Goal: Task Accomplishment & Management: Complete application form

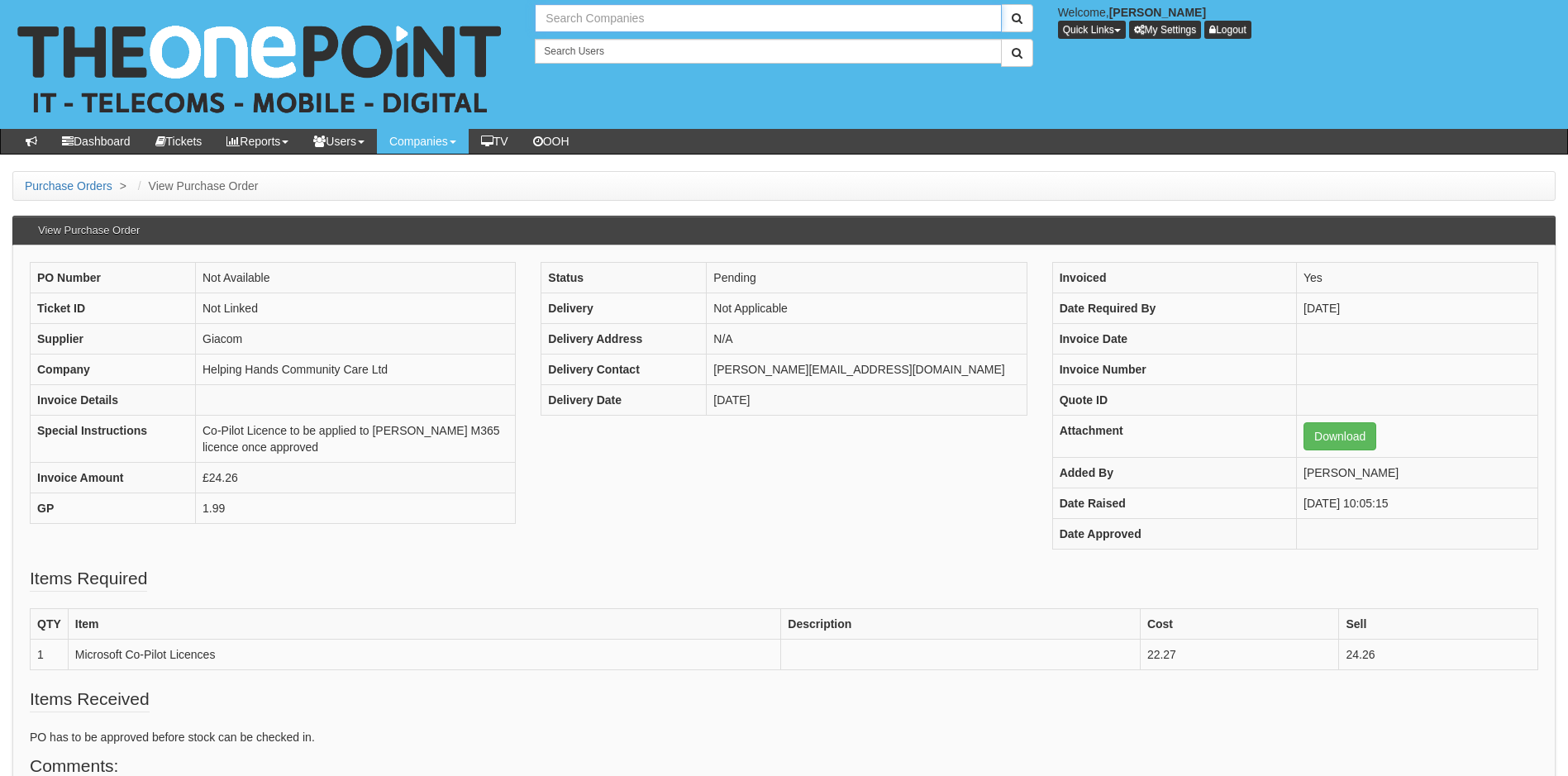
click at [614, 23] on input "text" at bounding box center [768, 18] width 466 height 28
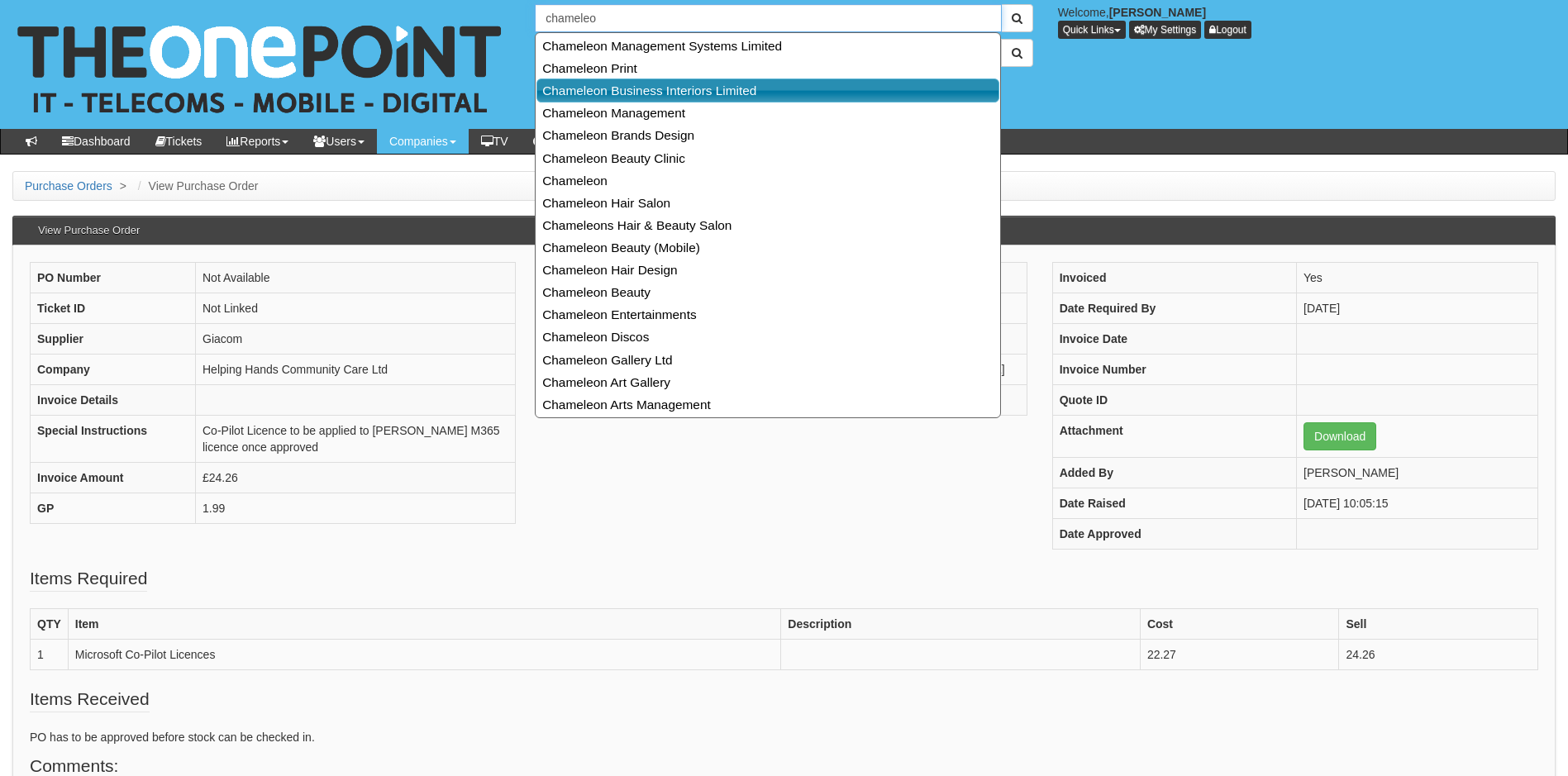
click at [723, 92] on link "Chameleon Business Interiors Limited" at bounding box center [768, 90] width 463 height 23
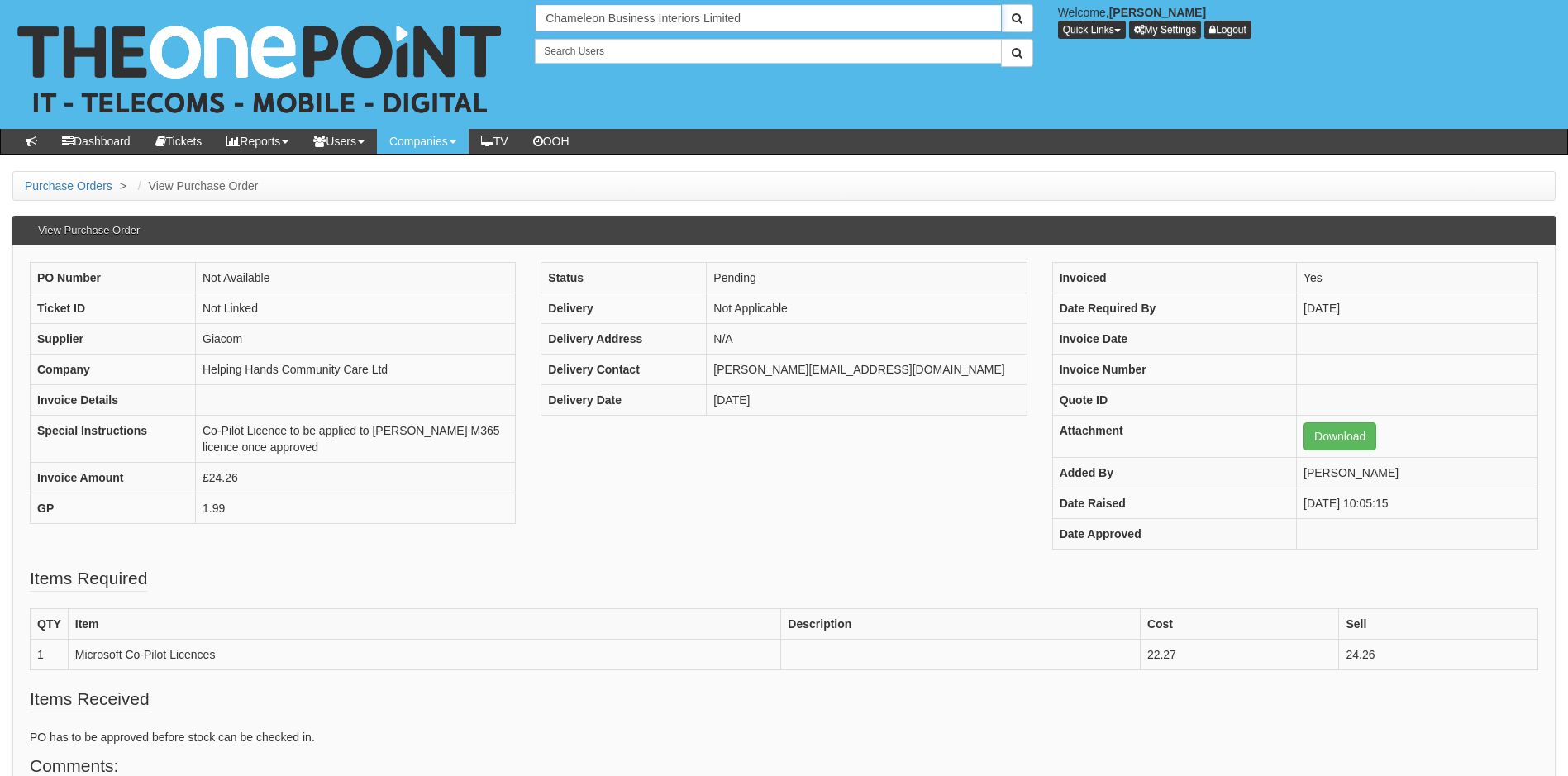
type input "Chameleon Business Interiors Limited"
click at [1001, 4] on button "submit" at bounding box center [1017, 18] width 32 height 28
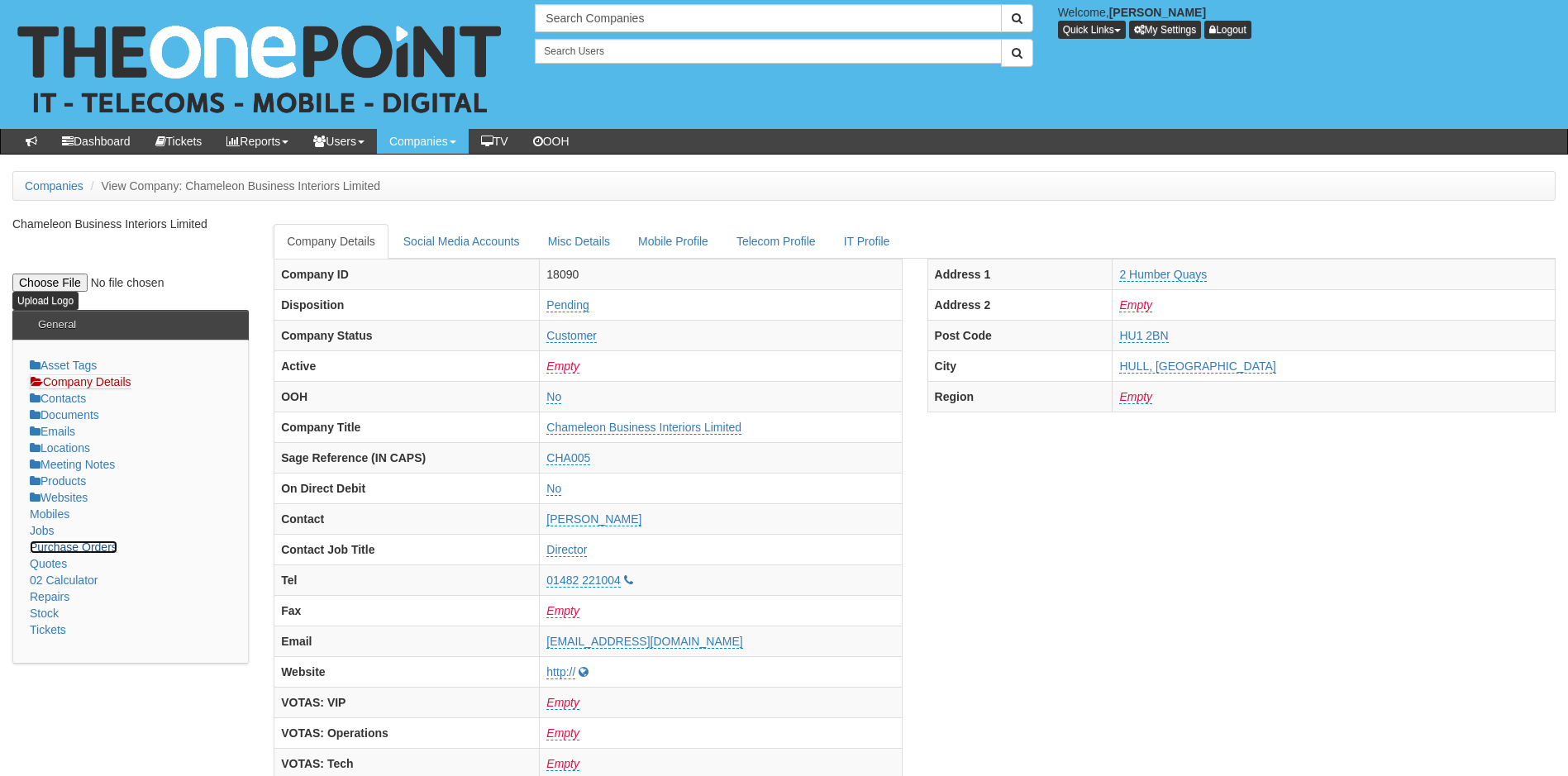
click at [96, 550] on link "Purchase Orders" at bounding box center [73, 547] width 87 height 13
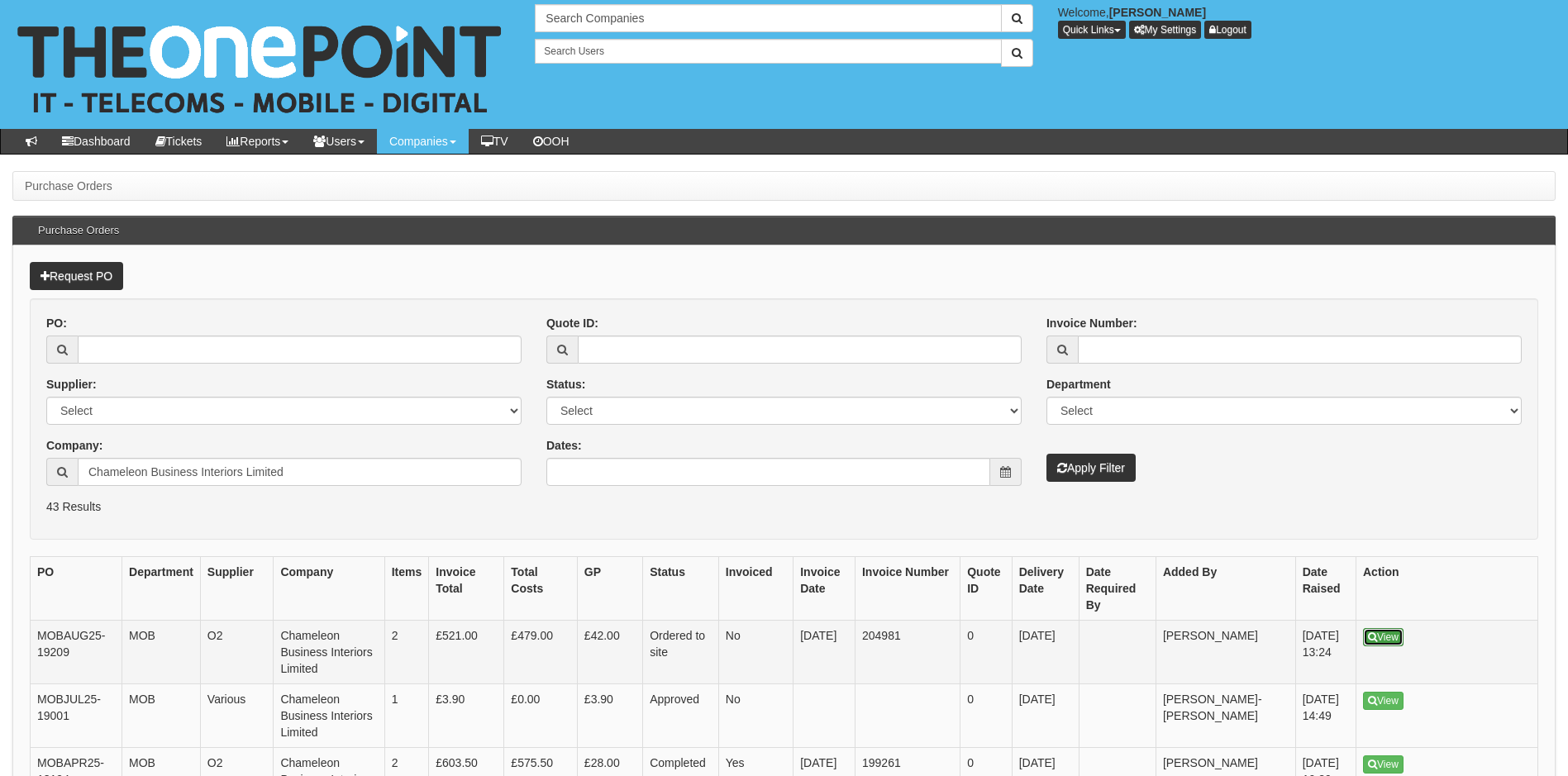
click at [1398, 642] on link "View" at bounding box center [1383, 636] width 40 height 18
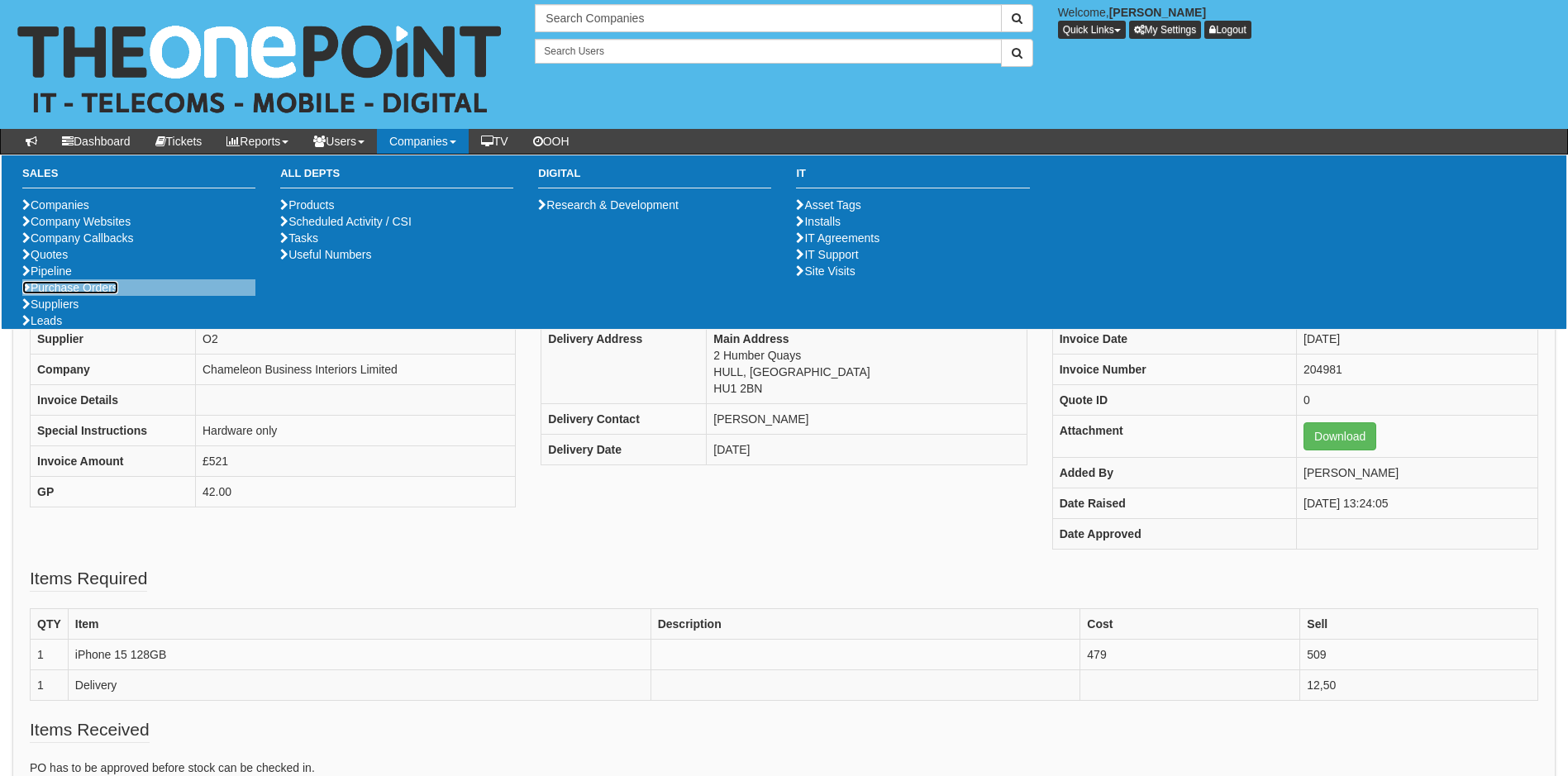
click at [96, 294] on link "Purchase Orders" at bounding box center [71, 287] width 96 height 13
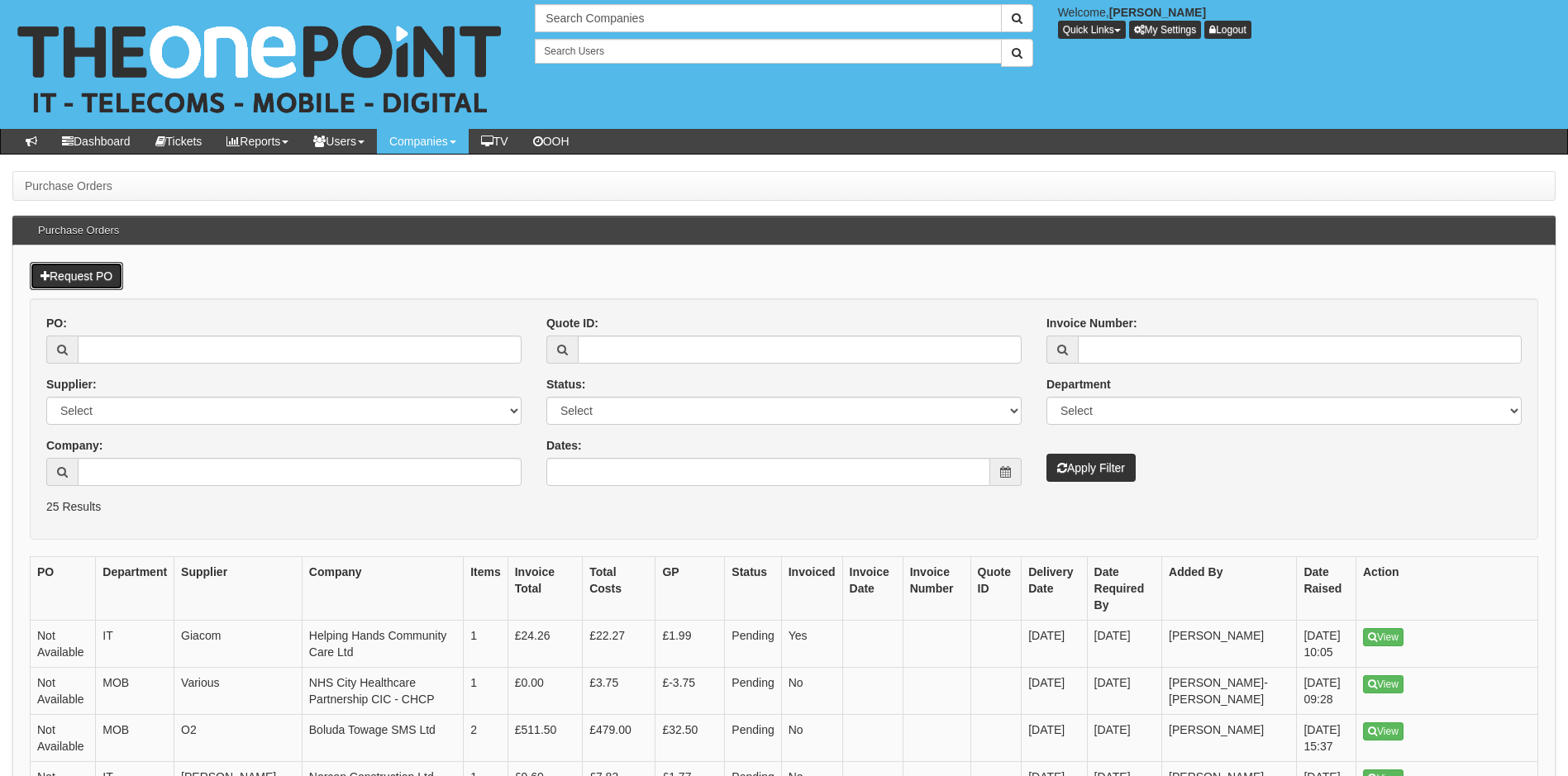
click at [86, 277] on link "Request PO" at bounding box center [76, 276] width 93 height 28
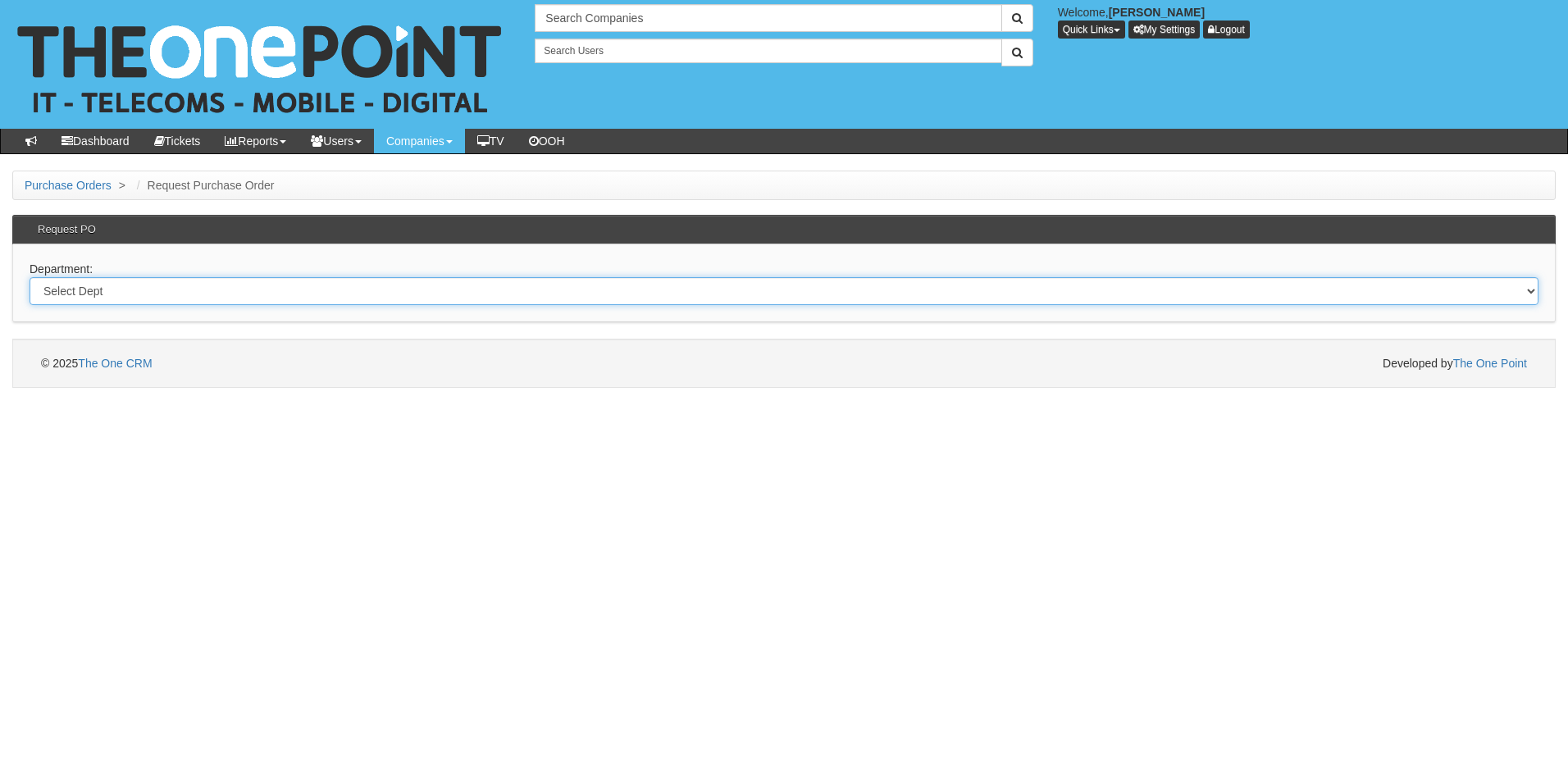
click at [158, 291] on select "Select Dept Digital Internal IT Mobiles Marketing Telecoms" at bounding box center [784, 291] width 1509 height 28
select select "?pipeID=&dept=MOB"
click at [30, 277] on select "Select Dept Digital Internal IT Mobiles Marketing Telecoms" at bounding box center [784, 291] width 1509 height 28
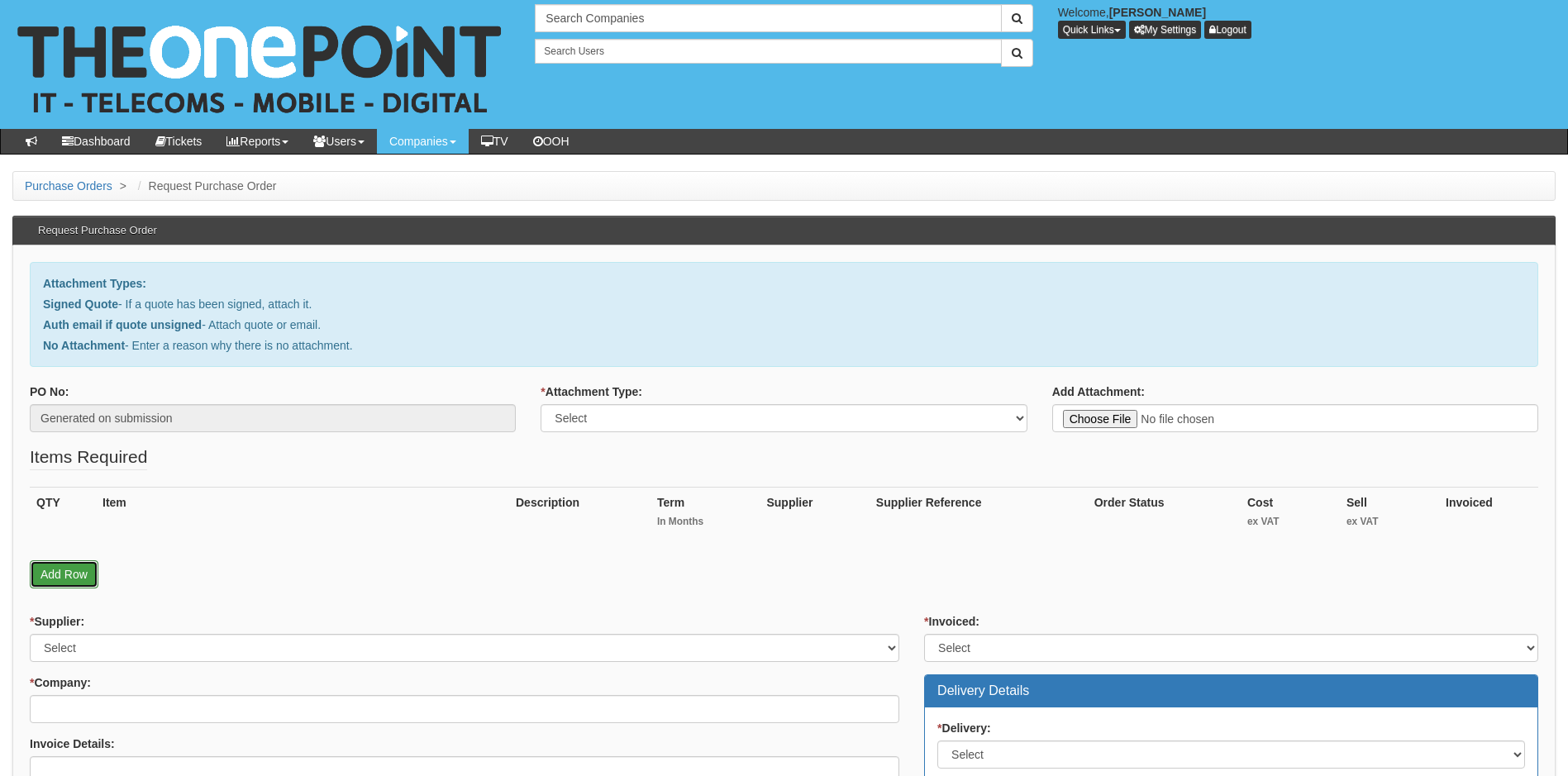
click at [79, 578] on link "Add Row" at bounding box center [64, 574] width 69 height 28
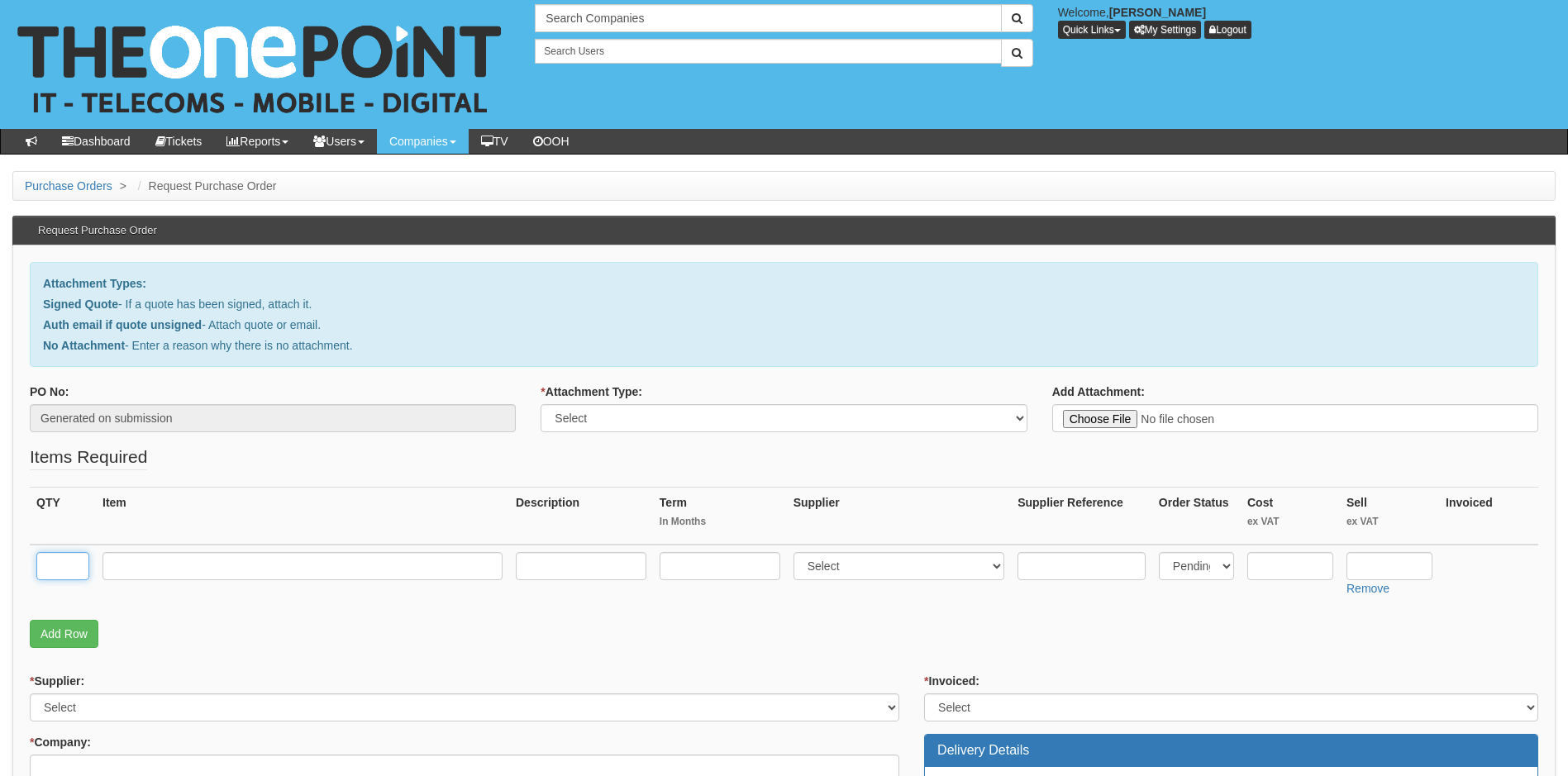
click at [77, 571] on input "text" at bounding box center [63, 566] width 53 height 28
type input "2"
click at [181, 566] on input "text" at bounding box center [303, 566] width 400 height 28
type input "iPhone 15 128Gb"
click at [888, 569] on select "Select 123 REG.co.uk 1Password 3 4Gon AA Jones Electric Ltd Abzorb Access Group…" at bounding box center [899, 566] width 212 height 28
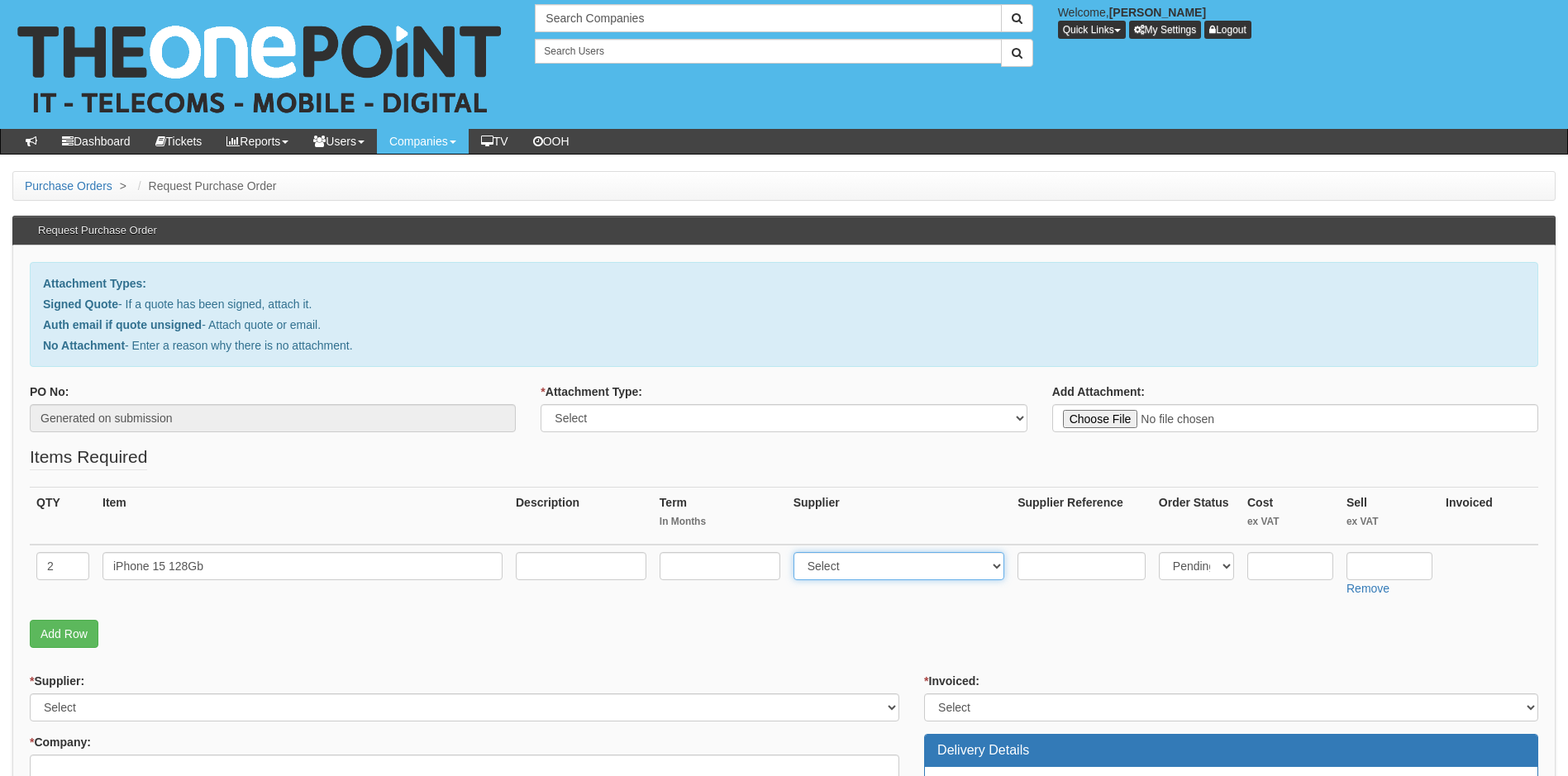
select select "260"
click at [888, 569] on select "Select 123 REG.co.uk 1Password 3 4Gon AA Jones Electric Ltd Abzorb Access Group…" at bounding box center [899, 566] width 212 height 28
click at [1312, 571] on input "text" at bounding box center [1290, 566] width 86 height 28
type input "495"
click at [1383, 569] on input "text" at bounding box center [1388, 566] width 86 height 28
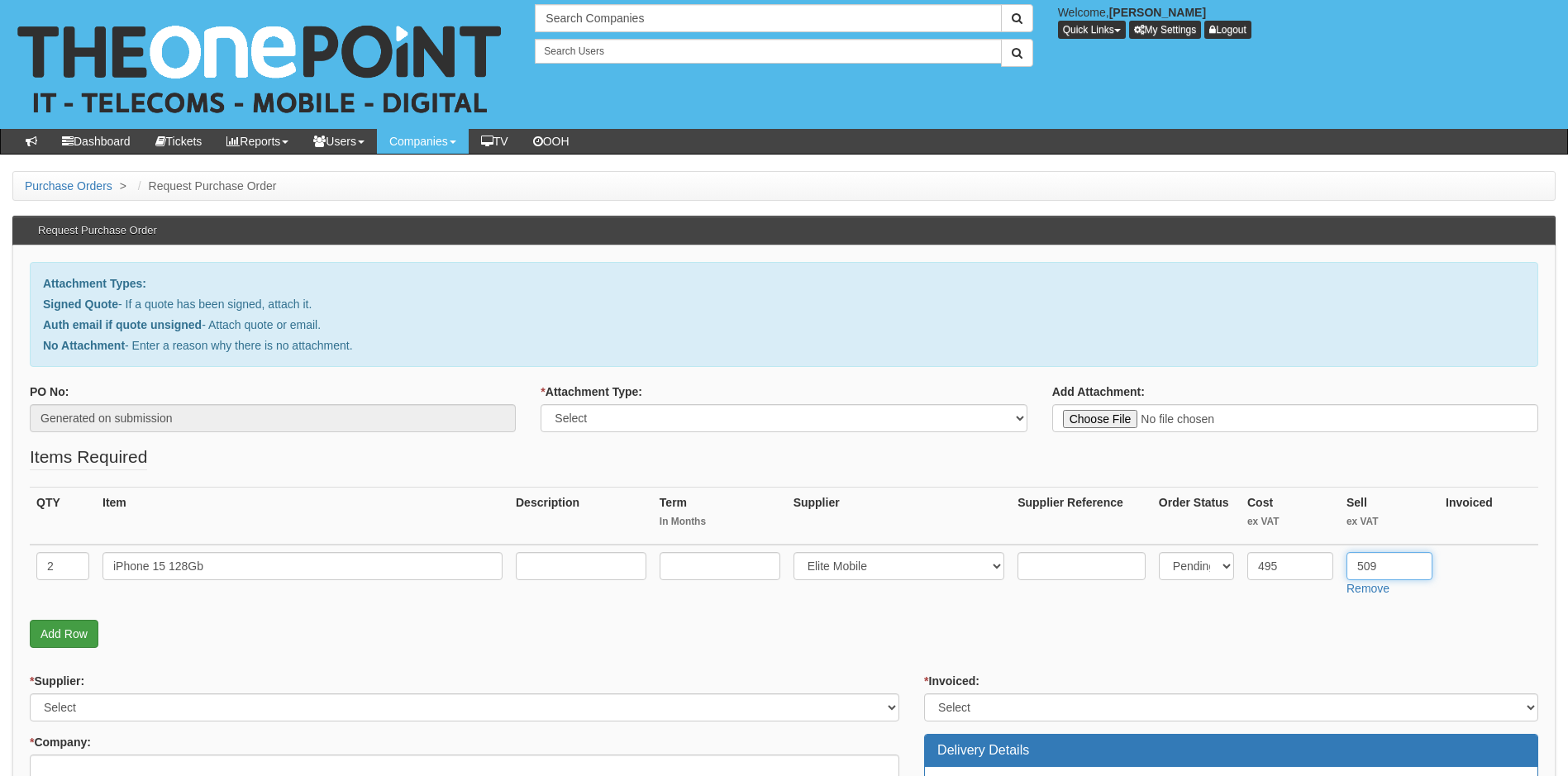
type input "509"
click at [71, 637] on link "Add Row" at bounding box center [64, 633] width 69 height 28
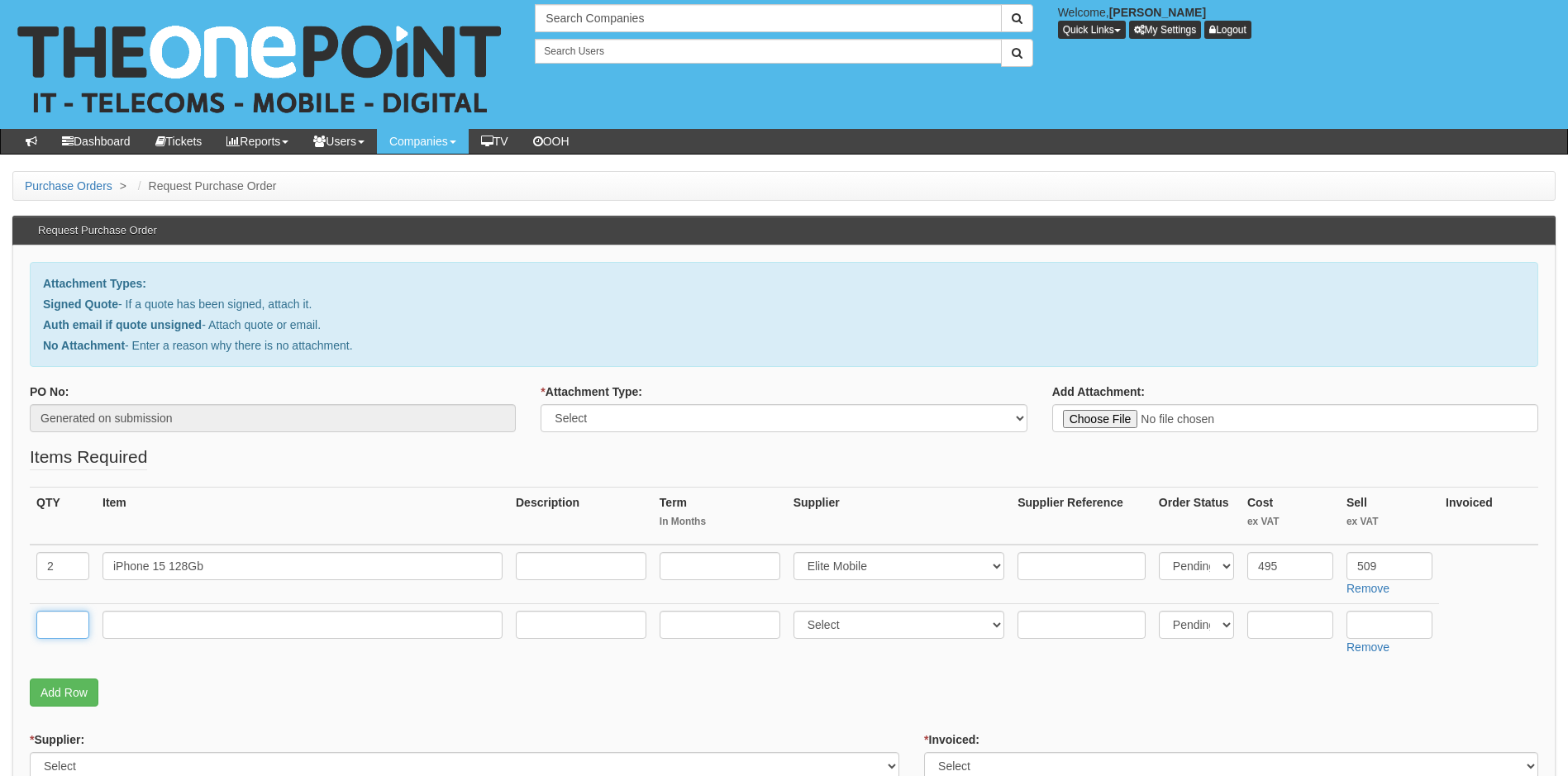
click at [73, 620] on input "text" at bounding box center [63, 625] width 53 height 28
type input "1"
click at [140, 632] on input "text" at bounding box center [303, 625] width 400 height 28
type input "d"
type input "delivery"
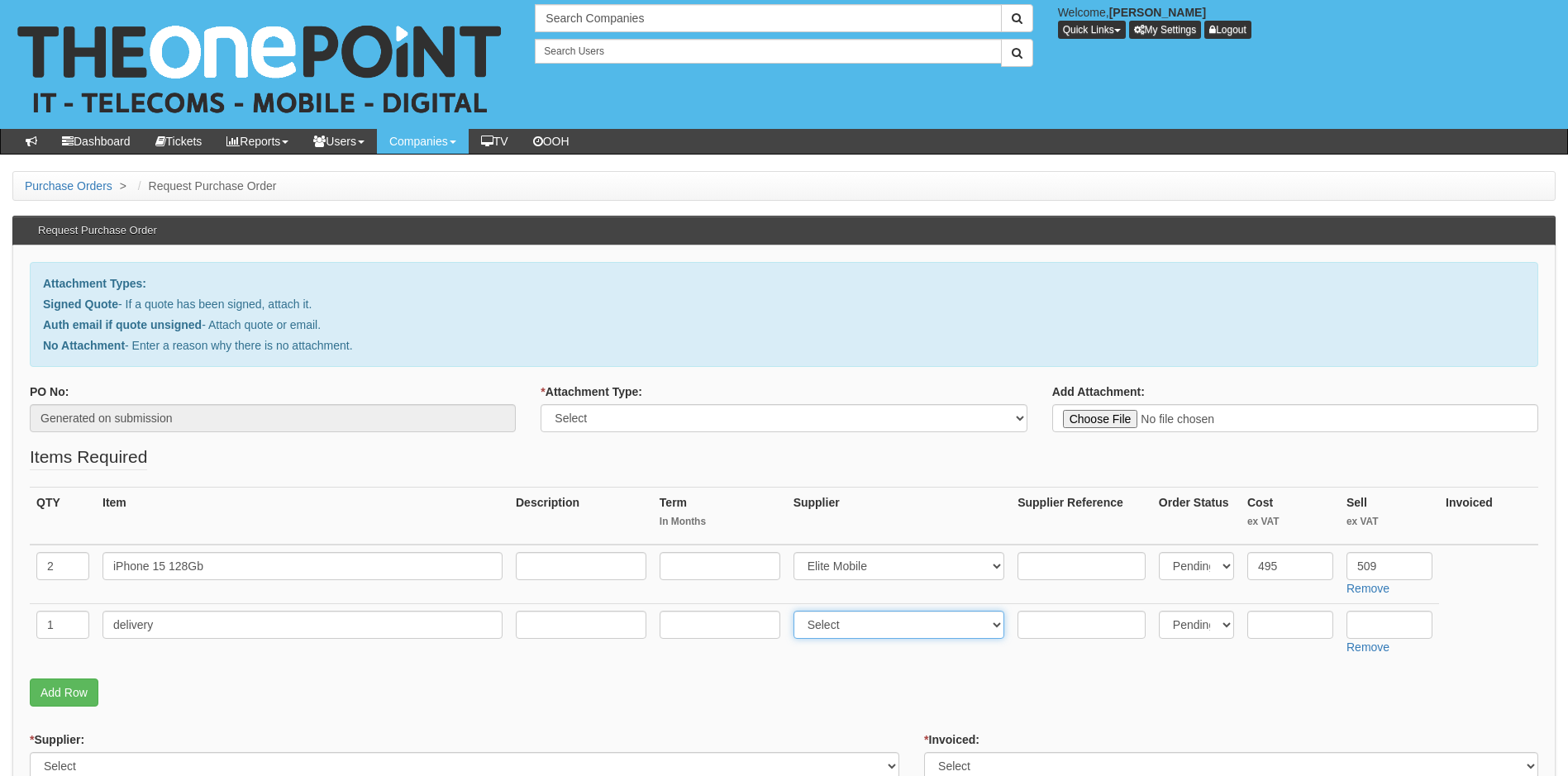
click at [922, 629] on select "Select 123 REG.co.uk 1Password 3 4Gon AA Jones Electric Ltd Abzorb Access Group…" at bounding box center [899, 625] width 212 height 28
select select "81"
click at [922, 629] on select "Select 123 REG.co.uk 1Password 3 4Gon AA Jones Electric Ltd Abzorb Access Group…" at bounding box center [899, 625] width 212 height 28
click at [1306, 629] on input "text" at bounding box center [1290, 625] width 86 height 28
type input "6.50"
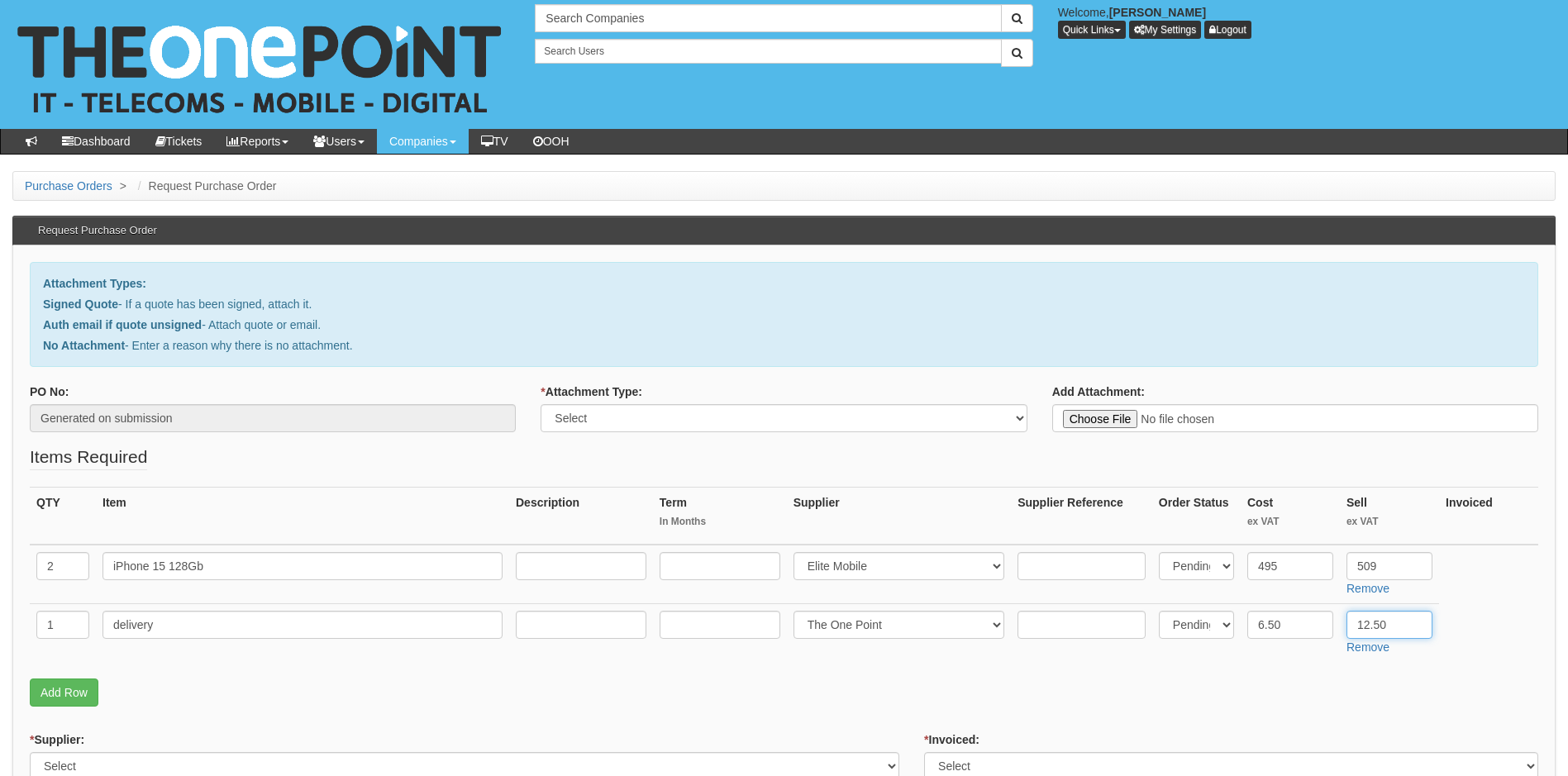
type input "12.50"
click at [931, 419] on select "Select Signed Quote Auth email with quote if unsigned No Attachment" at bounding box center [783, 418] width 486 height 28
select select "Signed Quote"
click at [541, 404] on select "Select Signed Quote Auth email with quote if unsigned No Attachment" at bounding box center [783, 418] width 486 height 28
type input "C:\fakepath\Chameleon Business Interiors - 2 x New iPhone 15.pdf"
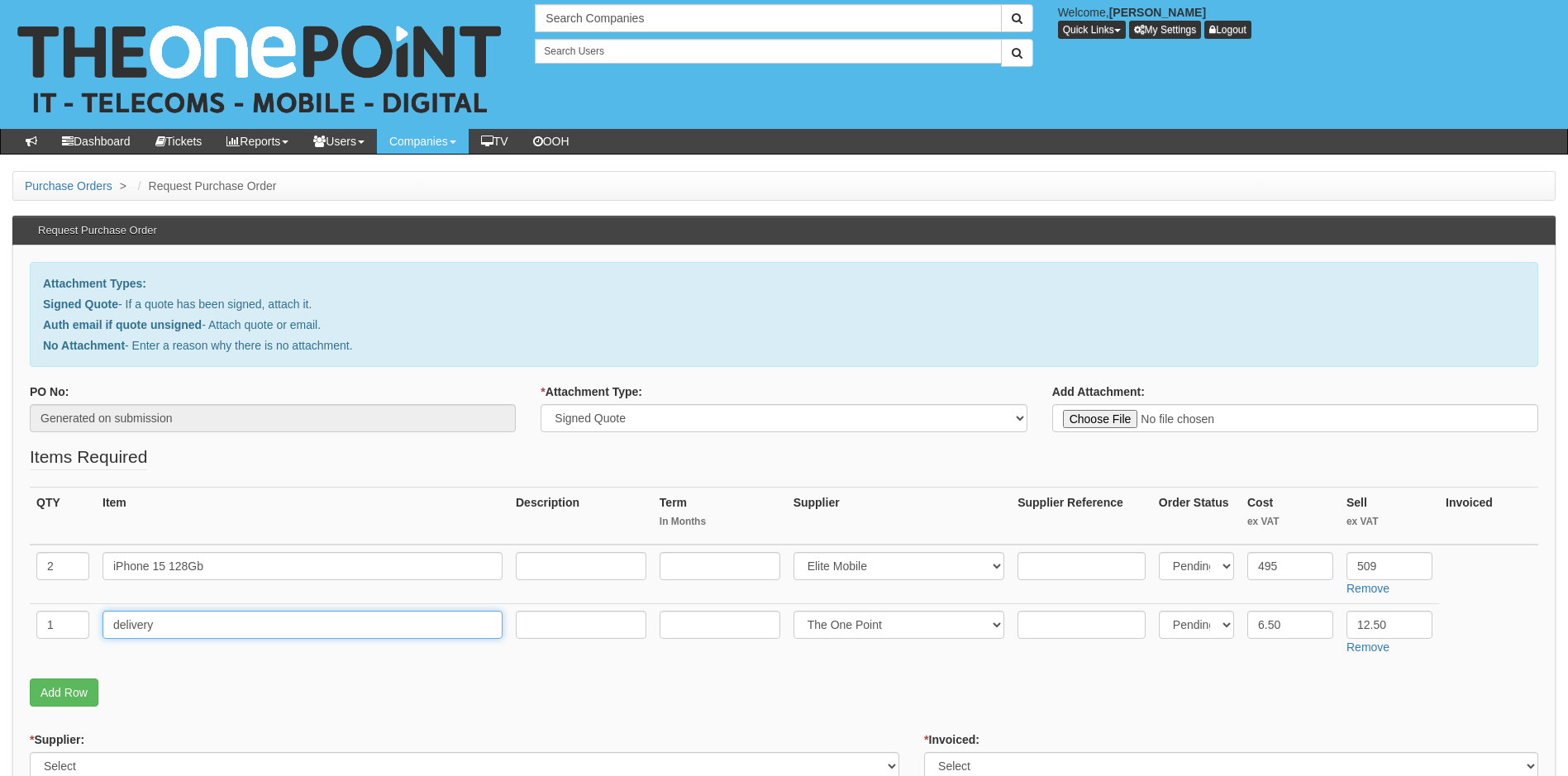
click at [119, 625] on input "delivery" at bounding box center [303, 625] width 400 height 28
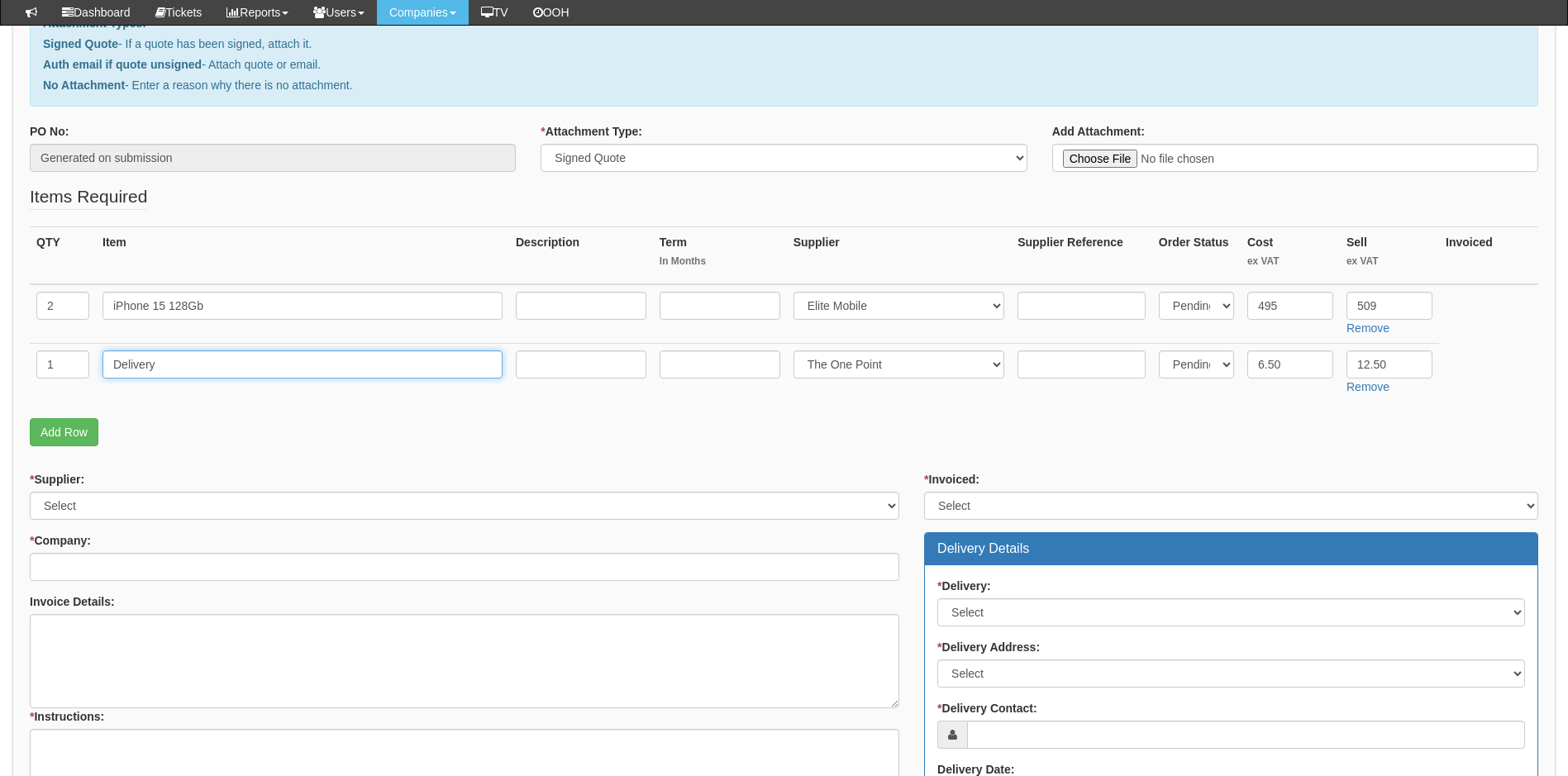
scroll to position [248, 0]
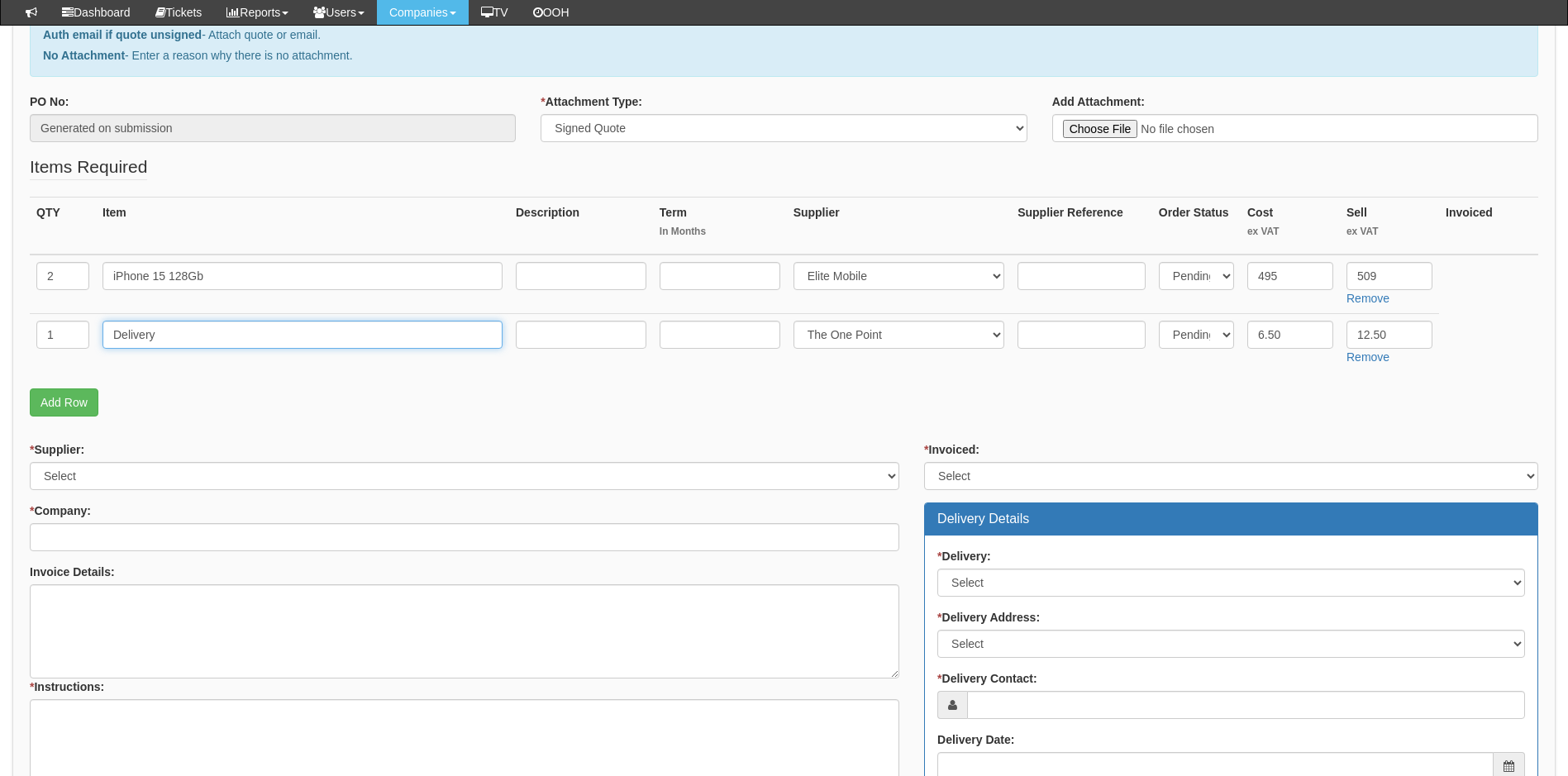
type input "Delivery"
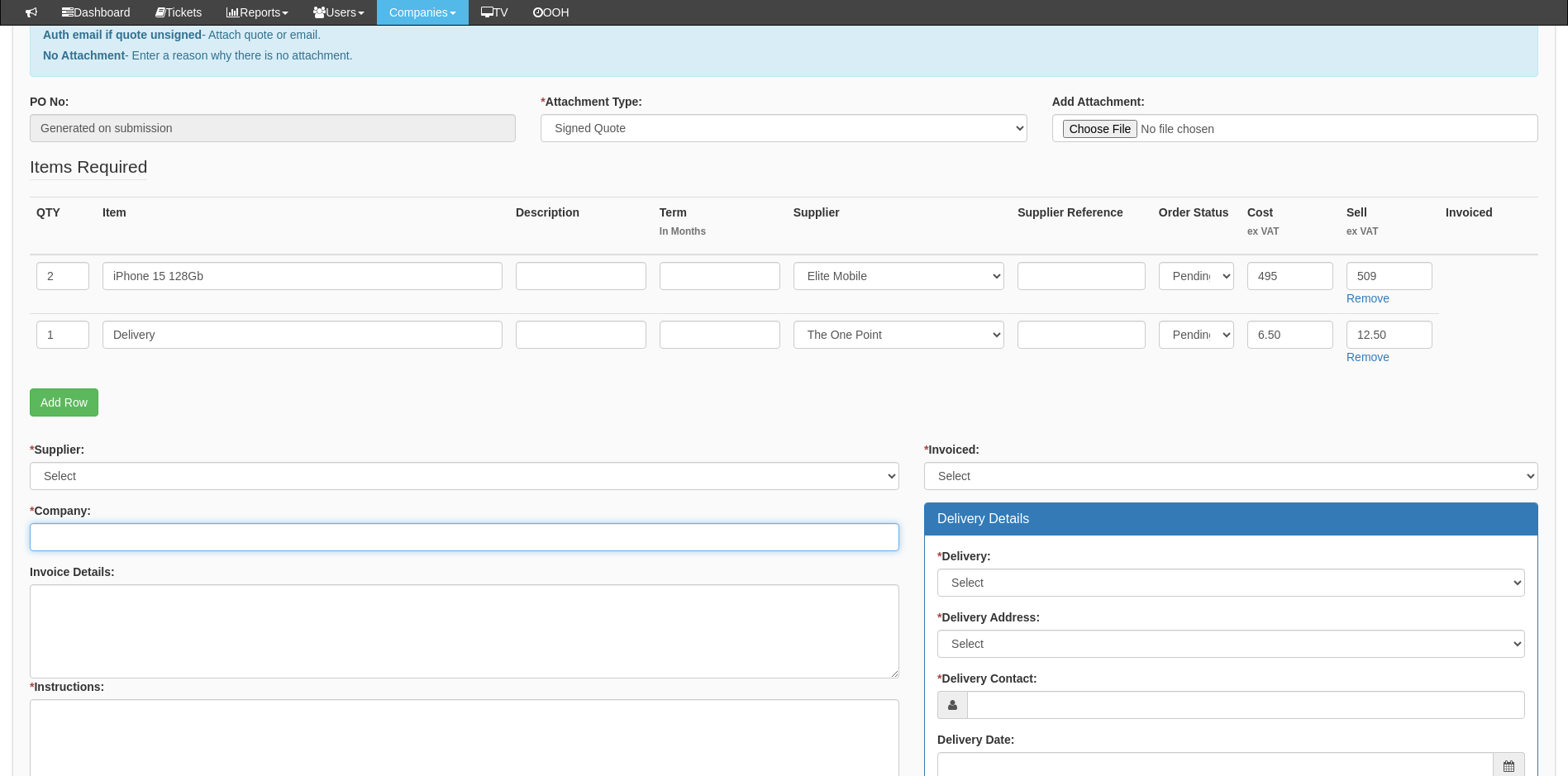
click at [141, 536] on input "* Company:" at bounding box center [464, 537] width 870 height 28
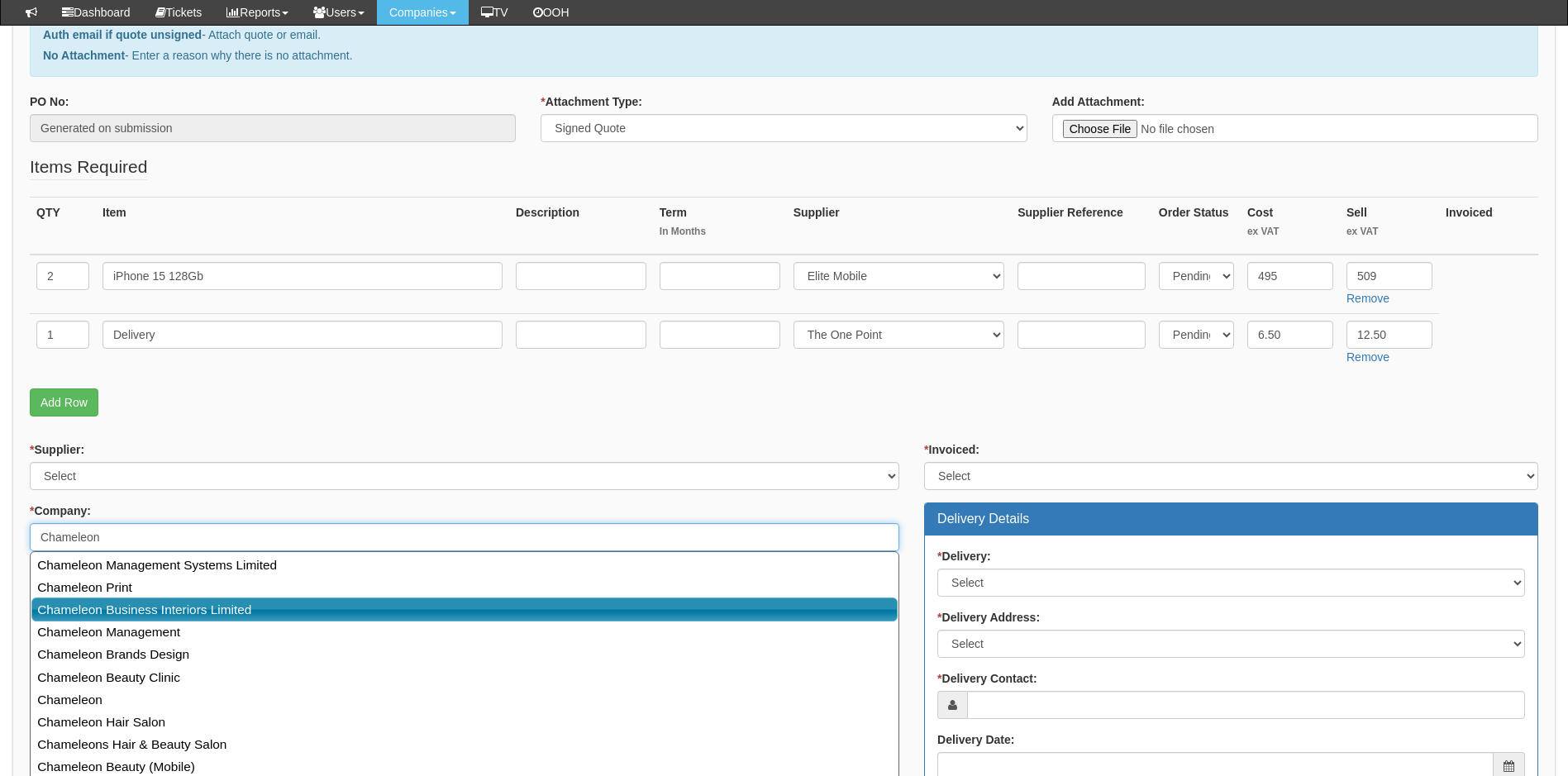
click at [255, 608] on link "Chameleon Business Interiors Limited" at bounding box center [464, 609] width 867 height 23
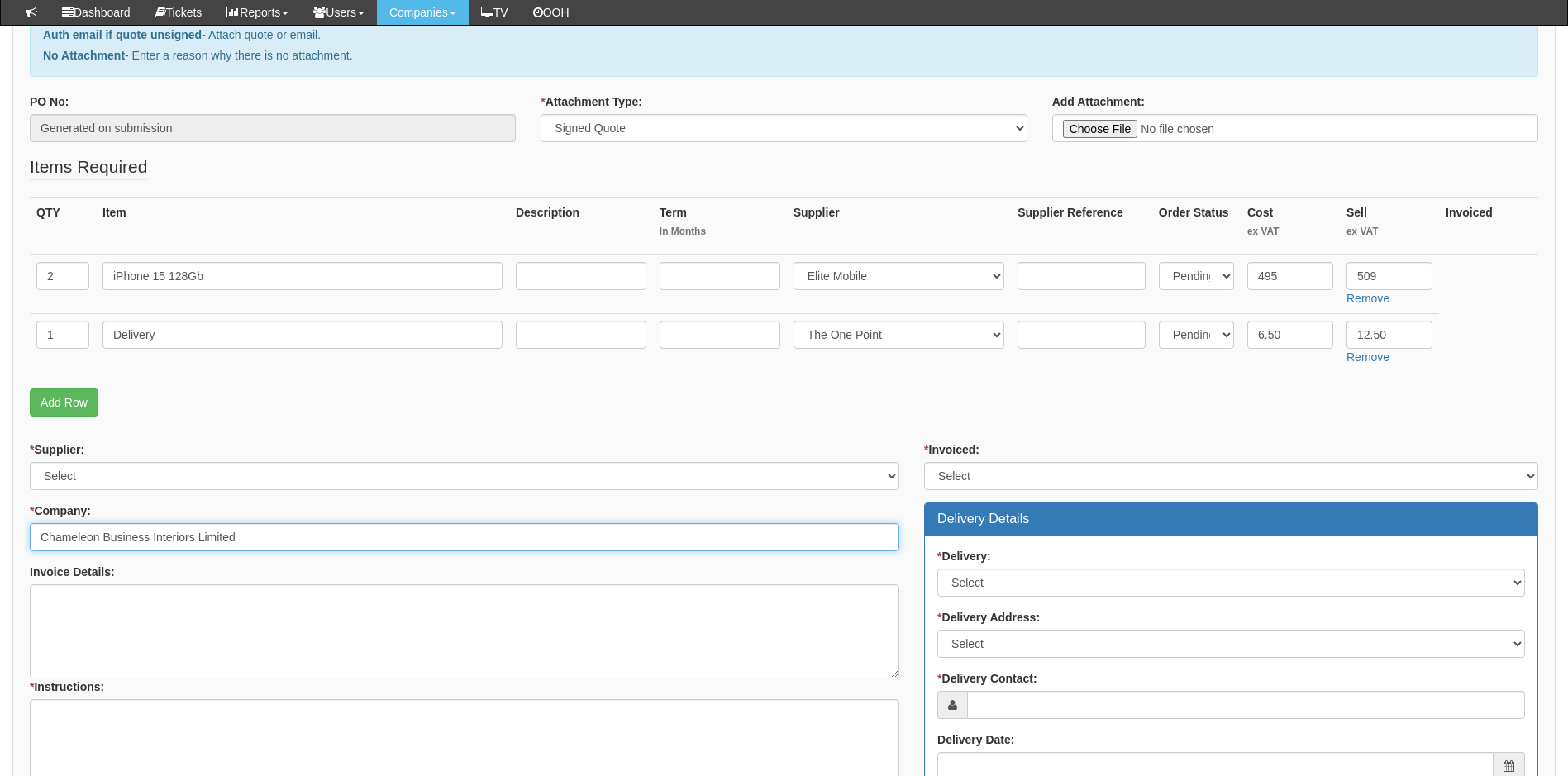
type input "Chameleon Business Interiors Limited"
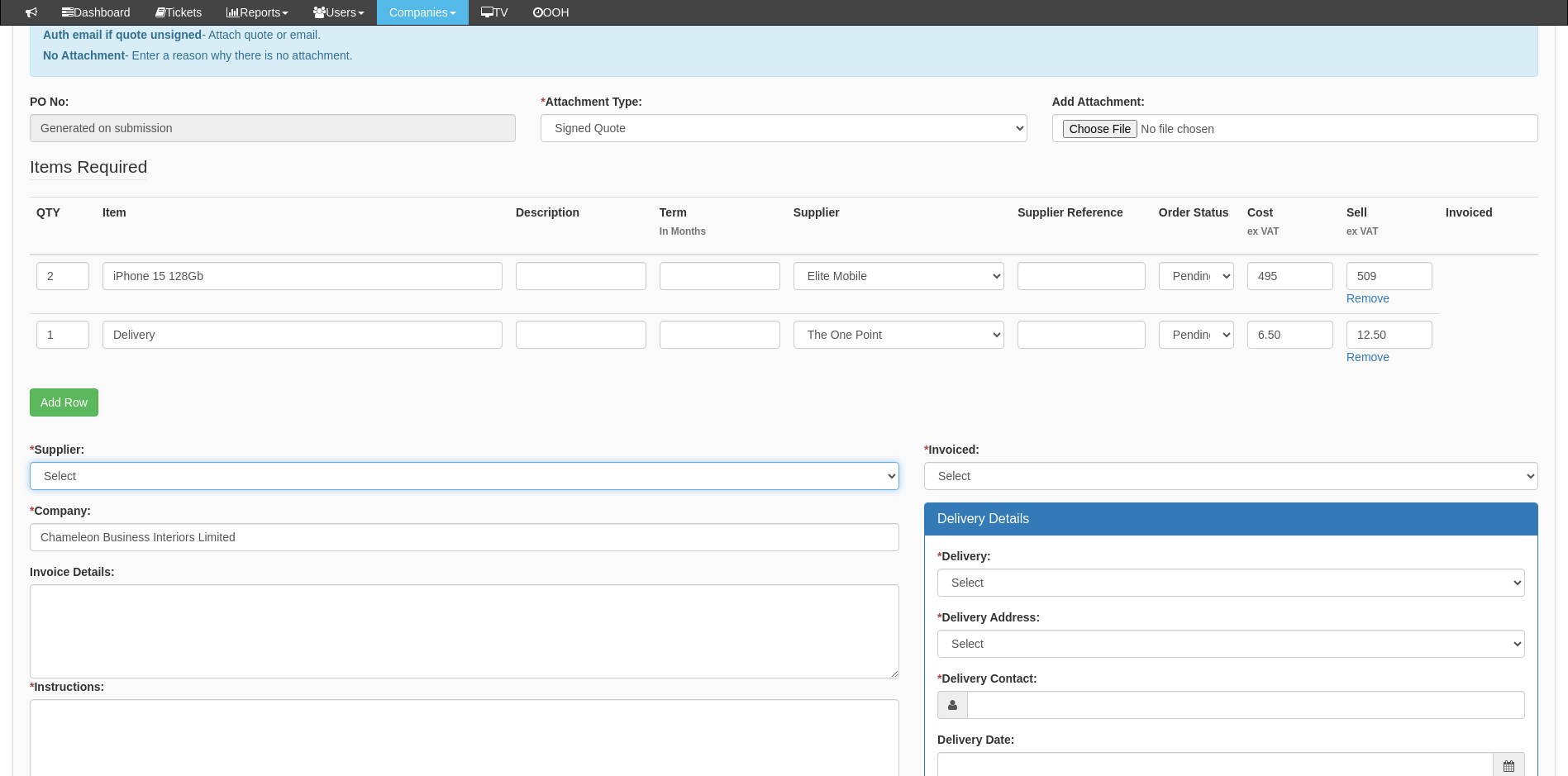
click at [440, 475] on select "Select 123 REG.co.uk 1Password 3 4Gon AA Jones Electric Ltd Abzorb Access Group…" at bounding box center [464, 476] width 870 height 28
select select "260"
click at [431, 473] on select "Select 123 REG.co.uk 1Password 3 4Gon AA Jones Electric Ltd Abzorb Access Group…" at bounding box center [464, 476] width 870 height 28
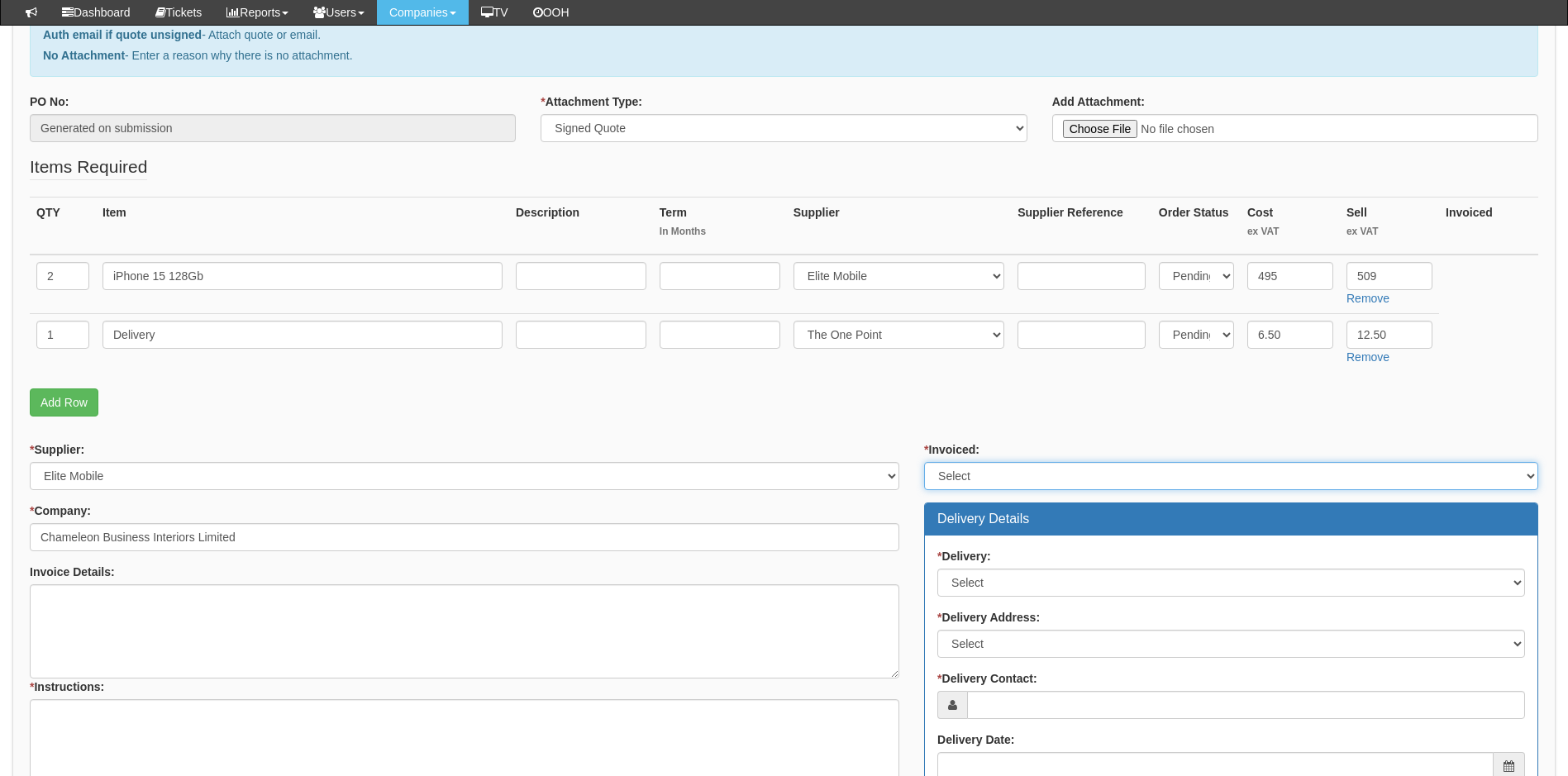
click at [1060, 480] on select "Select Yes No N/A STB (part of order)" at bounding box center [1231, 476] width 614 height 28
select select "1"
click at [924, 462] on select "Select Yes No N/A STB (part of order)" at bounding box center [1231, 476] width 614 height 28
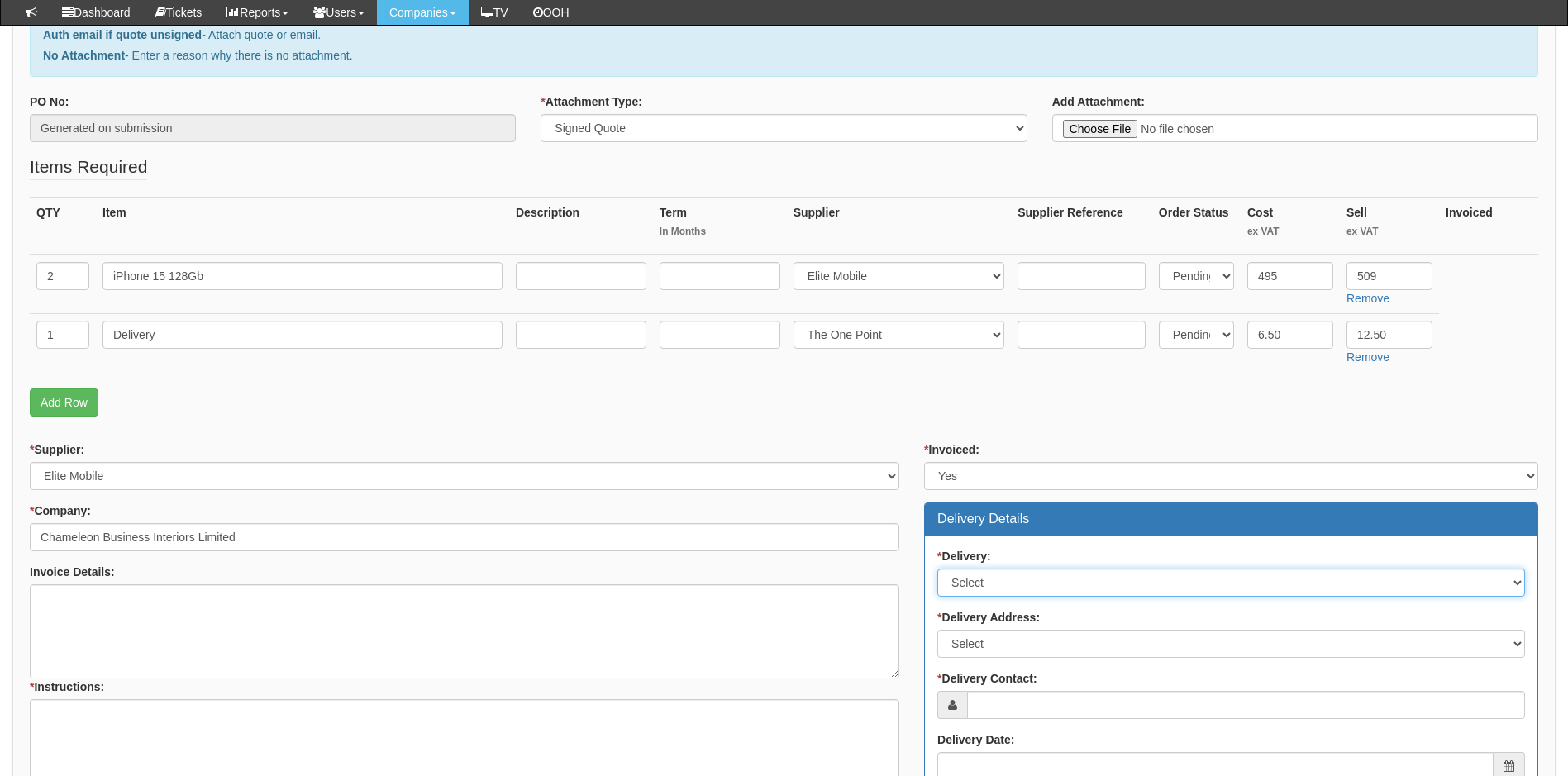
click at [1036, 582] on select "Select No Not Applicable Yes" at bounding box center [1231, 582] width 588 height 28
select select "1"
click at [937, 568] on select "Select No Not Applicable Yes" at bounding box center [1231, 582] width 588 height 28
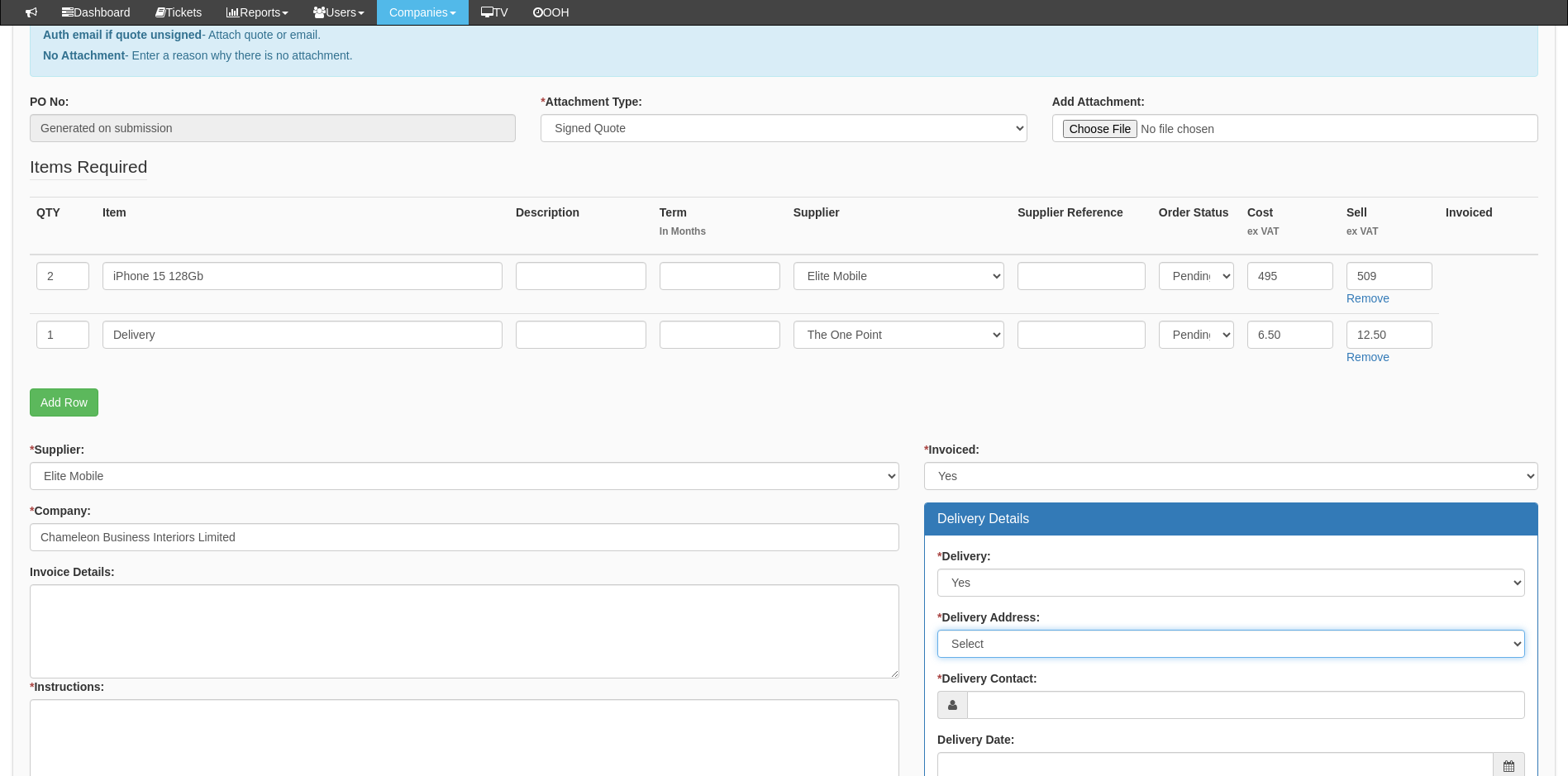
click at [1048, 644] on select "Select Not Applicable Main Address - HU1 2BN Other" at bounding box center [1231, 644] width 588 height 28
select select "company_main_address"
click at [937, 629] on select "Select Not Applicable Main Address - HU1 2BN Other" at bounding box center [1231, 644] width 588 height 28
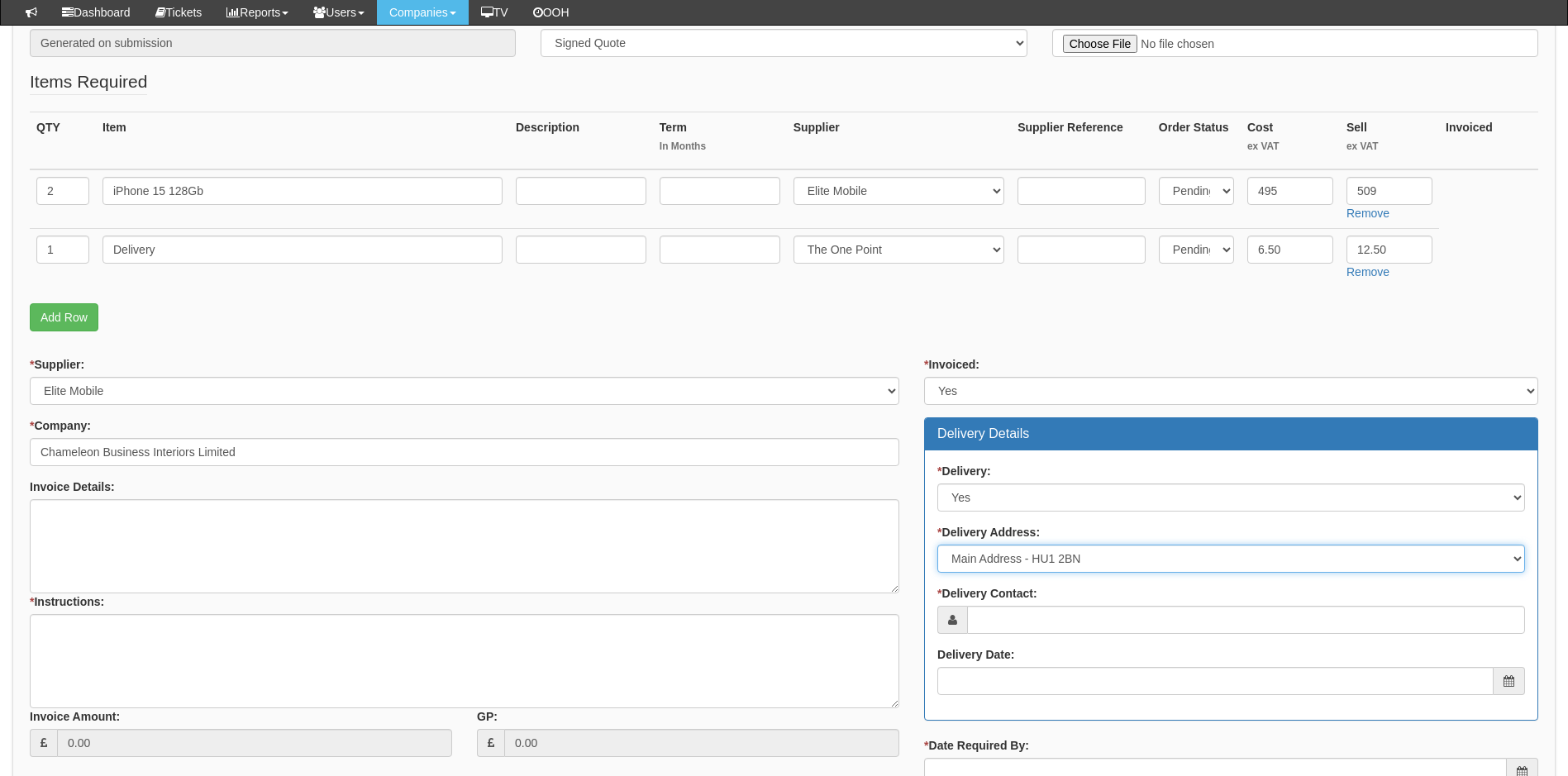
scroll to position [496, 0]
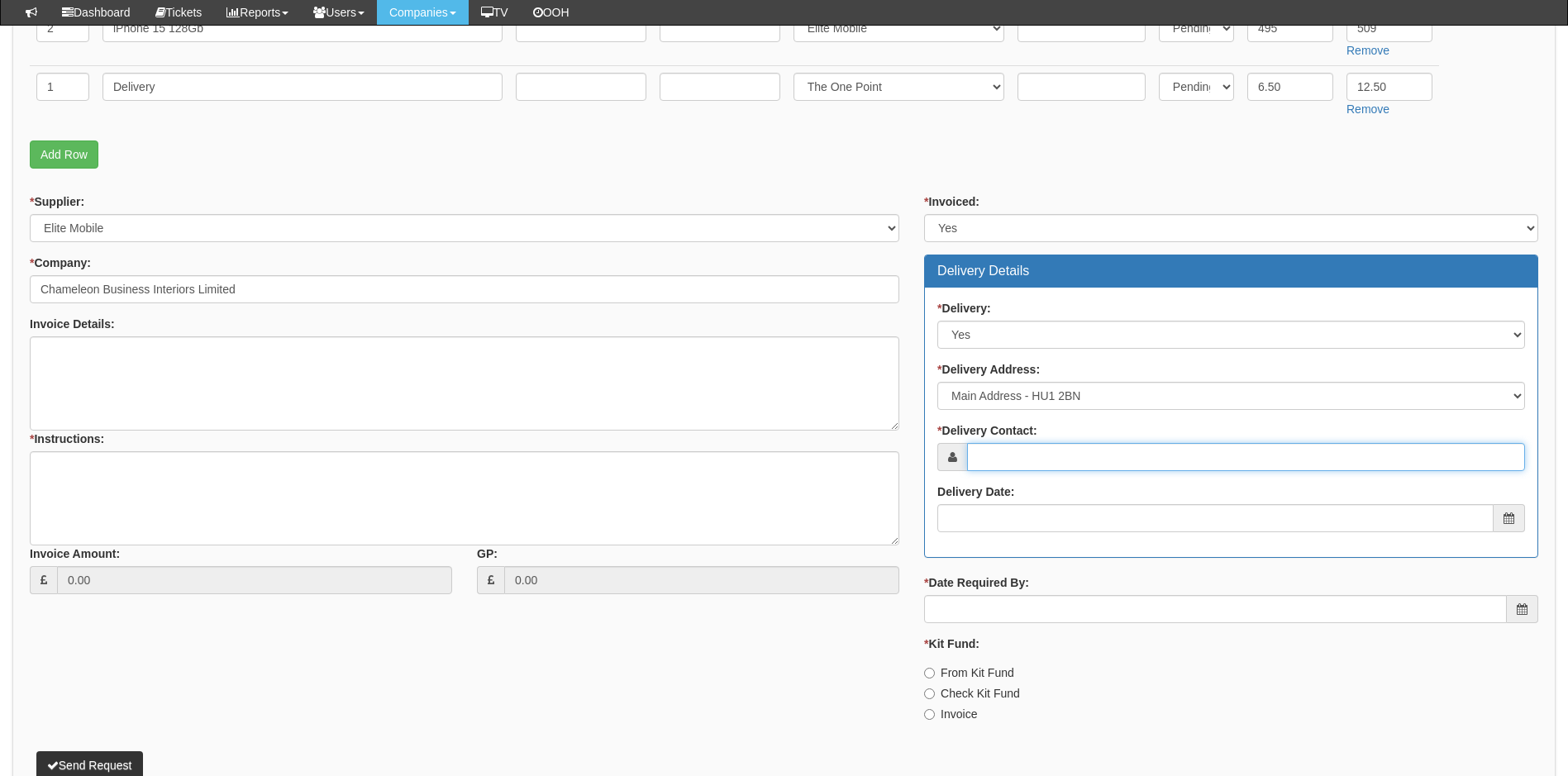
click at [1011, 470] on input "* Delivery Contact:" at bounding box center [1247, 457] width 558 height 28
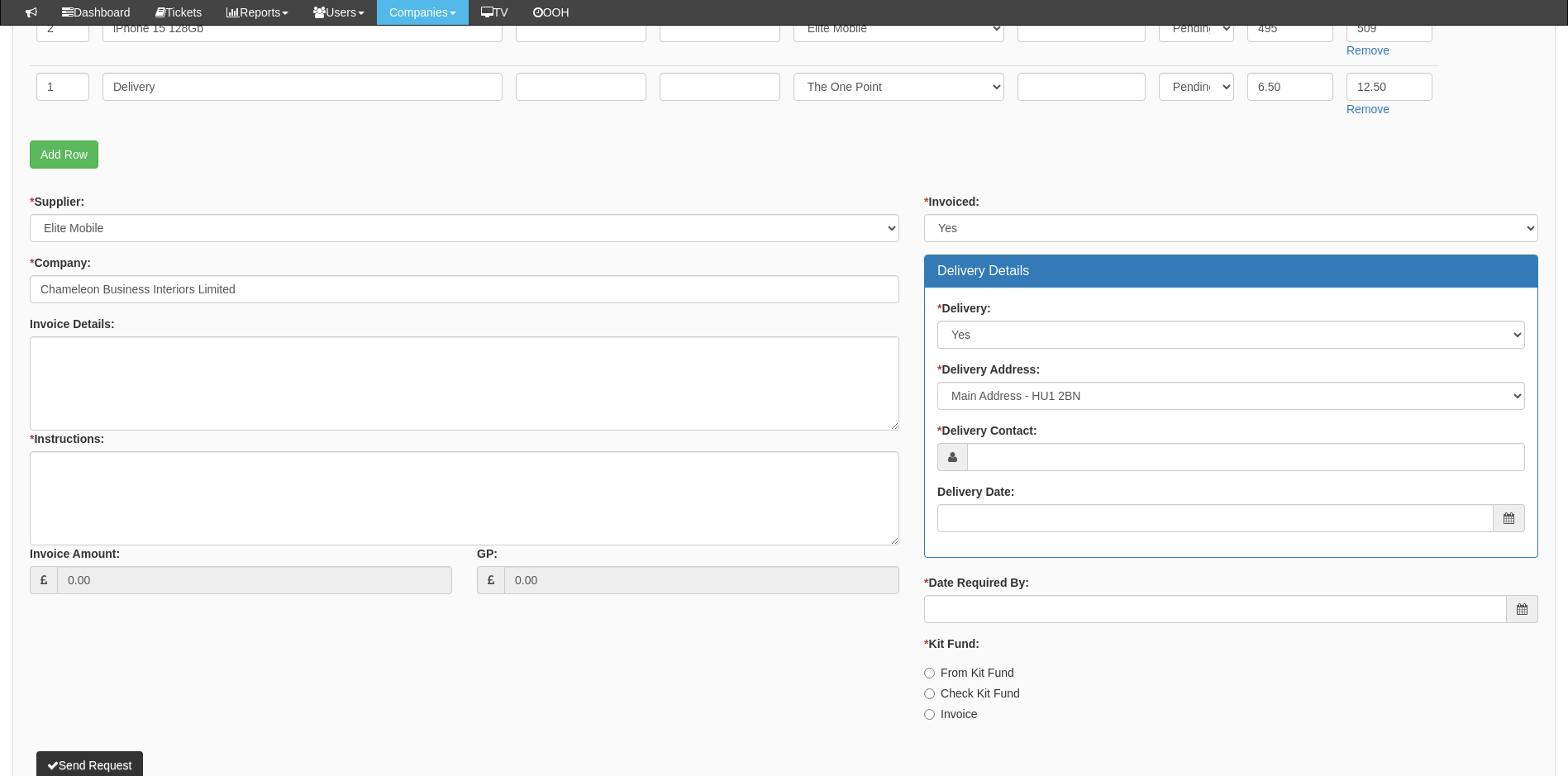
click at [907, 510] on div "Invoice Amount: 0.00 GP: 0.00" at bounding box center [463, 535] width 894 height 143
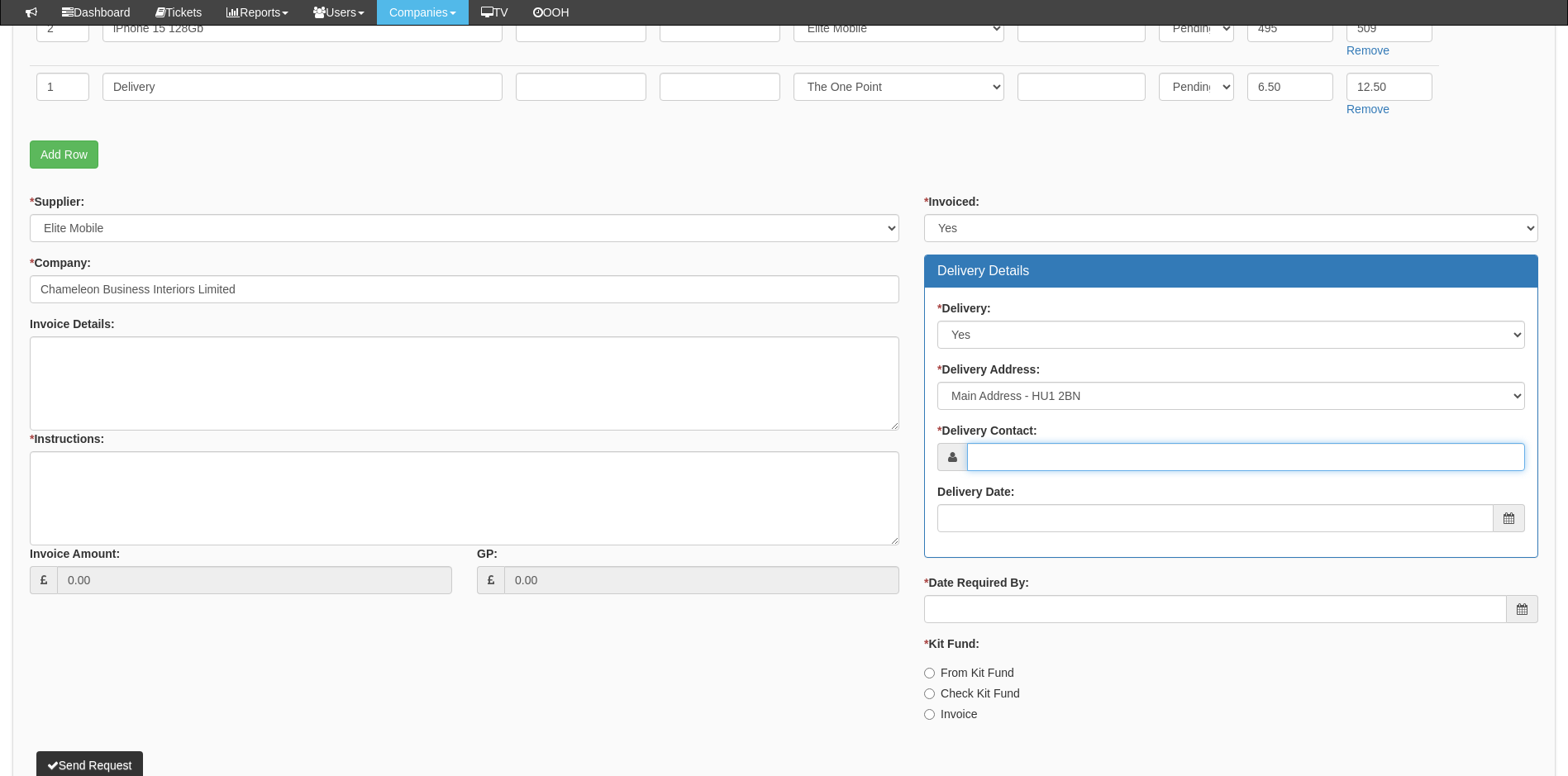
click at [1002, 461] on input "* Delivery Contact:" at bounding box center [1247, 457] width 558 height 28
paste input "kellybugg@c-b-i.co.uk"
type input "kellybugg@c-b-i.co.uk"
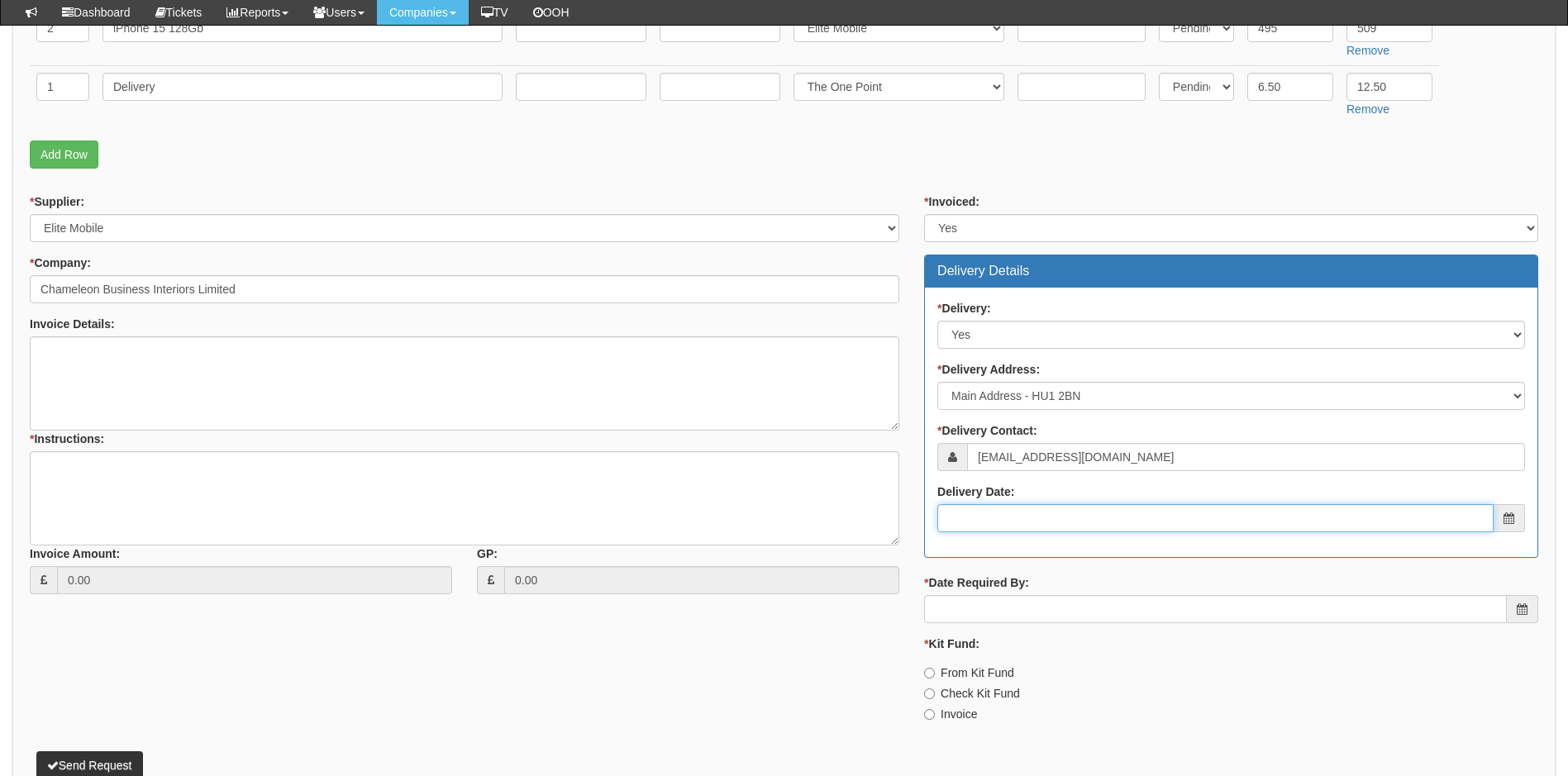
click at [999, 517] on input "Delivery Date:" at bounding box center [1215, 518] width 557 height 28
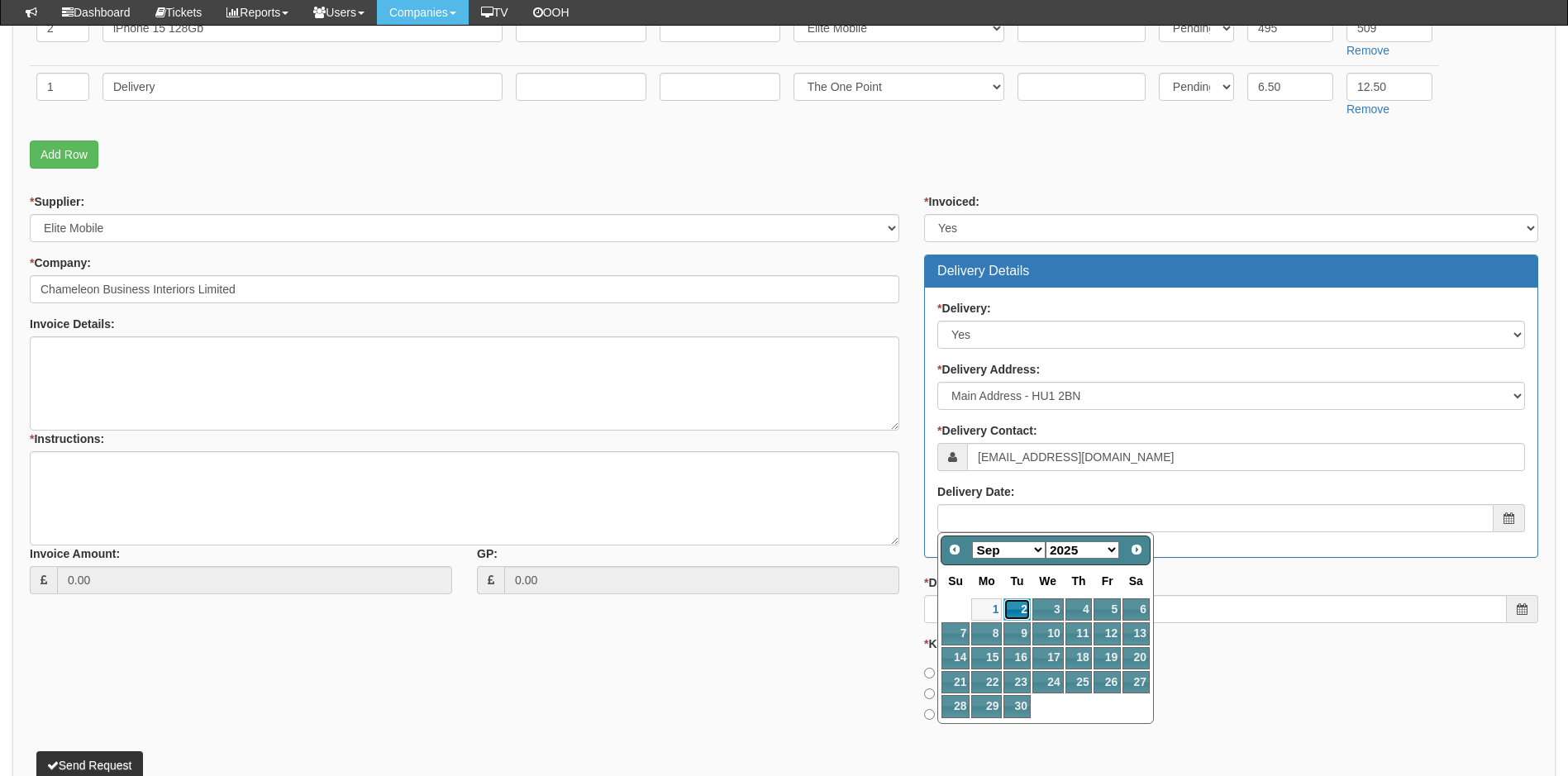
click at [1019, 610] on link "2" at bounding box center [1016, 610] width 26 height 23
type input "2025-09-02"
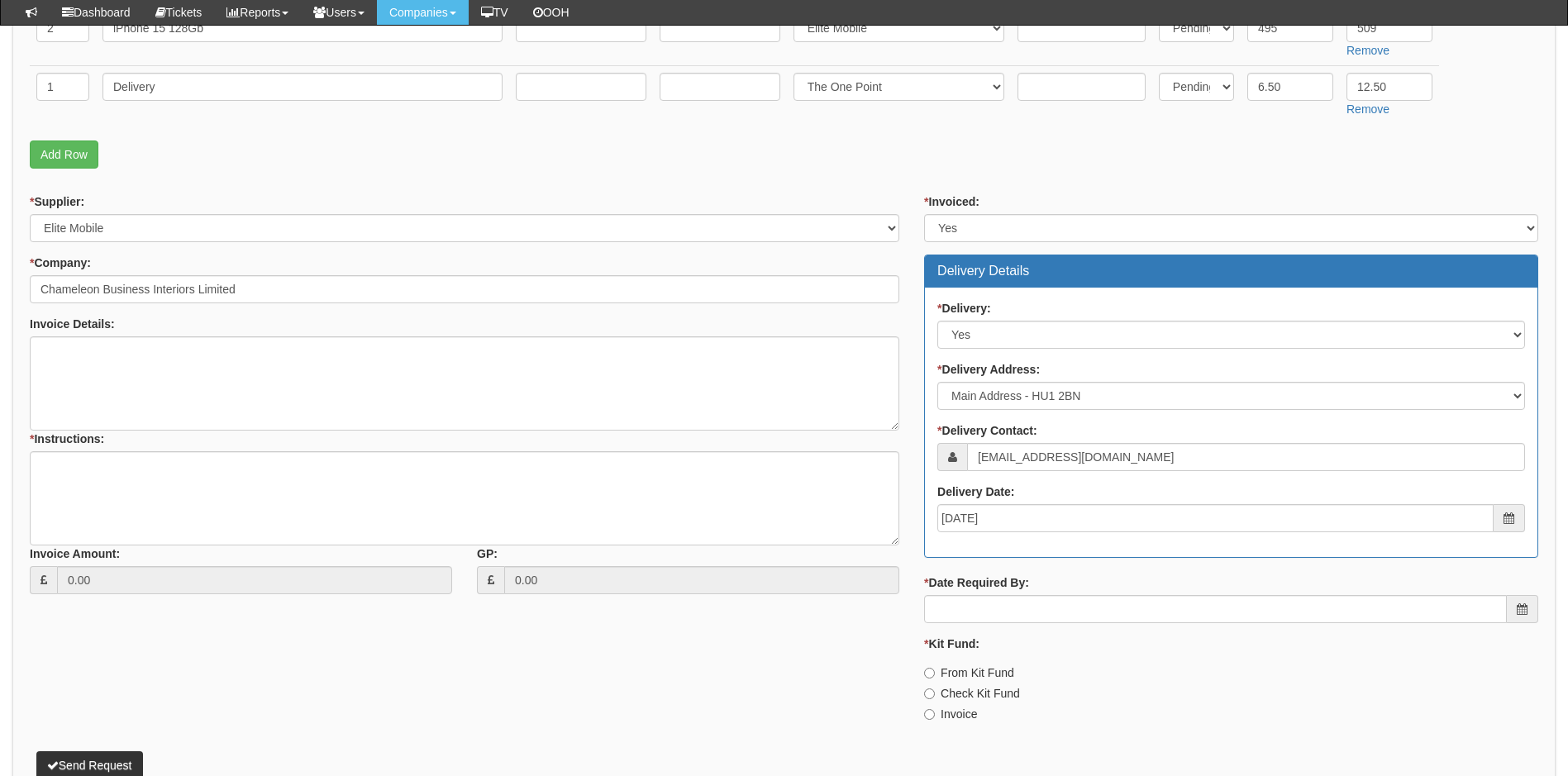
click at [955, 709] on label "Invoice" at bounding box center [950, 714] width 53 height 17
click at [934, 709] on input "Invoice" at bounding box center [929, 713] width 10 height 10
radio input "true"
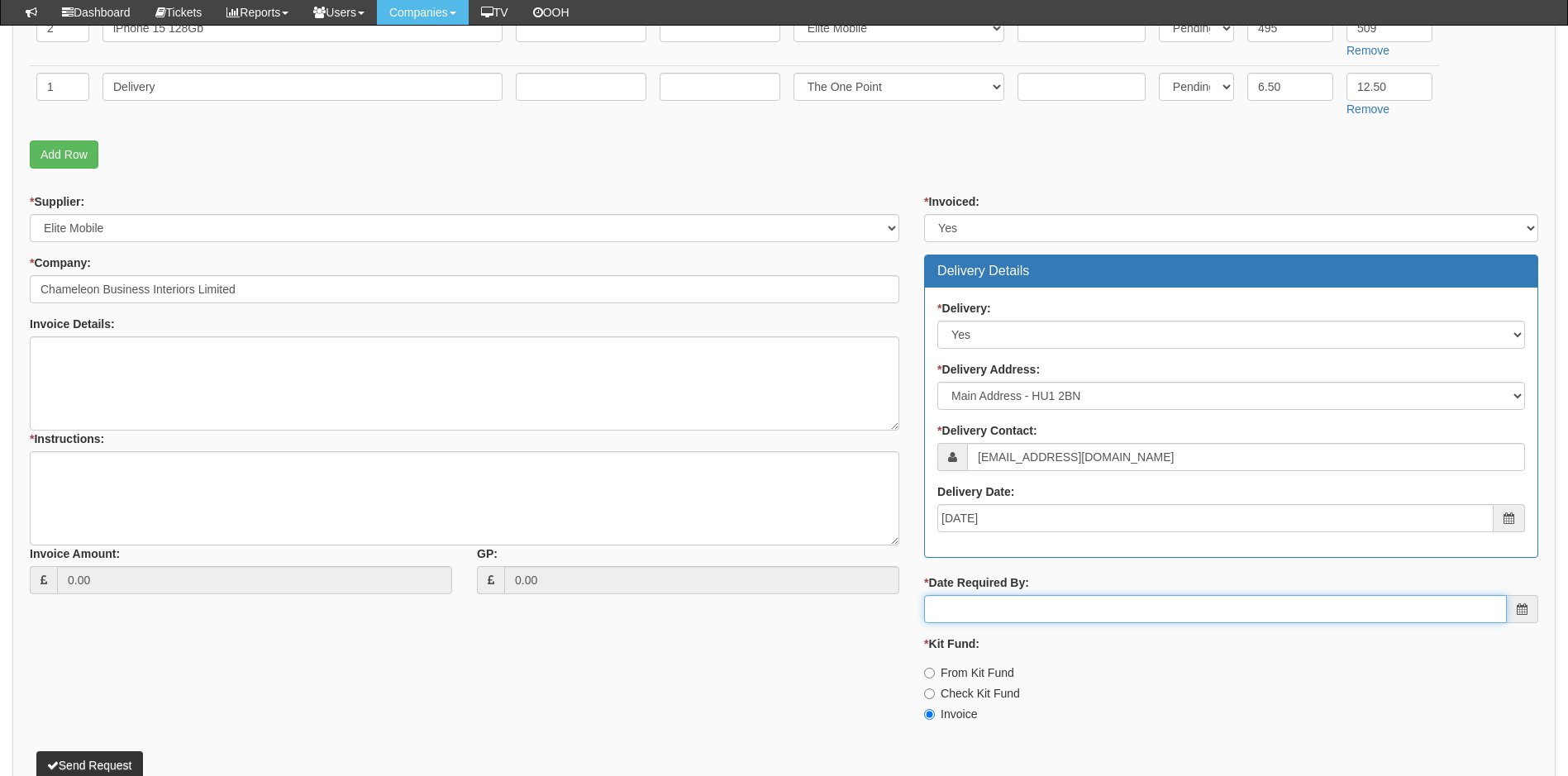
click at [1000, 613] on input "* Date Required By:" at bounding box center [1215, 609] width 583 height 28
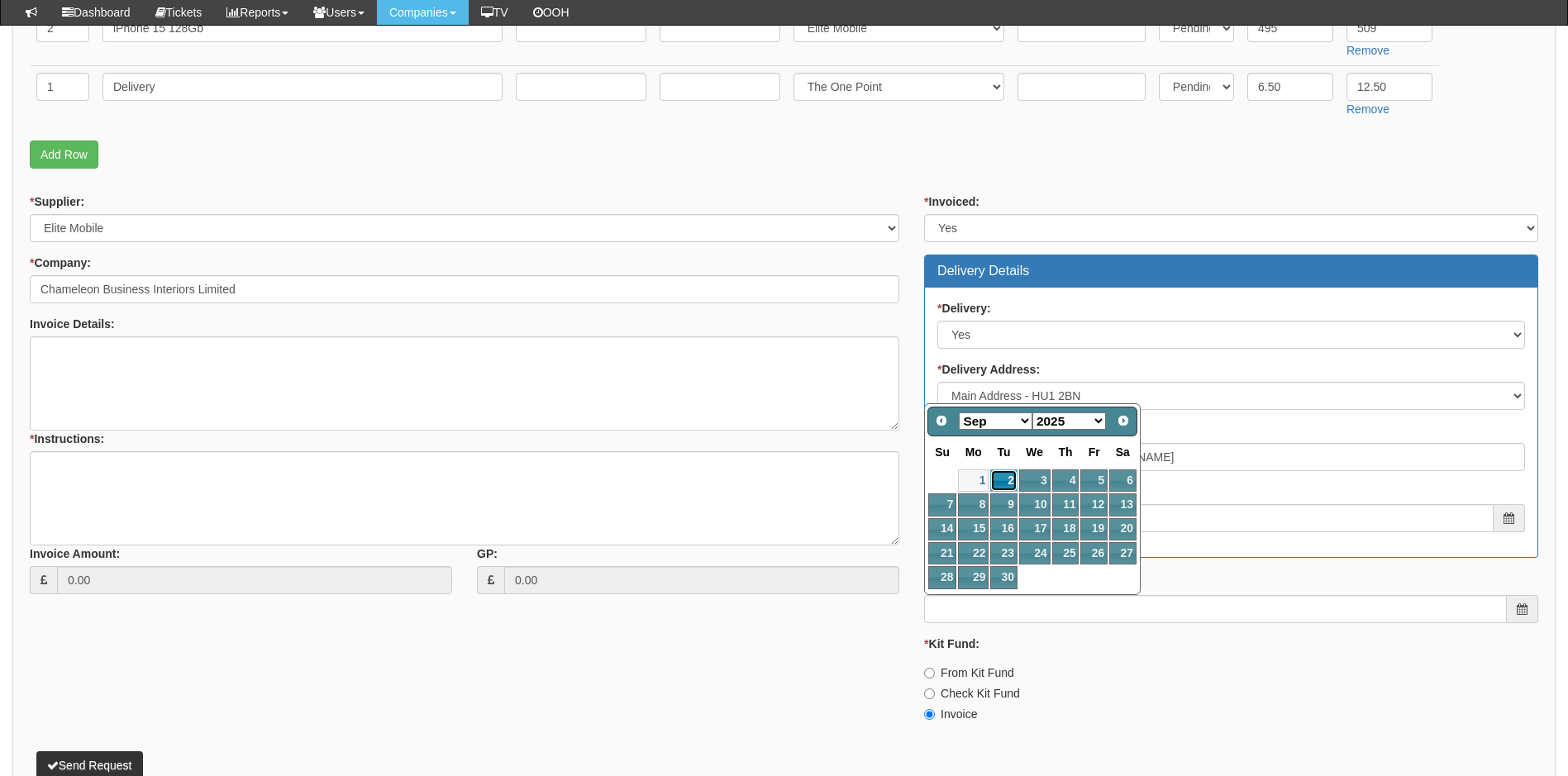
click at [1003, 482] on link "2" at bounding box center [1003, 480] width 26 height 23
type input "2025-09-02"
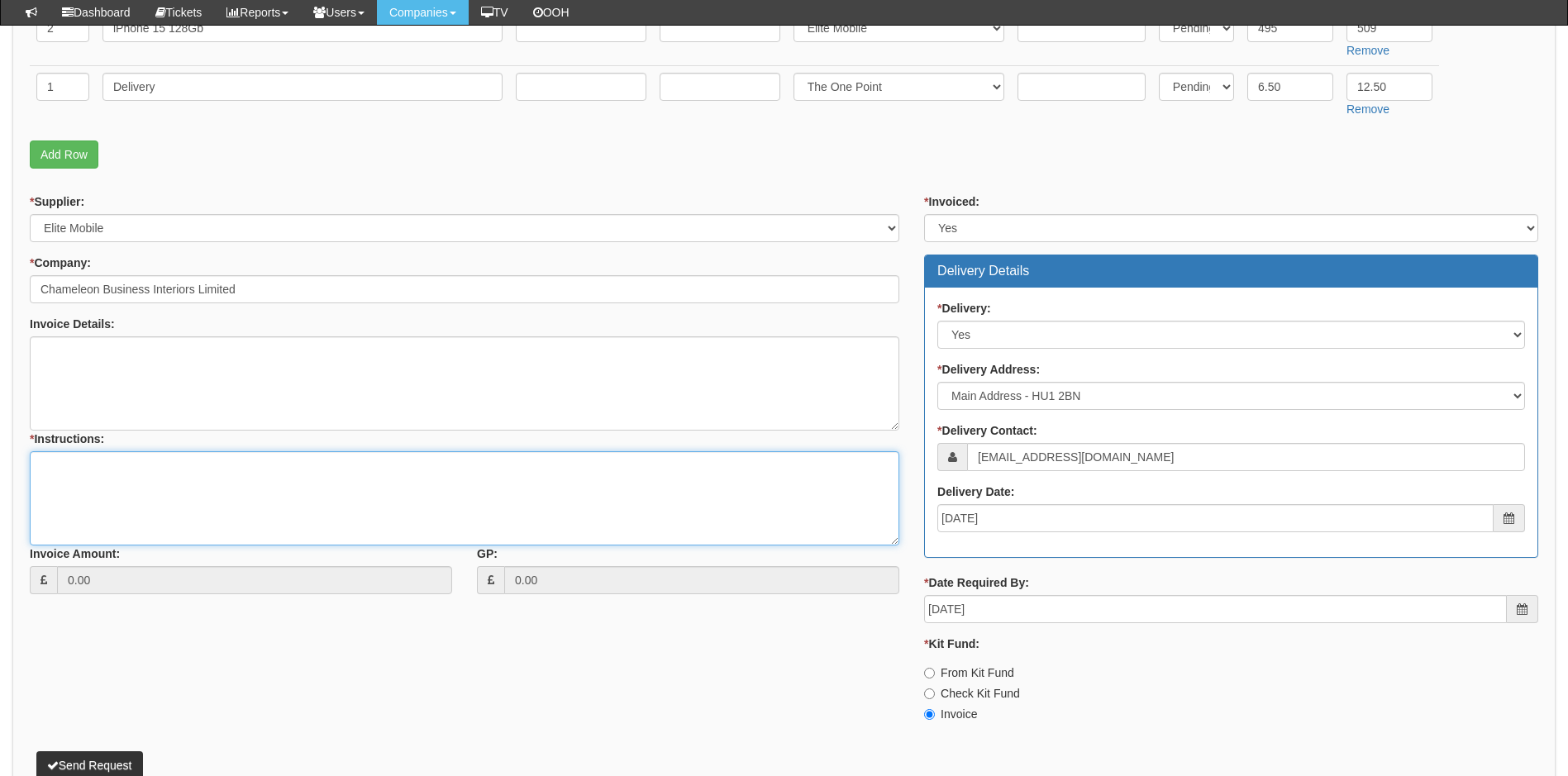
click at [143, 487] on textarea "* Instructions:" at bounding box center [464, 498] width 870 height 94
click at [133, 471] on textarea "* Instructions:" at bounding box center [464, 498] width 870 height 94
paste textarea "Chameleon Business Interiors 2 Humber Quays Hull HU1 2BN"
click at [164, 473] on textarea "Delivery to: Chameleon Business Interiors 2 Humber Quays Hull HU1 2BN" at bounding box center [464, 498] width 870 height 94
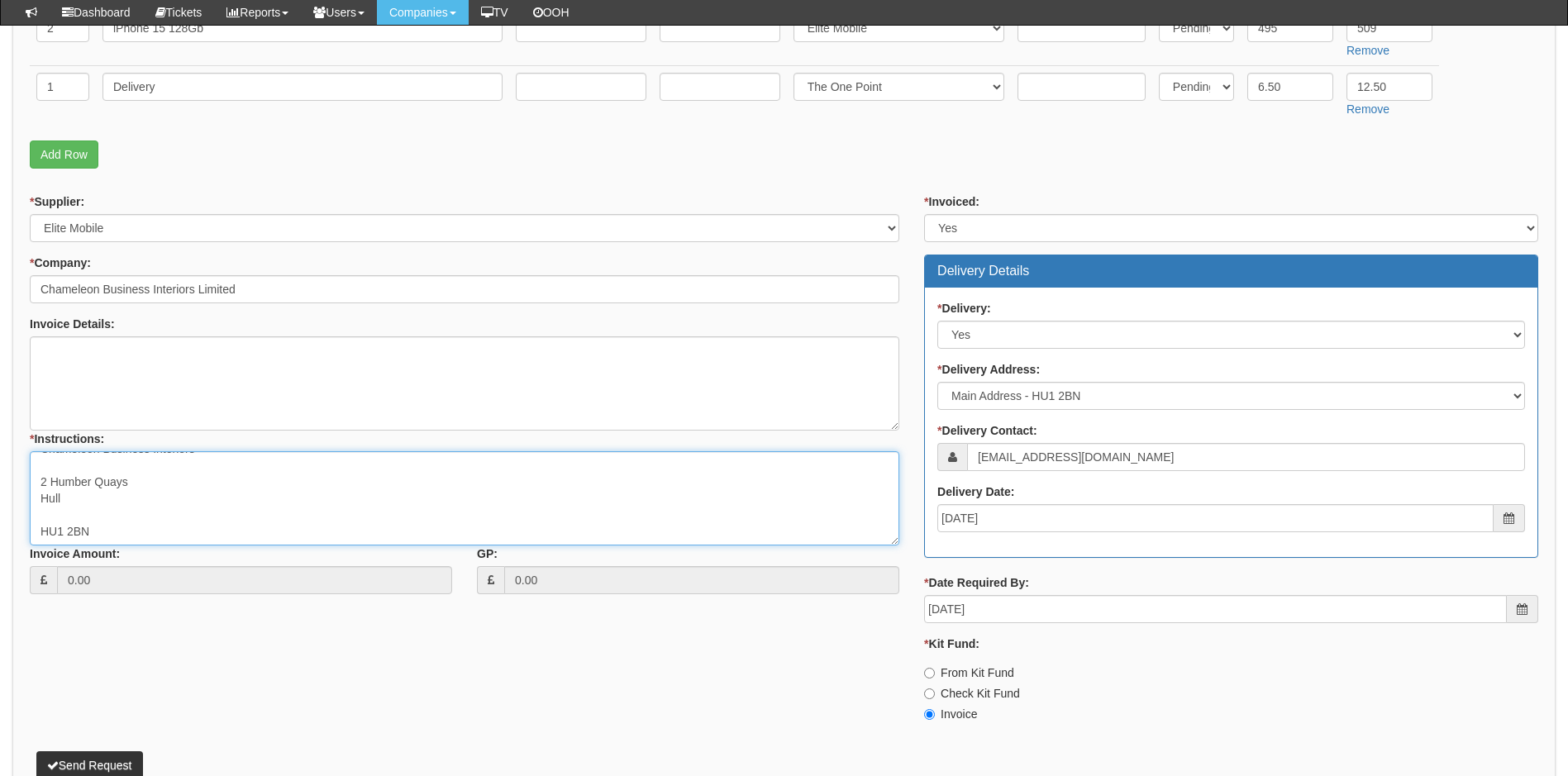
scroll to position [27, 0]
click at [96, 502] on textarea "Delivery to: Chameleon Business Interiors 2 Humber Quays Hull HU1 2BN" at bounding box center [464, 498] width 870 height 94
click at [212, 467] on textarea "Delivery to: Chameleon Business Interiors 2 Humber Quays Hull HU1 2BN" at bounding box center [464, 498] width 870 height 94
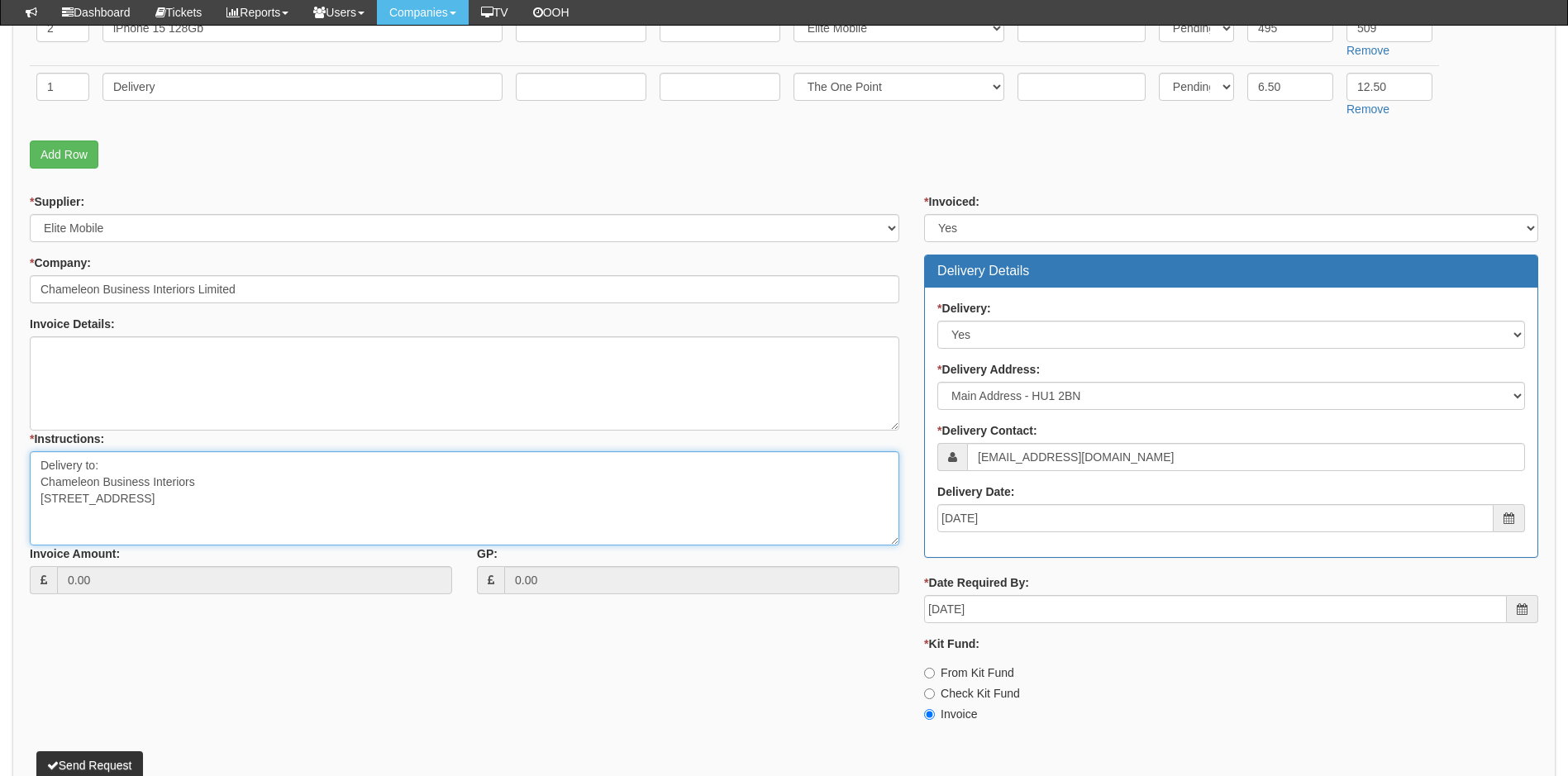
click at [44, 483] on textarea "Delivery to: Chameleon Business Interiors 2 Humber Quays Hull HU1 2BN" at bounding box center [464, 498] width 870 height 94
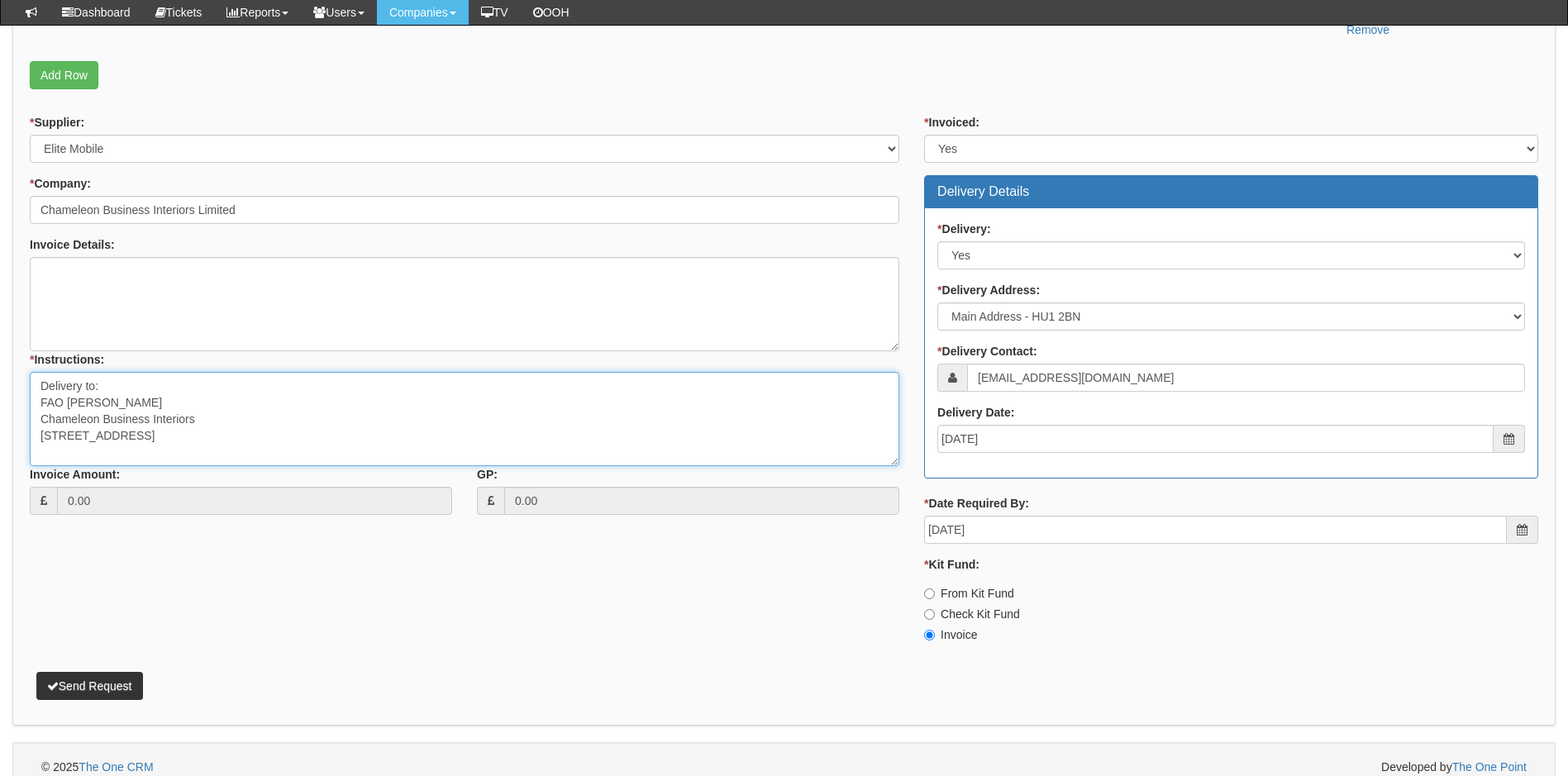
scroll to position [591, 0]
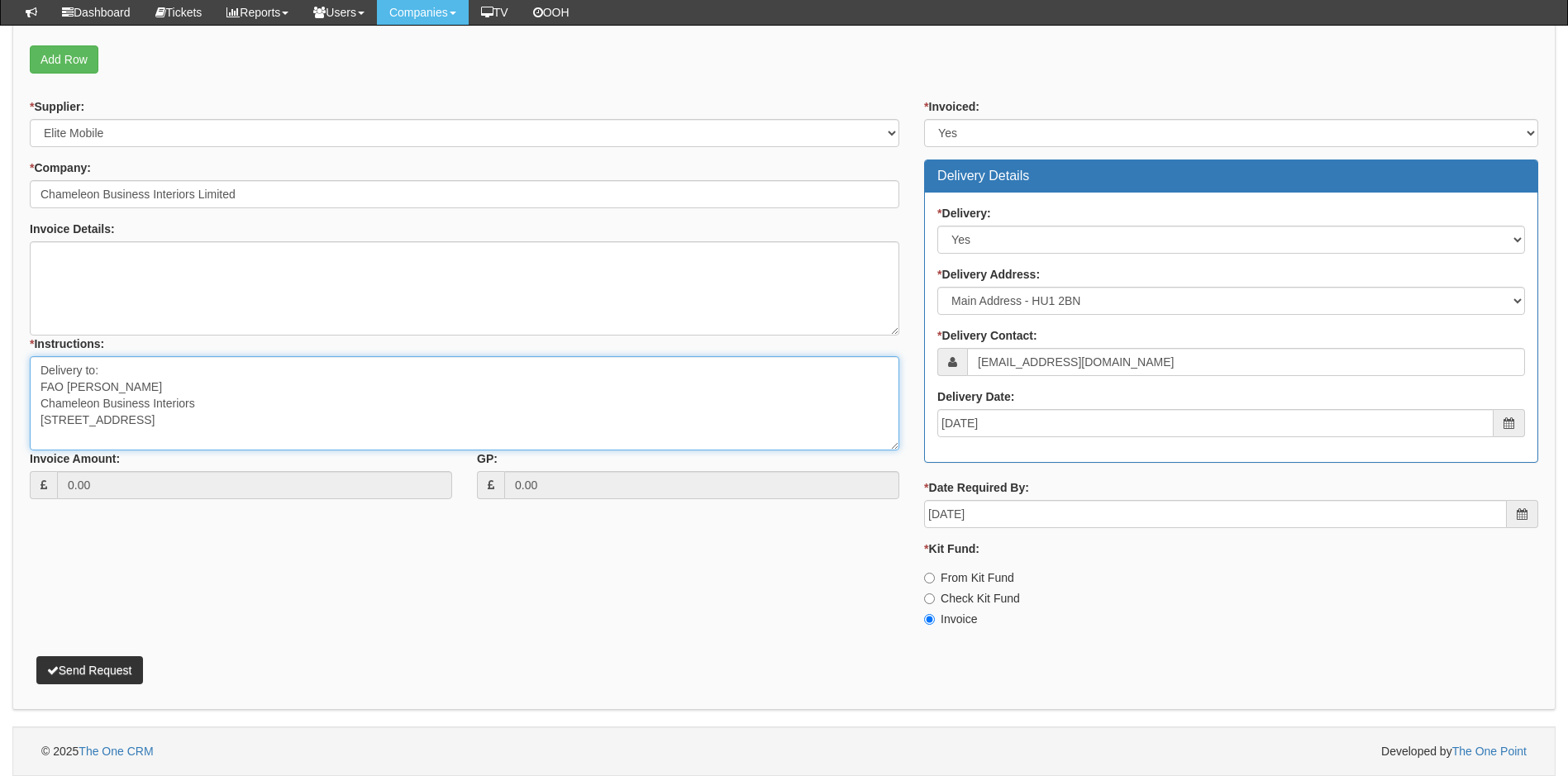
type textarea "Delivery to: FAO Kelly Bugg Chameleon Business Interiors 2 Humber Quays Hull HU…"
click at [81, 675] on button "Send Request" at bounding box center [89, 670] width 106 height 28
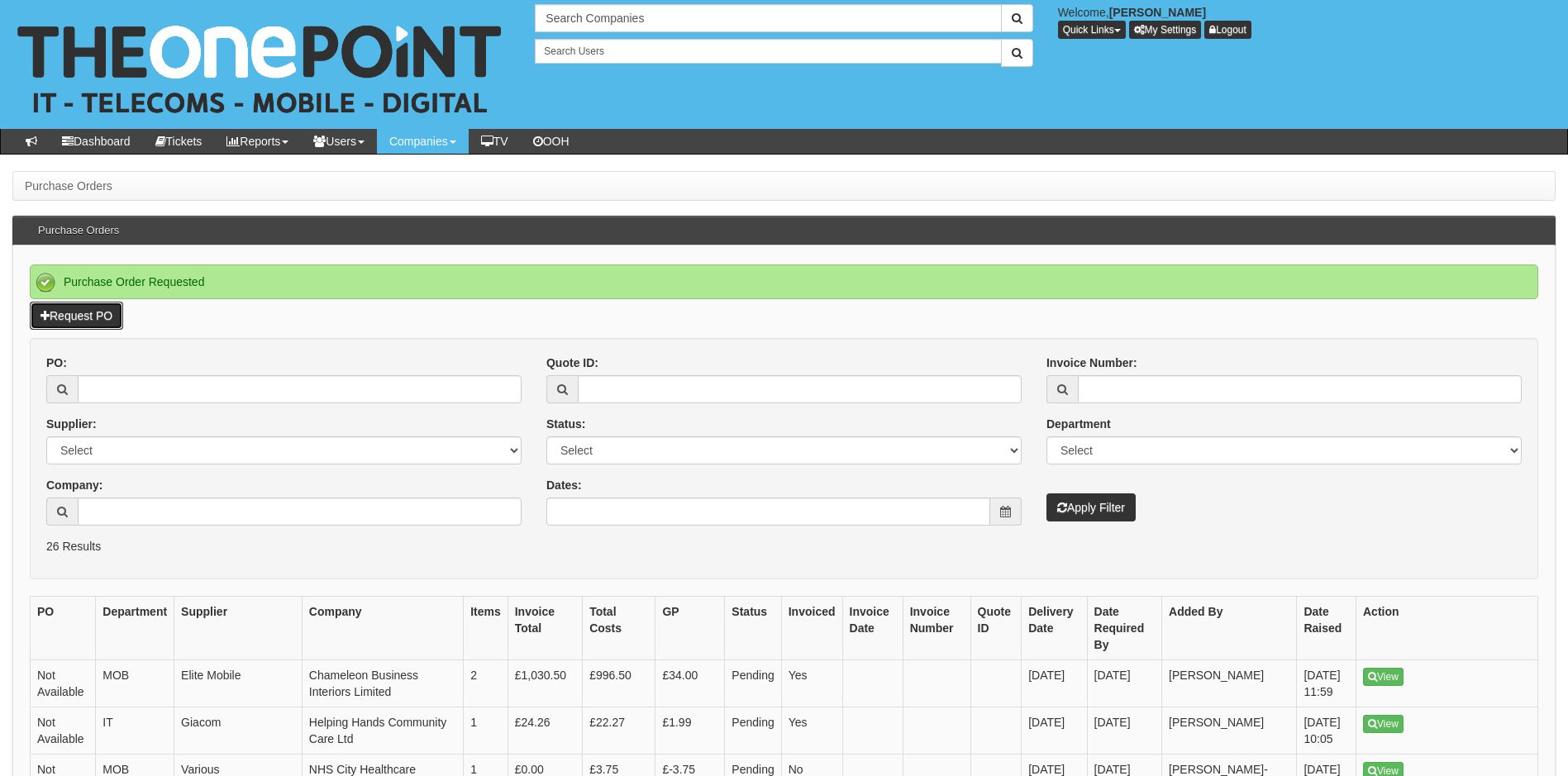
click at [100, 311] on link "Request PO" at bounding box center [76, 316] width 93 height 28
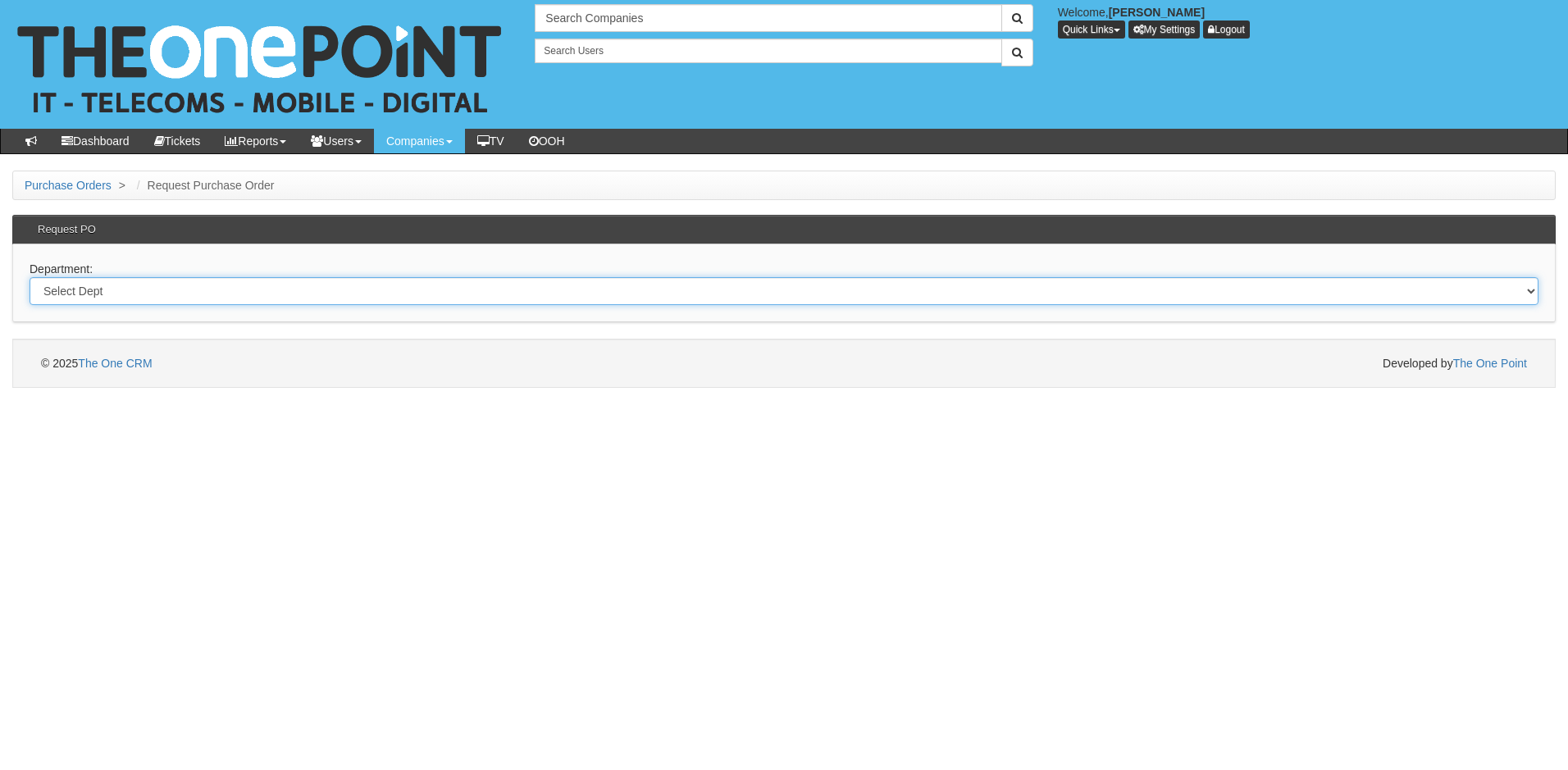
click at [108, 289] on select "Select Dept Digital Internal IT Mobiles Marketing Telecoms" at bounding box center [784, 291] width 1509 height 28
select select "?pipeID=&dept=TEL"
click at [30, 277] on select "Select Dept Digital Internal IT Mobiles Marketing Telecoms" at bounding box center [784, 291] width 1509 height 28
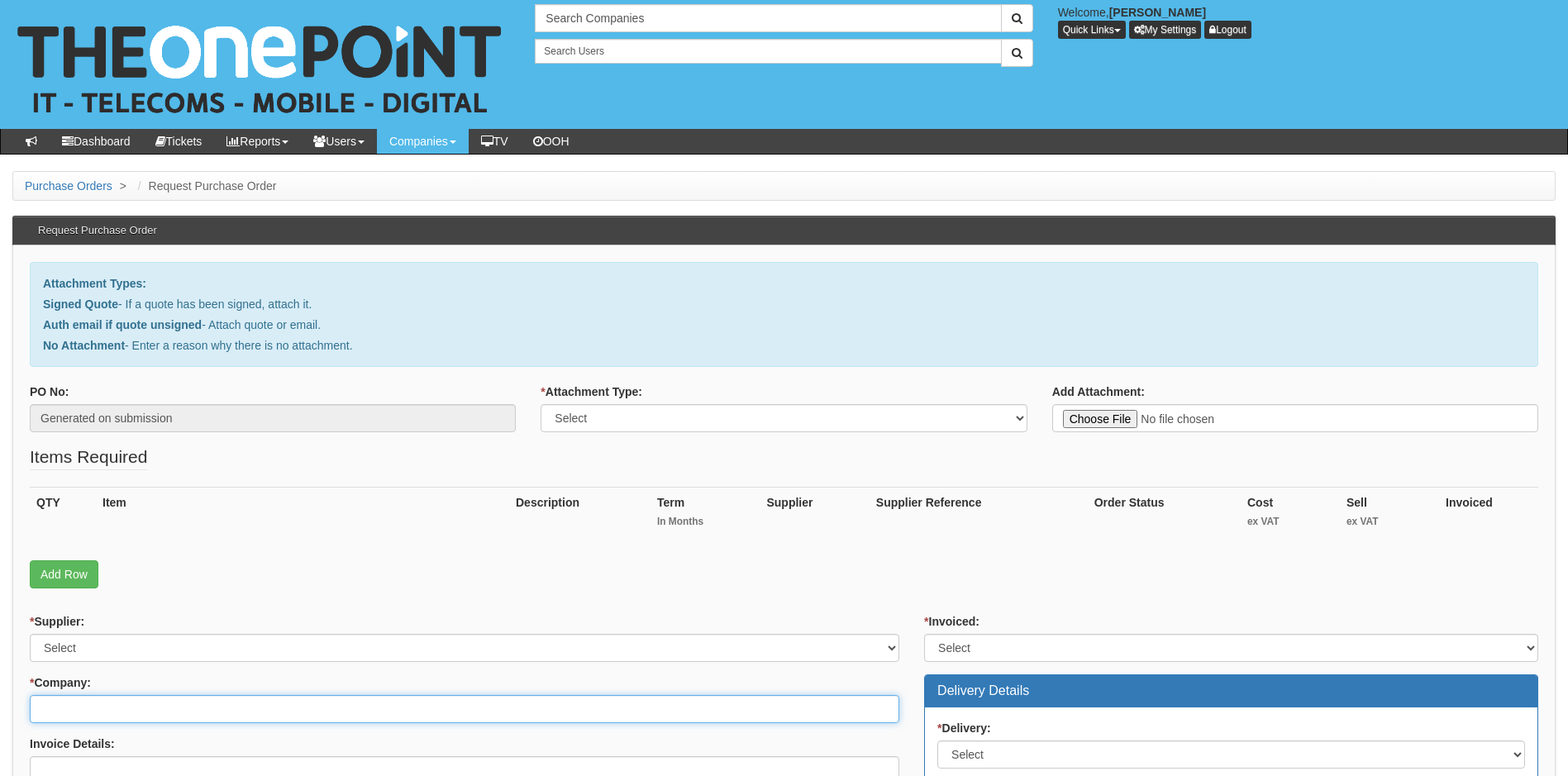
click at [117, 708] on input "* Company:" at bounding box center [464, 708] width 870 height 28
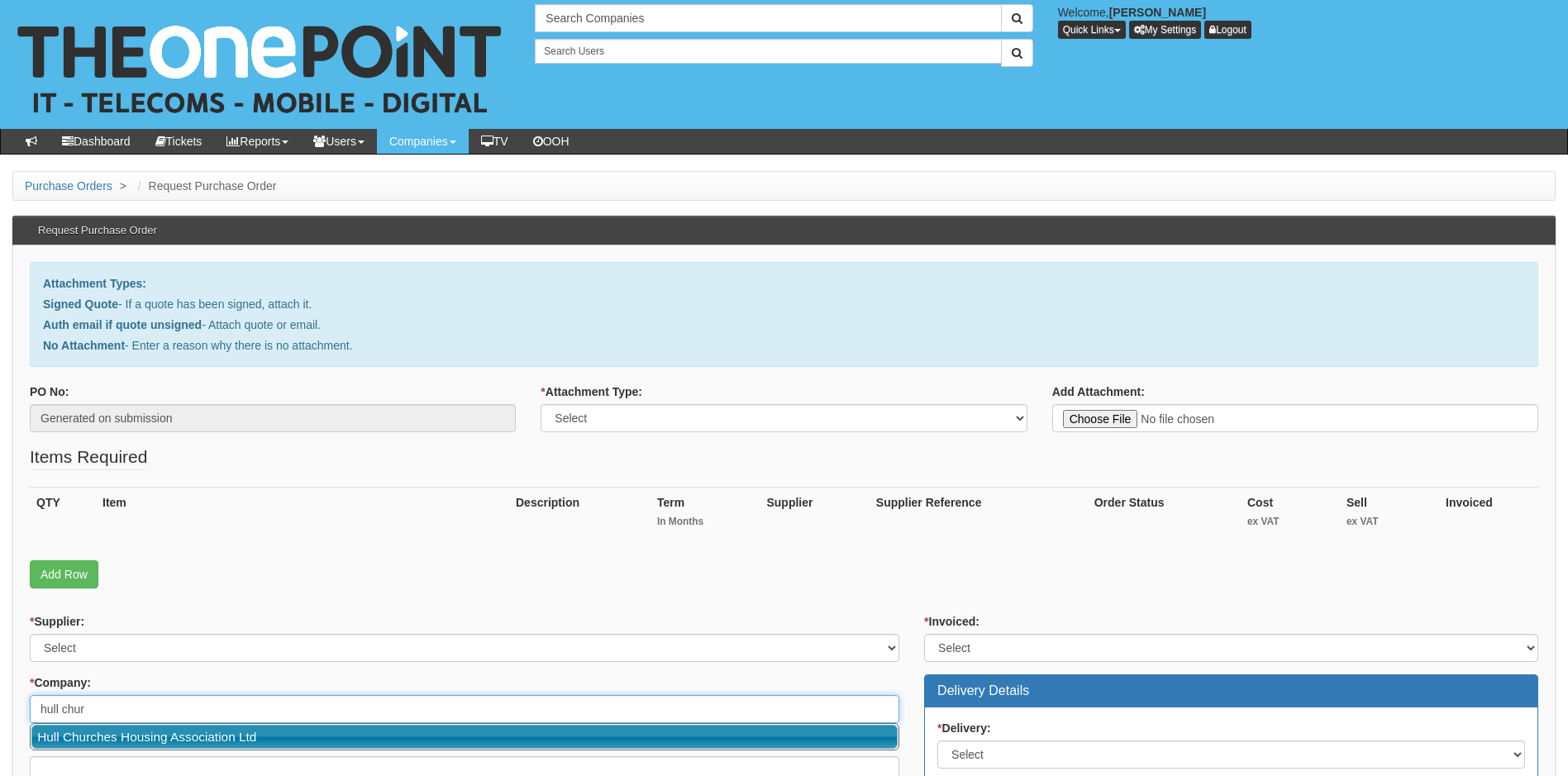
click at [259, 739] on link "Hull Churches Housing Association Ltd" at bounding box center [464, 736] width 867 height 23
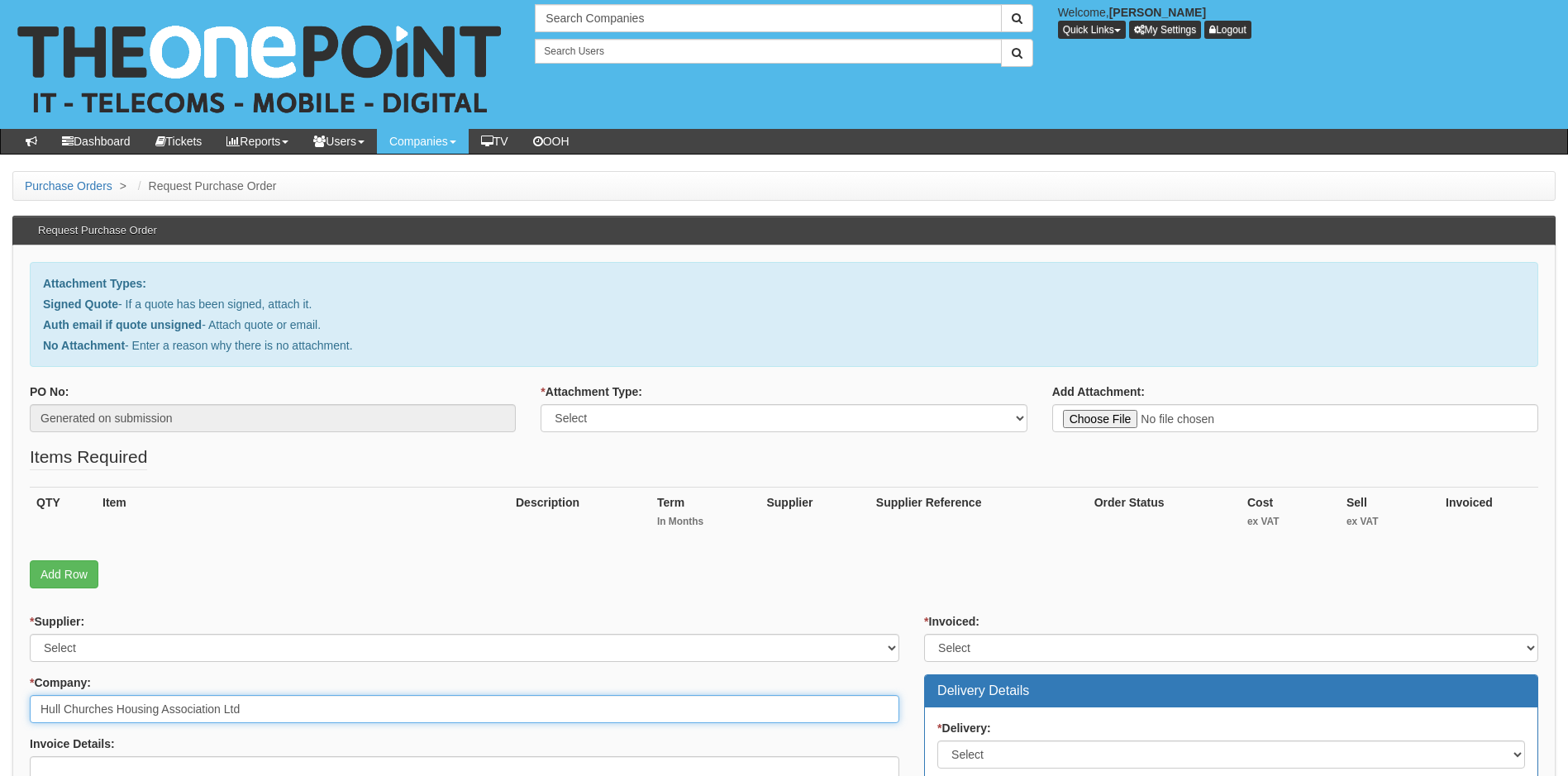
type input "Hull Churches Housing Association Ltd"
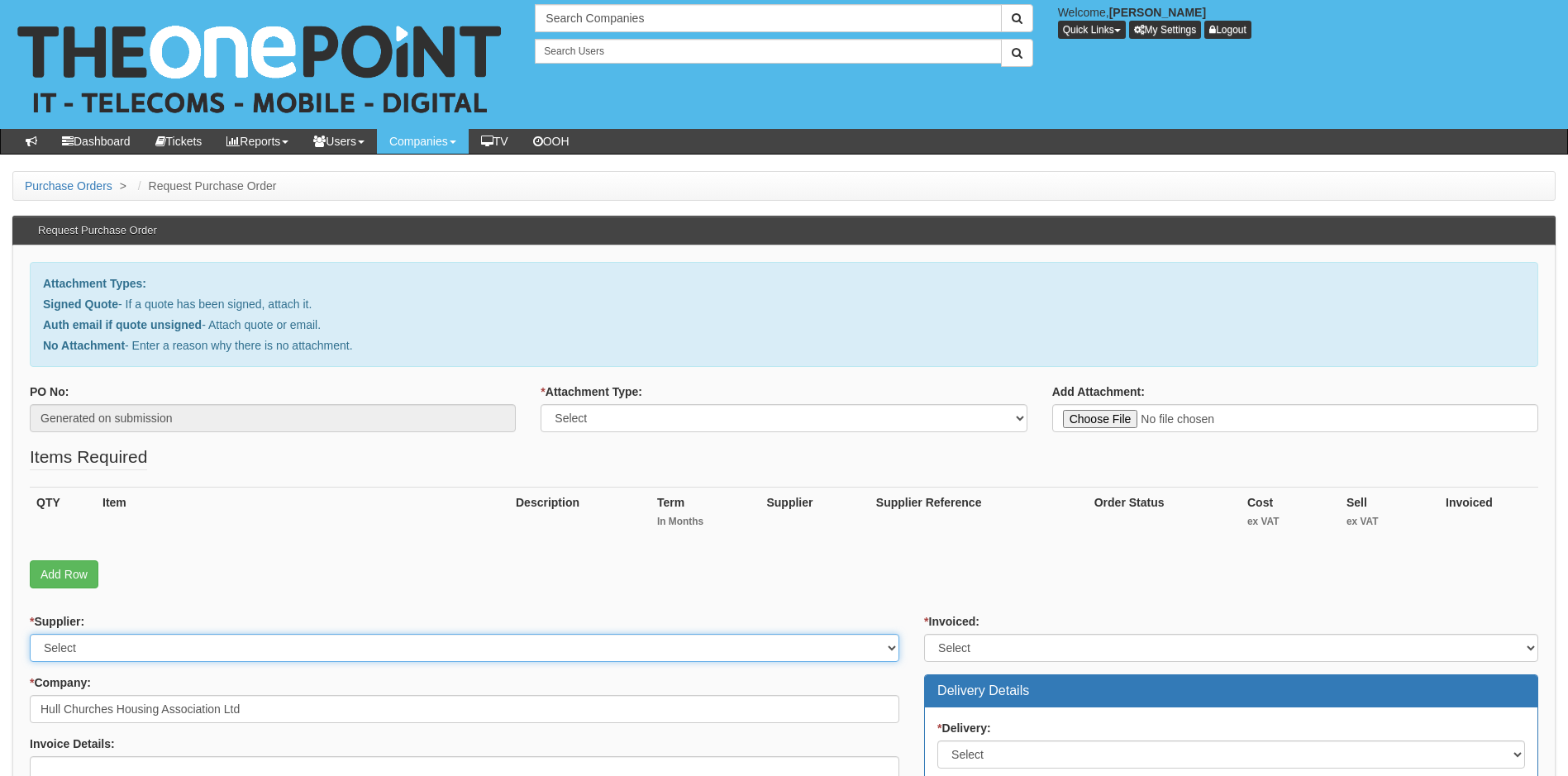
click at [293, 649] on select "Select 123 REG.co.uk 1Password 3 4Gon AA Jones Electric Ltd Abzorb Access Group…" at bounding box center [464, 647] width 870 height 28
select select "72"
click at [294, 649] on select "Select 123 REG.co.uk 1Password 3 4Gon AA Jones Electric Ltd Abzorb Access Group…" at bounding box center [464, 647] width 870 height 28
click at [728, 417] on select "Select Signed Quote Auth email with quote if unsigned No Attachment" at bounding box center [783, 418] width 486 height 28
select select "Signed Quote"
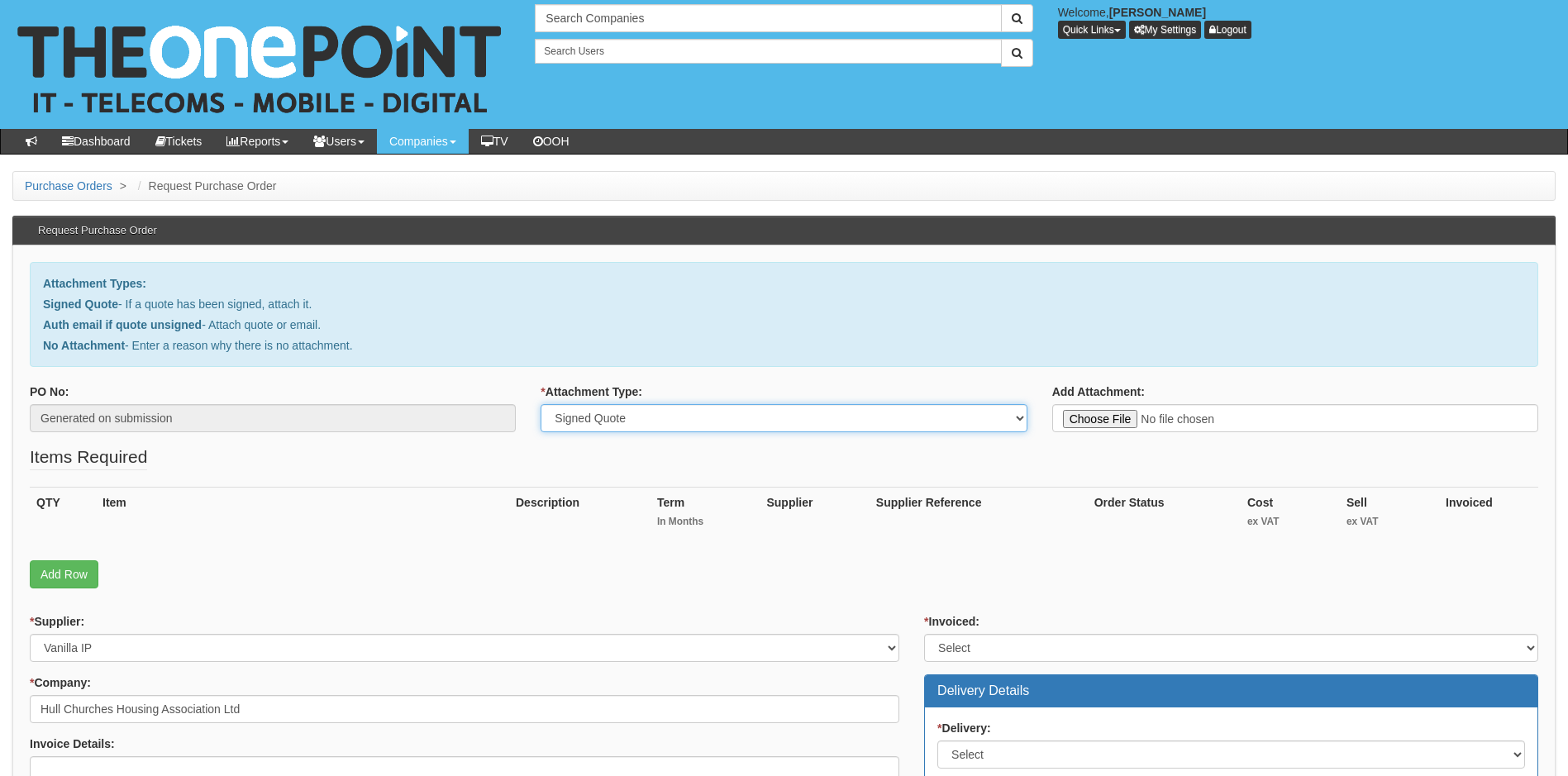
click at [541, 404] on select "Select Signed Quote Auth email with quote if unsigned No Attachment" at bounding box center [783, 418] width 486 height 28
type input "C:\fakepath\Hull Churches Housing - VoIP.pdf"
click at [63, 575] on link "Add Row" at bounding box center [64, 574] width 69 height 28
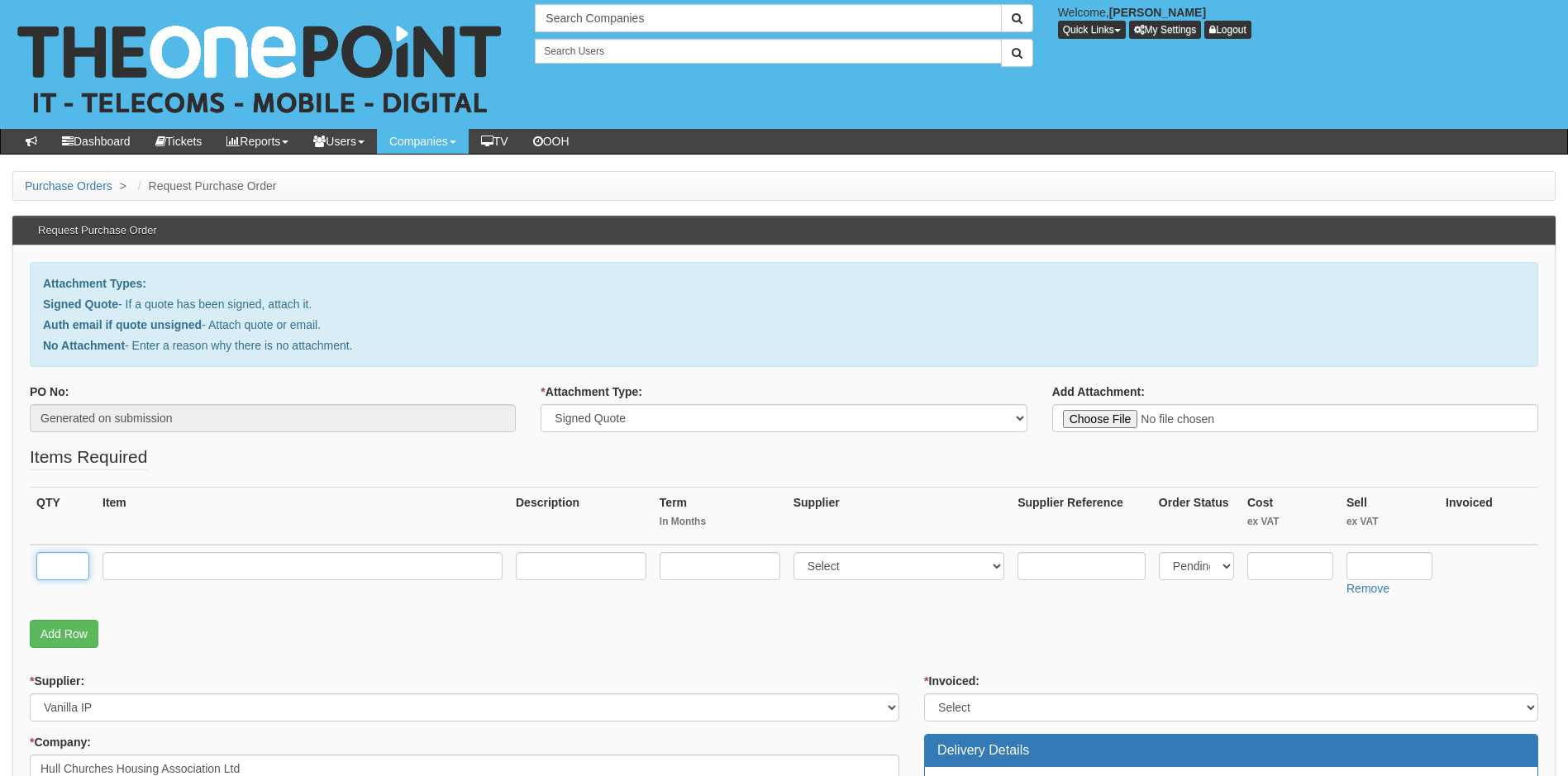
drag, startPoint x: 69, startPoint y: 575, endPoint x: 136, endPoint y: 472, distance: 122.9
click at [88, 542] on table "QTY Item Description Term In Months Supplier Supplier Reference Order Status Co…" at bounding box center [784, 545] width 1509 height 116
type input "18"
click at [179, 574] on input "text" at bounding box center [303, 566] width 400 height 28
paste input "Chameleon Business Interiors 2 Humber Quays Hull HU1 2BN"
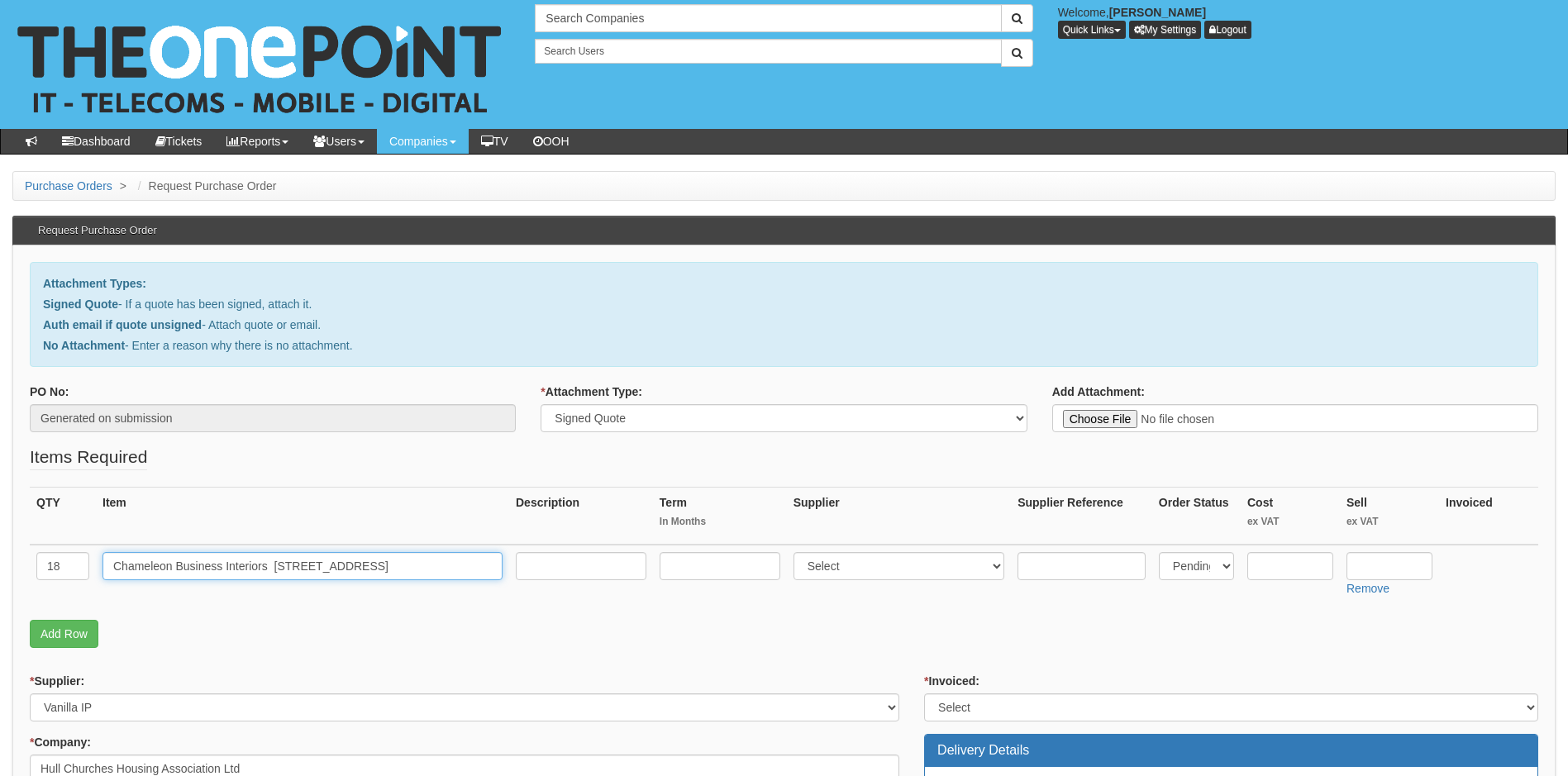
click at [416, 566] on input "Chameleon Business Interiors 2 Humber Quays Hull HU1 2BN" at bounding box center [303, 566] width 400 height 28
click at [416, 565] on input "Chameleon Business Interiors 2 Humber Quays Hull HU1 2BN" at bounding box center [303, 566] width 400 height 28
paste input "ollab 01 - Inc Smart User, Call2Teams, VM"
type input "Collab 01 - Inc Smart User, Call2Teams, VM"
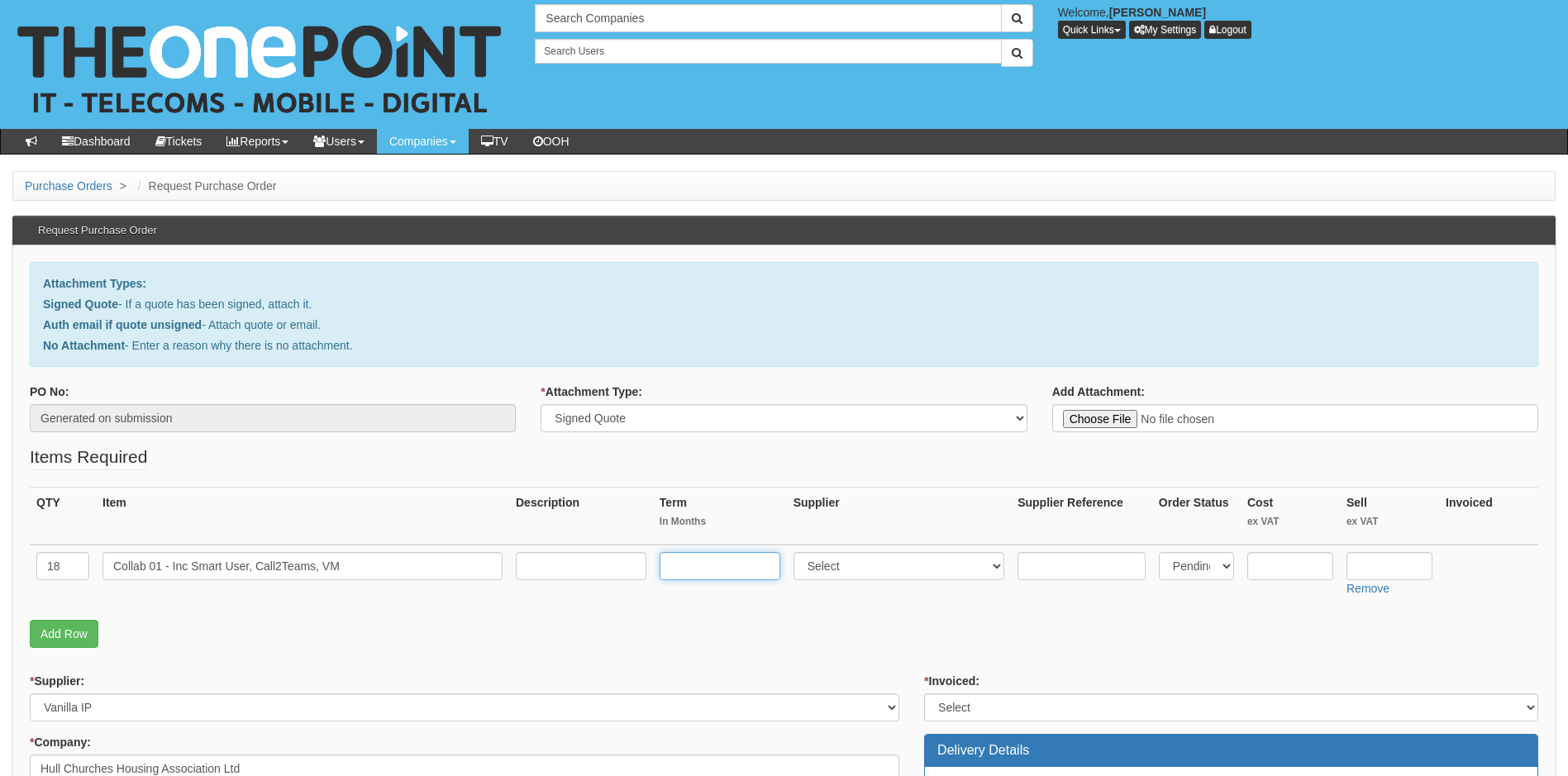
click at [710, 569] on input "text" at bounding box center [720, 566] width 120 height 28
type input "60"
click at [1073, 569] on input "text" at bounding box center [1081, 566] width 128 height 28
click at [920, 566] on select "Select 123 REG.co.uk 1Password 3 4Gon AA Jones Electric Ltd Abzorb Access Group…" at bounding box center [899, 566] width 212 height 28
select select "72"
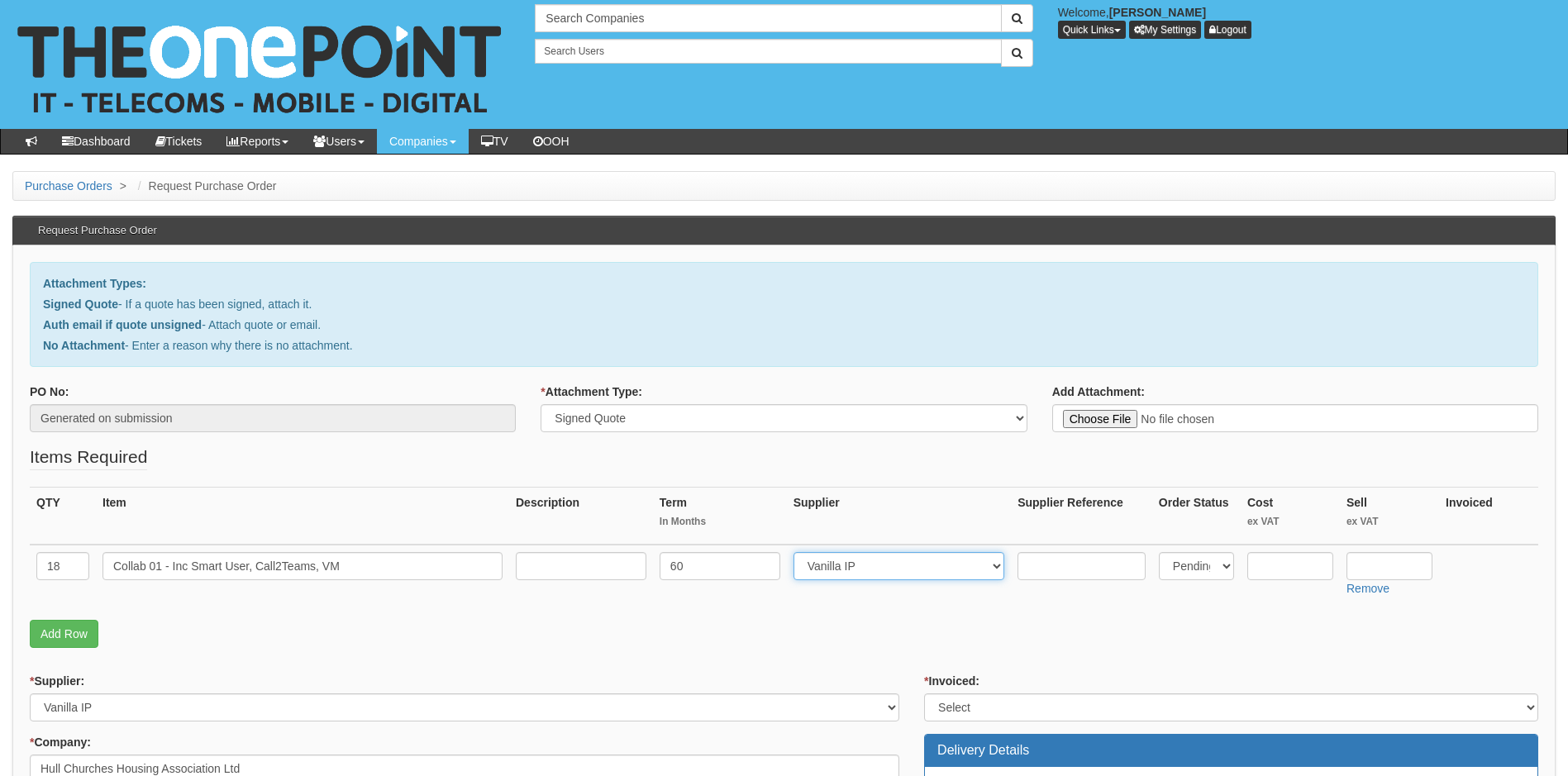
click at [797, 551] on select "Select 123 REG.co.uk 1Password 3 4Gon AA Jones Electric Ltd Abzorb Access Group…" at bounding box center [899, 566] width 212 height 28
click at [1293, 569] on input "text" at bounding box center [1290, 566] width 86 height 28
type input "3.50"
click at [1363, 566] on input "text" at bounding box center [1388, 566] width 86 height 28
type input "8.99"
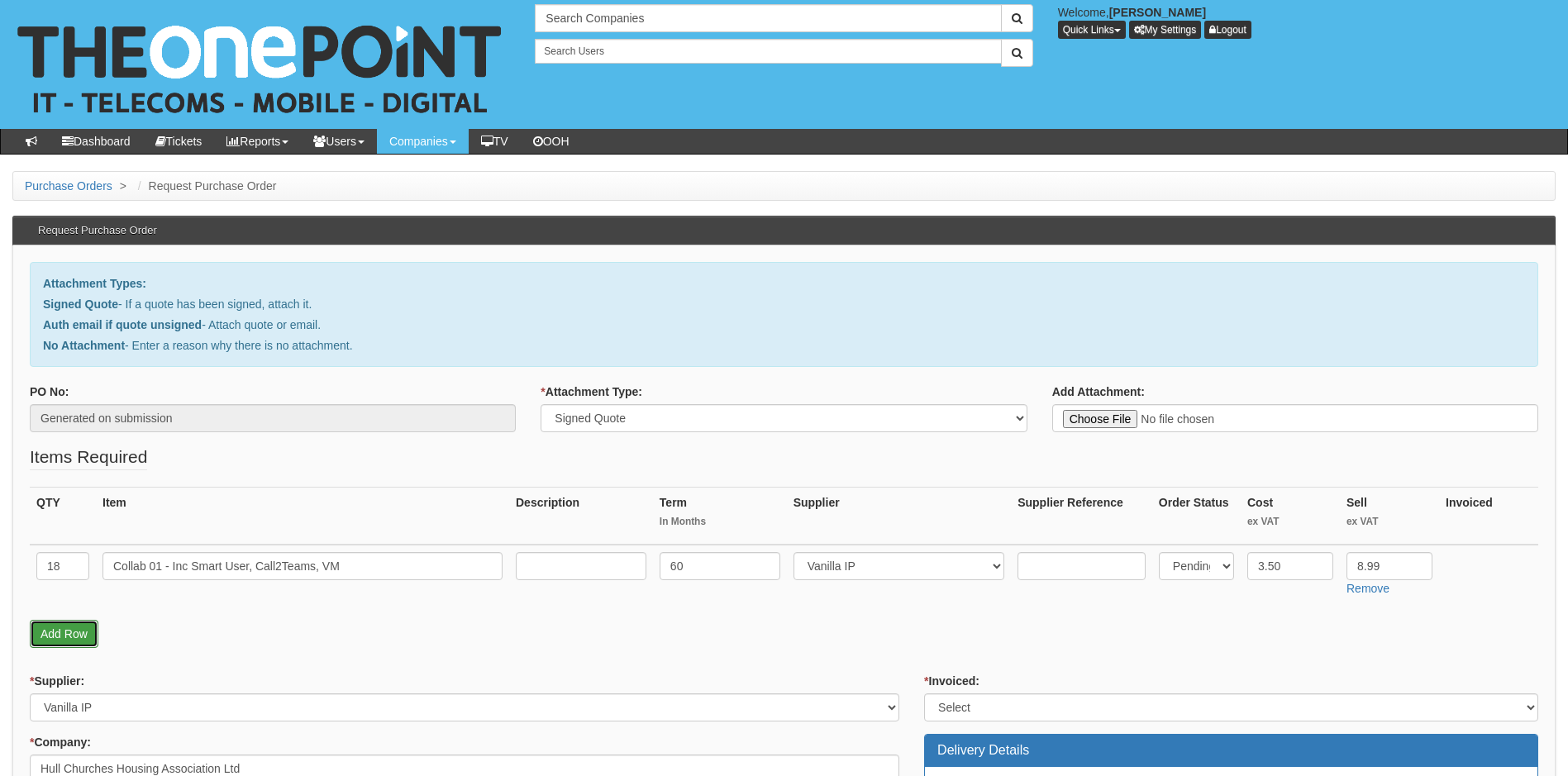
click at [72, 634] on link "Add Row" at bounding box center [64, 633] width 69 height 28
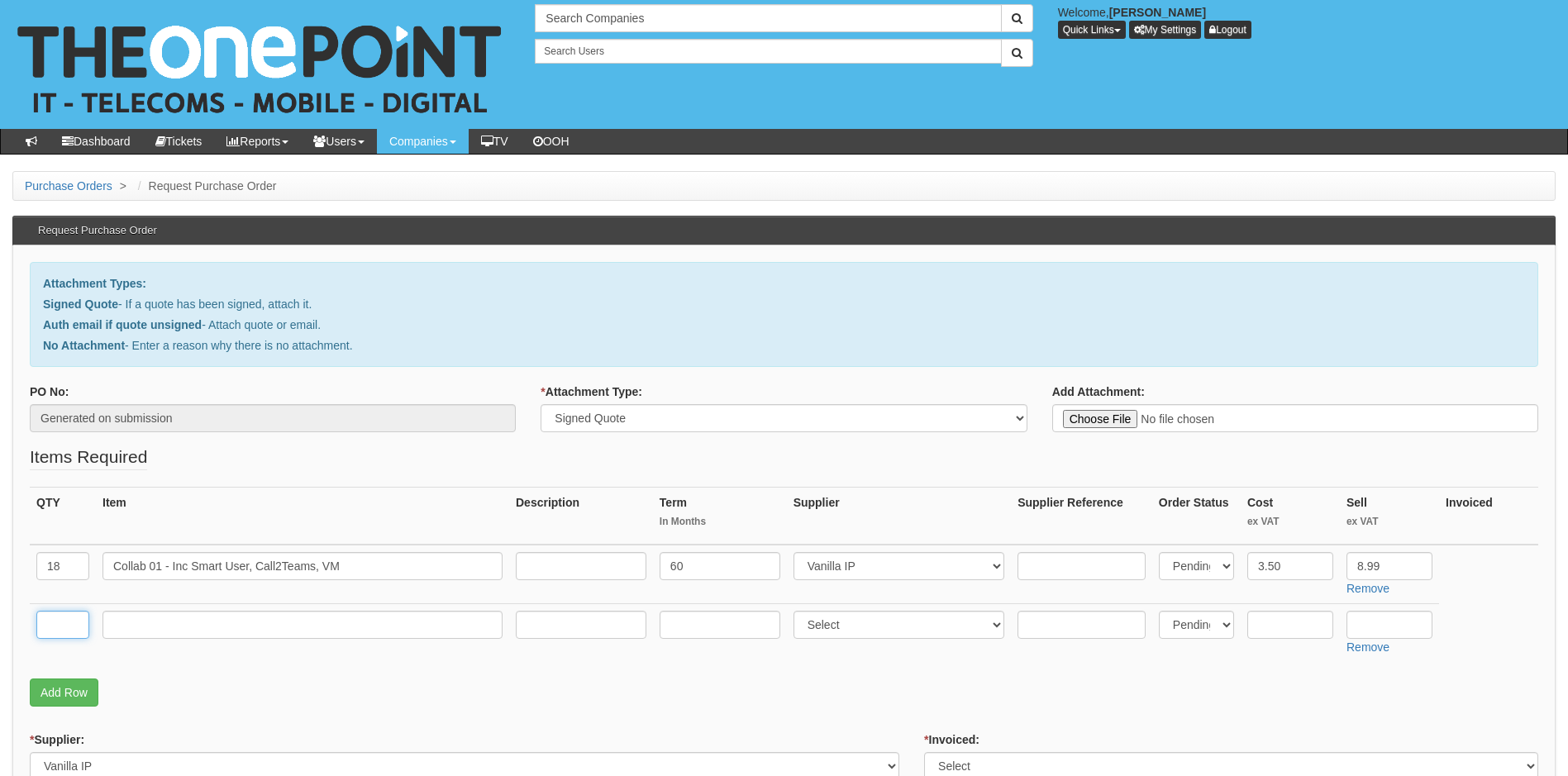
click at [67, 629] on input "text" at bounding box center [63, 625] width 53 height 28
type input "1"
click at [169, 624] on input "text" at bounding box center [303, 625] width 400 height 28
paste input "Business Service - Call Forwarding Selective with 2xVoicemail"
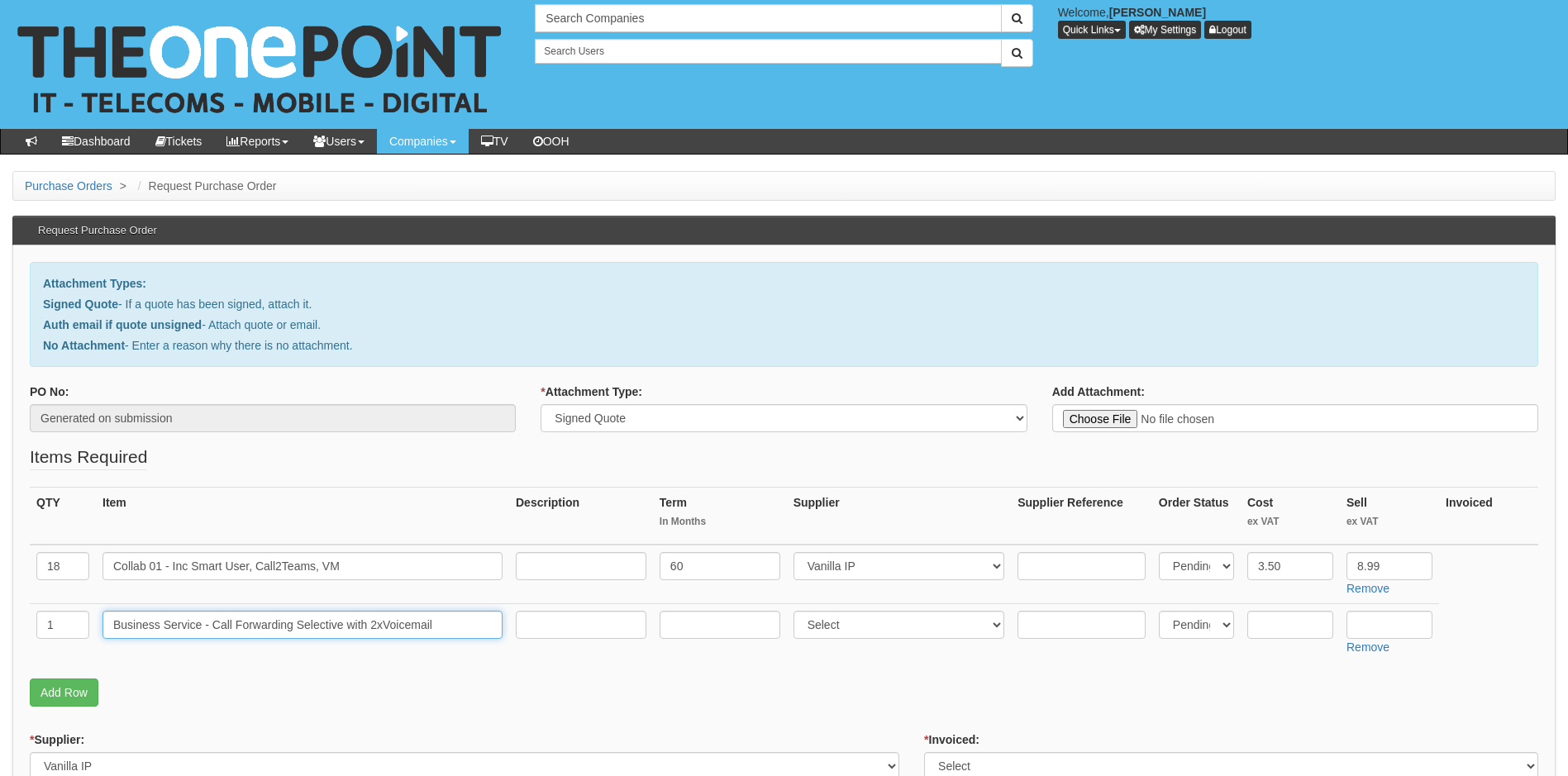
type input "Business Service - Call Forwarding Selective with 2xVoicemail"
click at [752, 630] on input "text" at bounding box center [720, 625] width 120 height 28
type input "60"
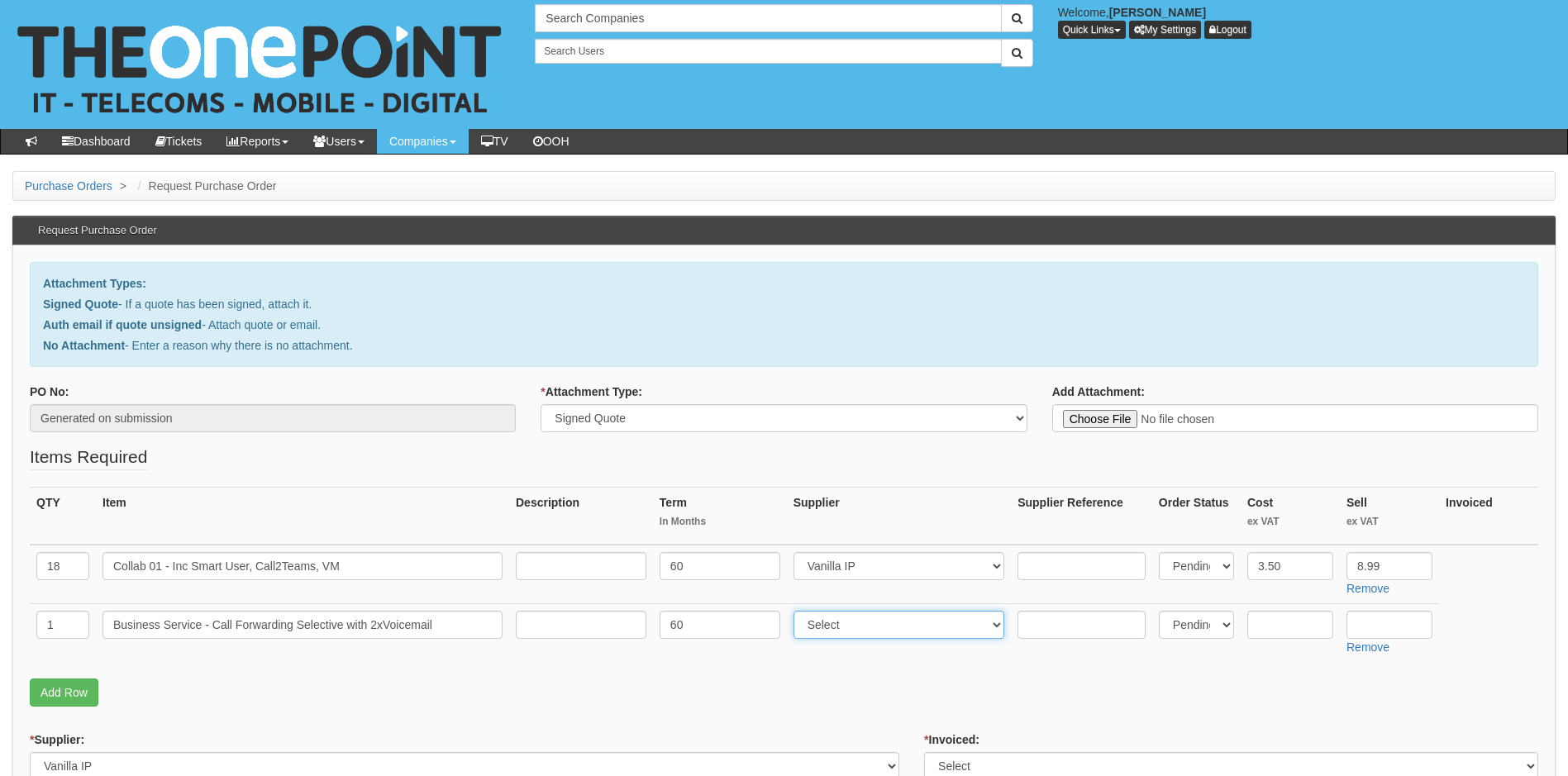
click at [879, 622] on select "Select 123 REG.co.uk 1Password 3 4Gon AA Jones Electric Ltd Abzorb Access Group…" at bounding box center [899, 625] width 212 height 28
select select "72"
click at [879, 622] on select "Select 123 REG.co.uk 1Password 3 4Gon AA Jones Electric Ltd Abzorb Access Group…" at bounding box center [899, 625] width 212 height 28
click at [1303, 630] on input "text" at bounding box center [1290, 625] width 86 height 28
type input "2.40"
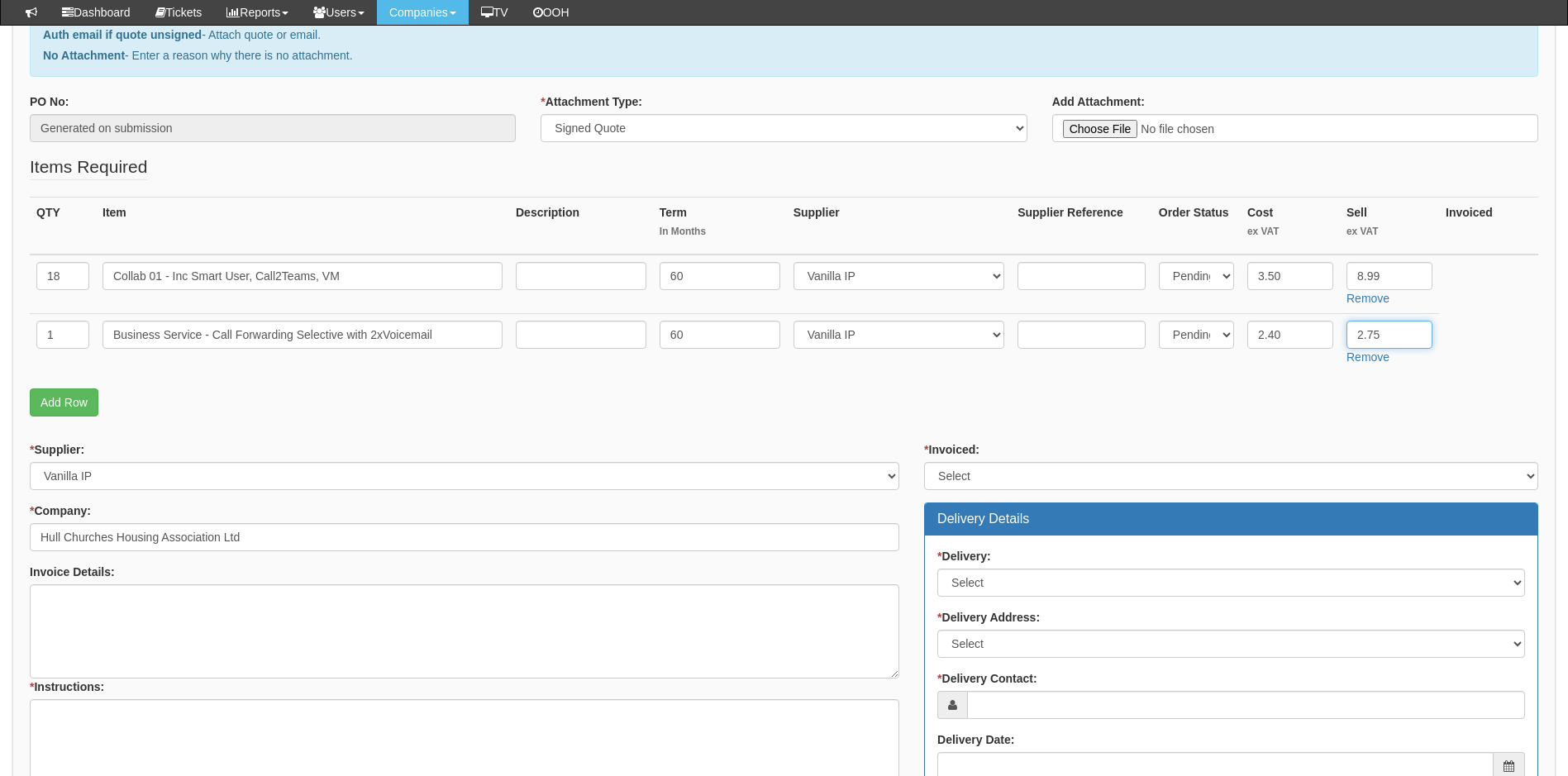
scroll to position [331, 0]
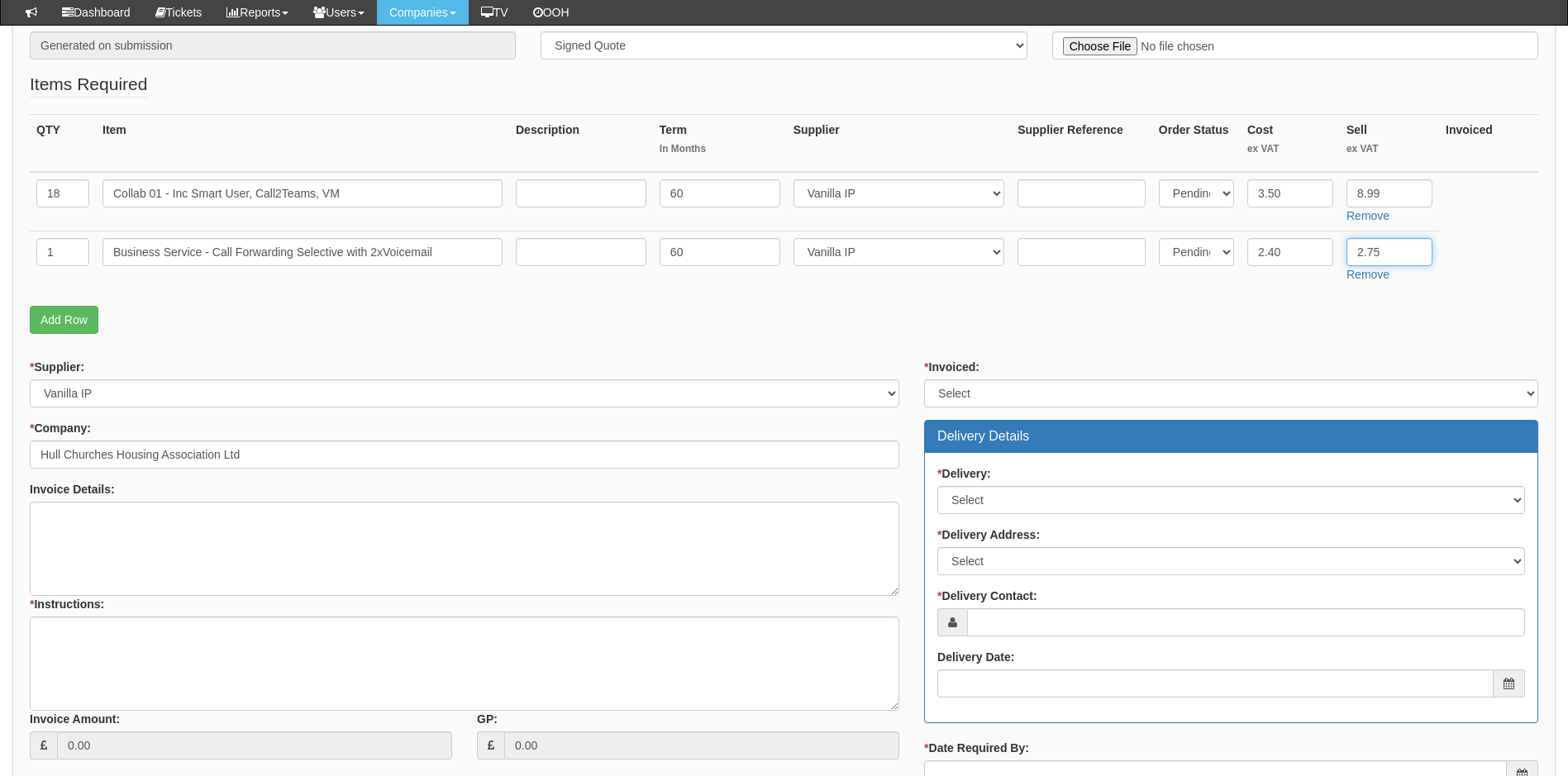
type input "2.75"
click at [92, 629] on textarea "* Instructions:" at bounding box center [464, 663] width 870 height 94
click at [1086, 496] on select "Select No Not Applicable Yes" at bounding box center [1231, 500] width 588 height 28
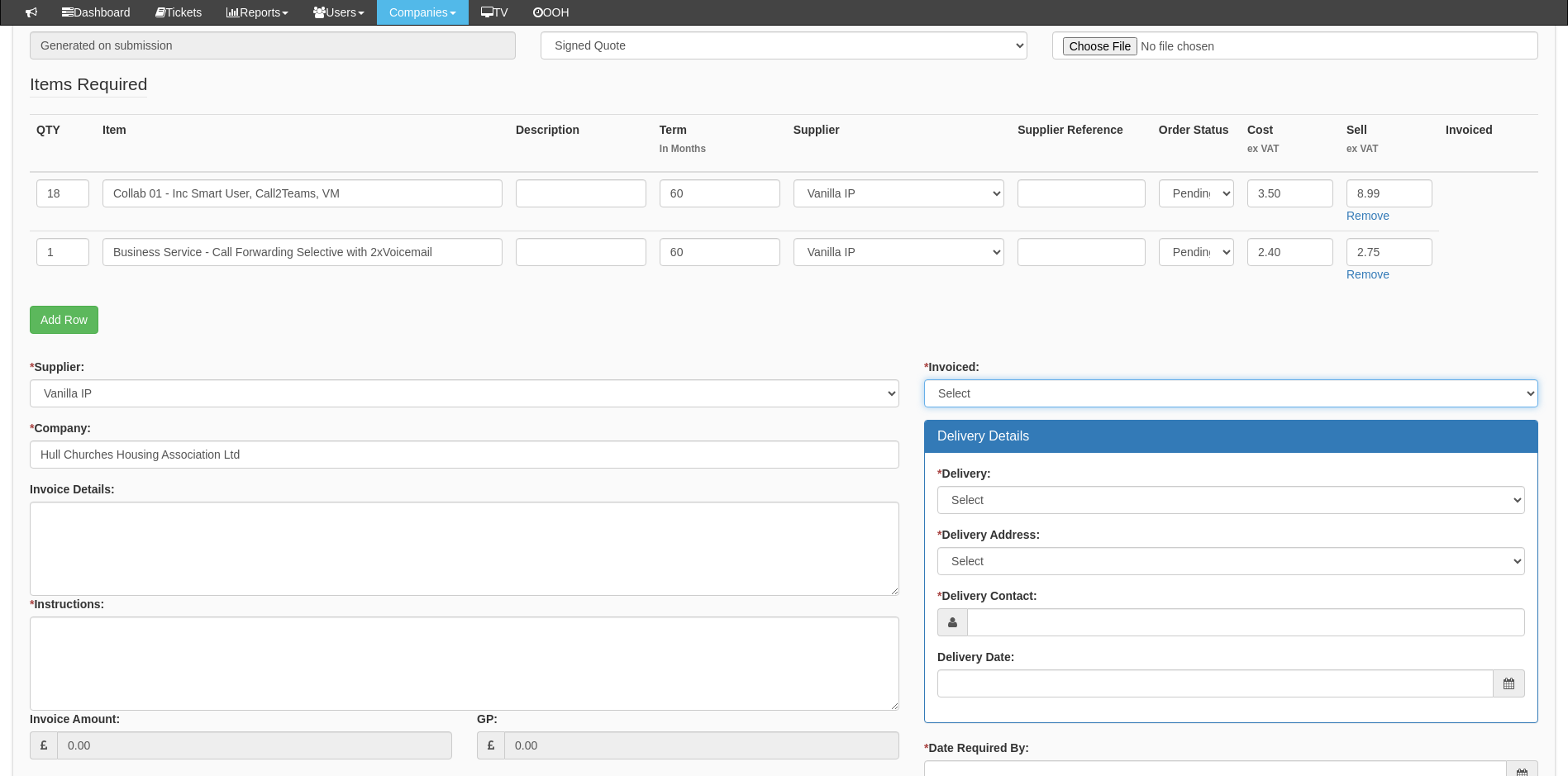
click at [1086, 389] on select "Select Yes No N/A STB (part of order)" at bounding box center [1231, 394] width 614 height 28
select select "1"
click at [924, 380] on select "Select Yes No N/A STB (part of order)" at bounding box center [1231, 394] width 614 height 28
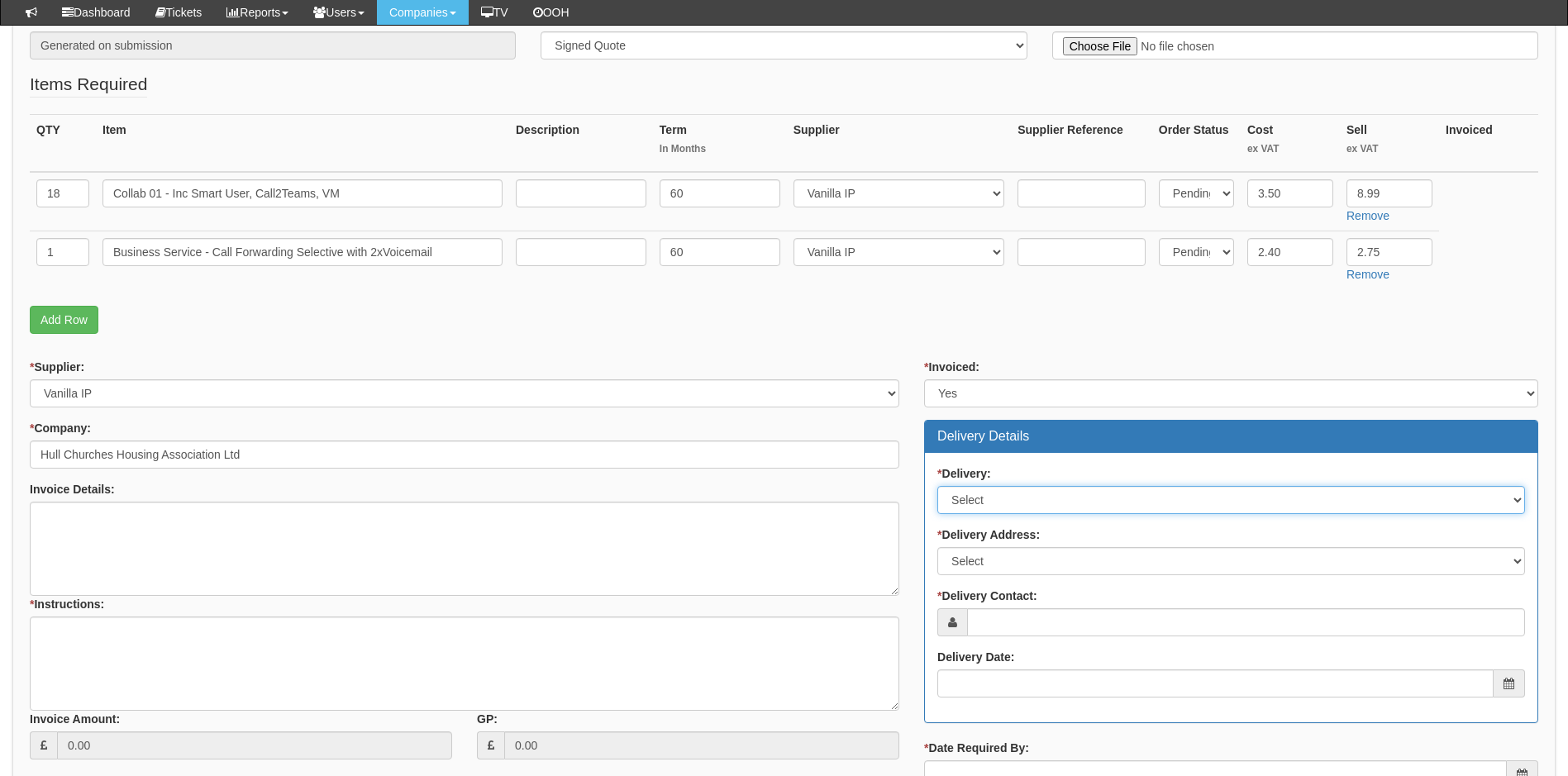
click at [1071, 502] on select "Select No Not Applicable Yes" at bounding box center [1231, 500] width 588 height 28
select select "3"
click at [937, 486] on select "Select No Not Applicable Yes" at bounding box center [1231, 500] width 588 height 28
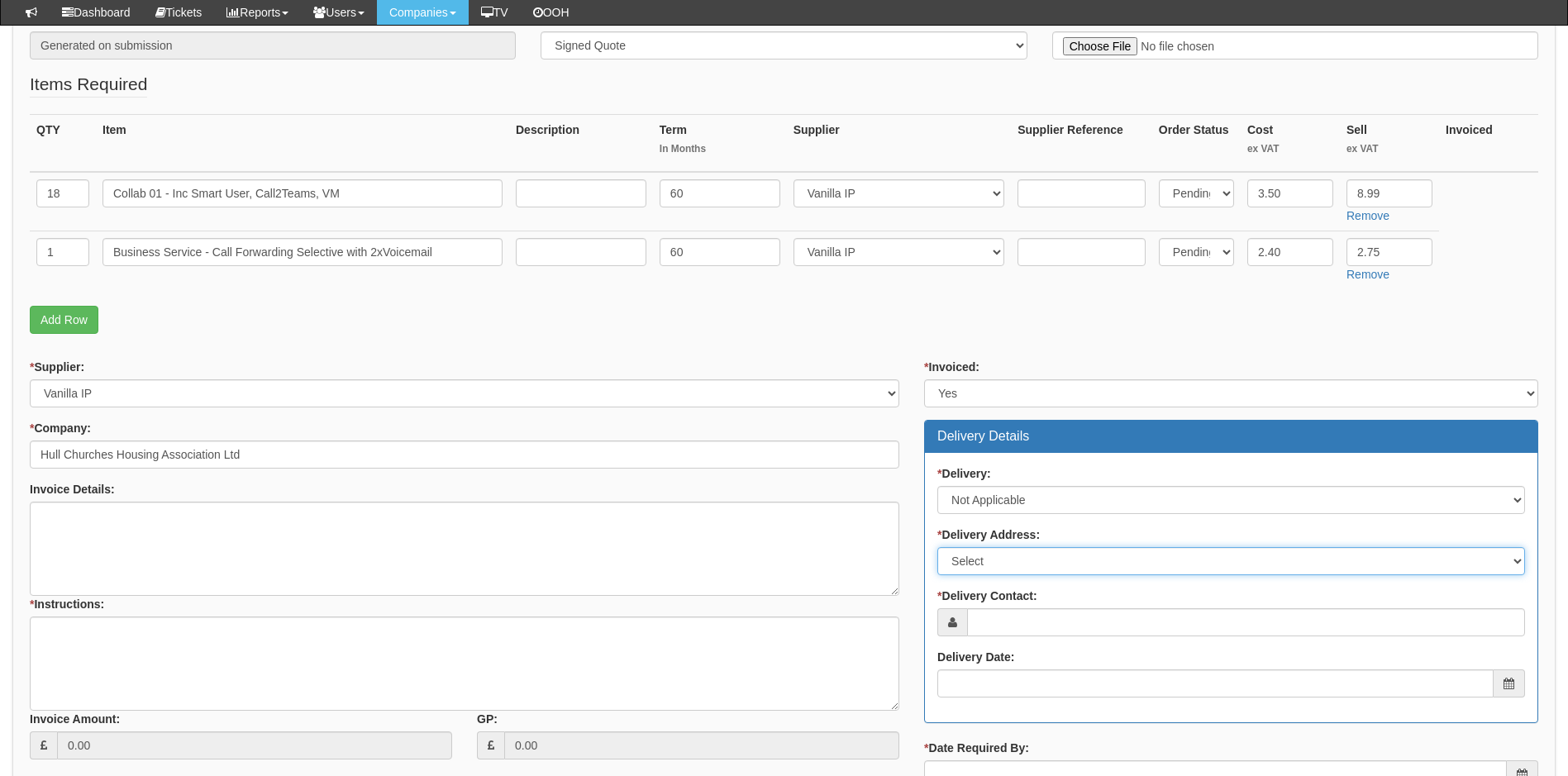
click at [1060, 567] on select "Select Not Applicable Main Address - HU2 8BJ Other" at bounding box center [1231, 561] width 588 height 28
select select "N/A"
click at [937, 547] on select "Select Not Applicable Main Address - HU2 8BJ Other" at bounding box center [1231, 561] width 588 height 28
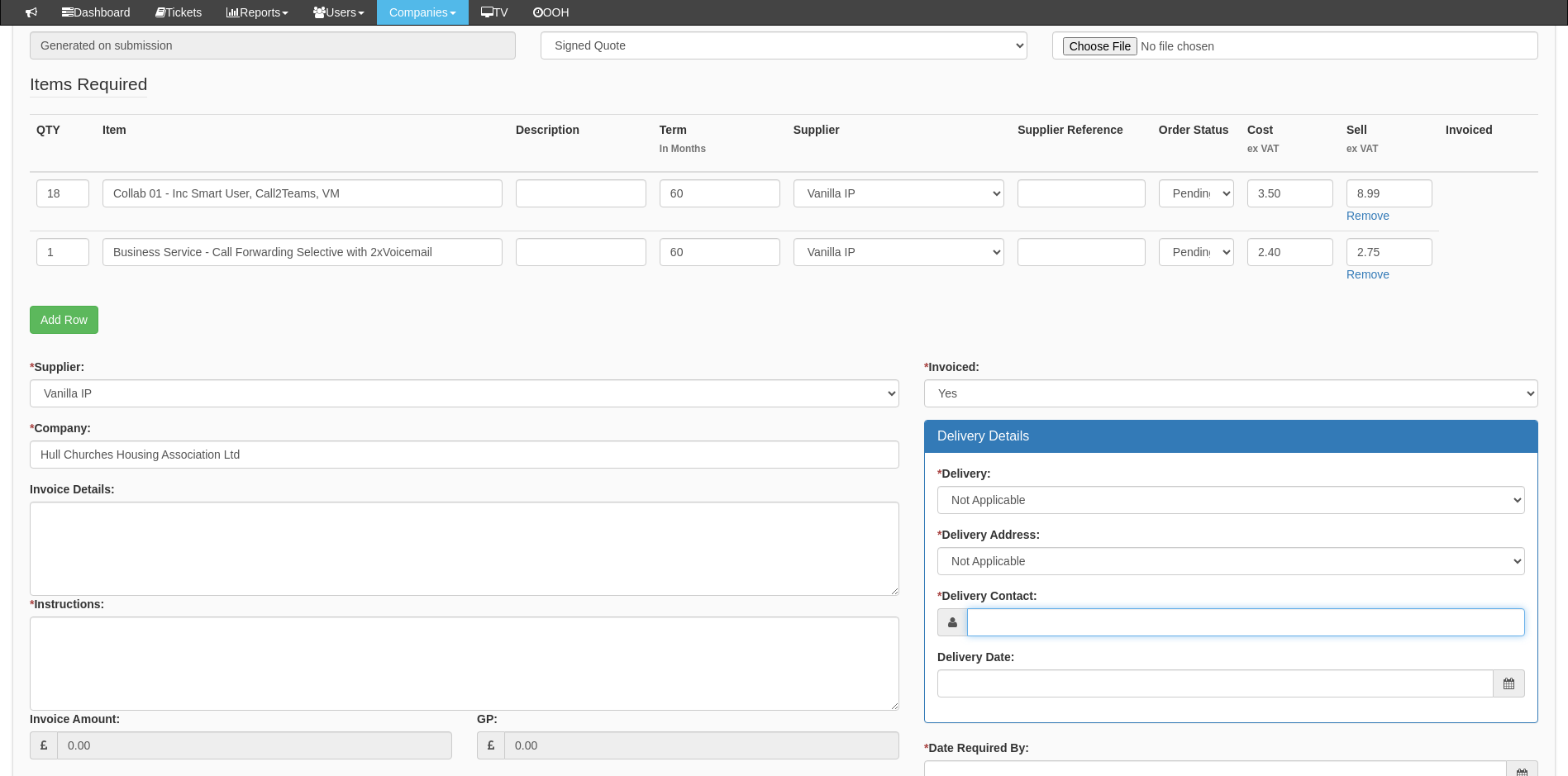
click at [1057, 617] on input "* Delivery Contact:" at bounding box center [1247, 622] width 558 height 28
click at [1034, 622] on input "* Delivery Contact:" at bounding box center [1247, 622] width 558 height 28
paste input "[PERSON_NAME][EMAIL_ADDRESS][DOMAIN_NAME]"
type input "[PERSON_NAME][EMAIL_ADDRESS][DOMAIN_NAME]"
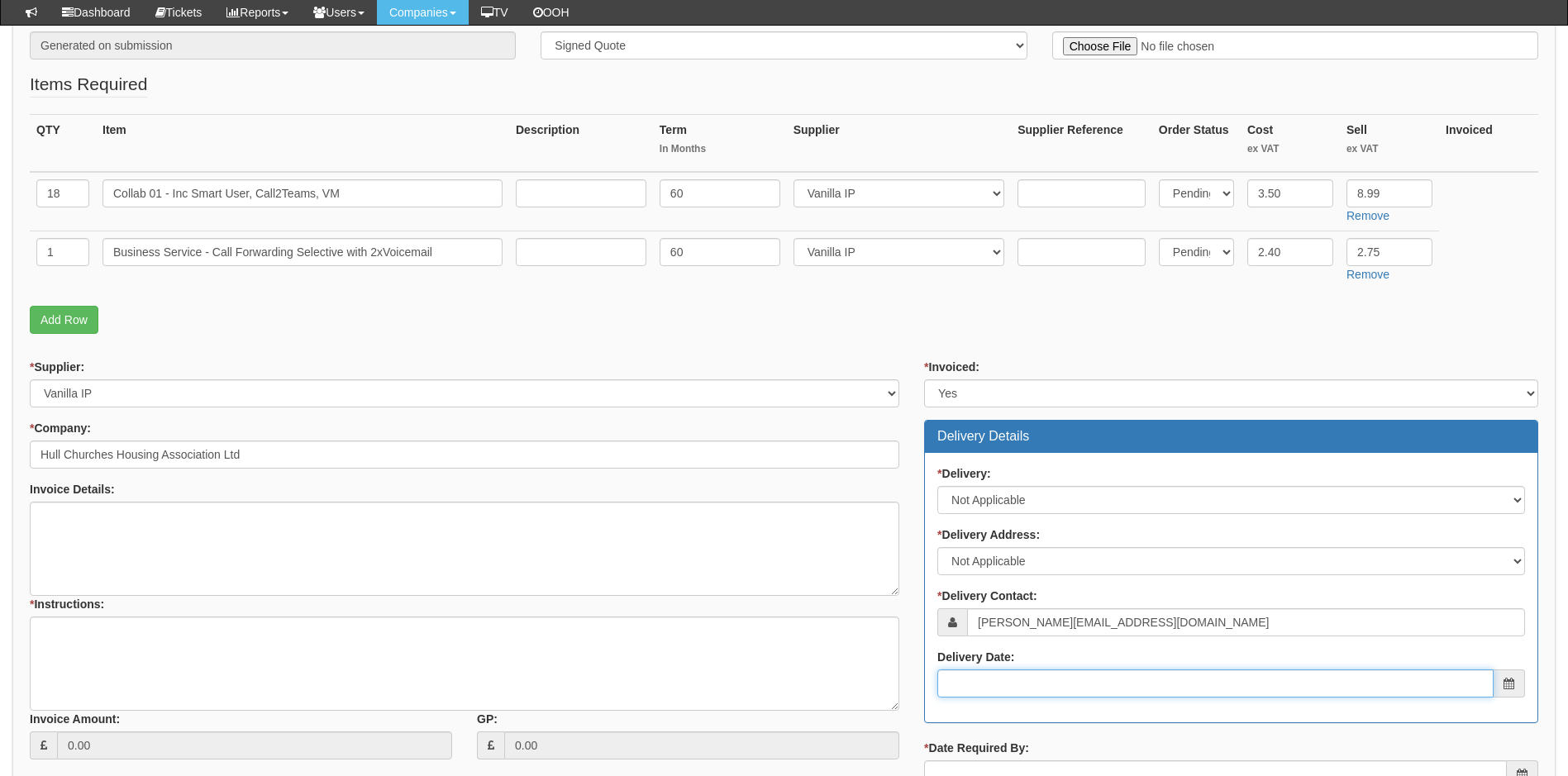
click at [1035, 695] on input "Delivery Date:" at bounding box center [1215, 683] width 557 height 28
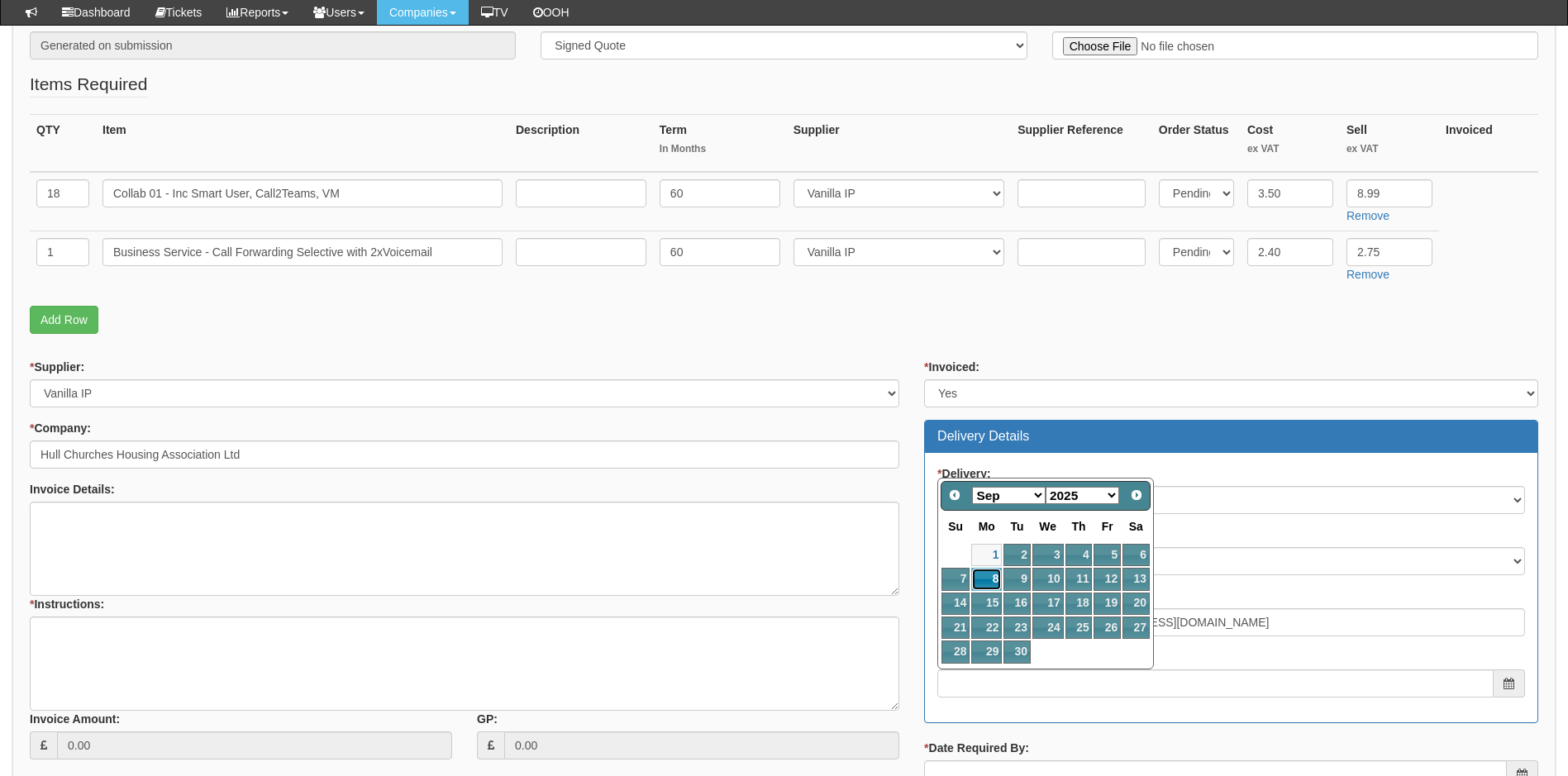
click at [988, 574] on link "8" at bounding box center [986, 579] width 31 height 23
type input "2025-09-08"
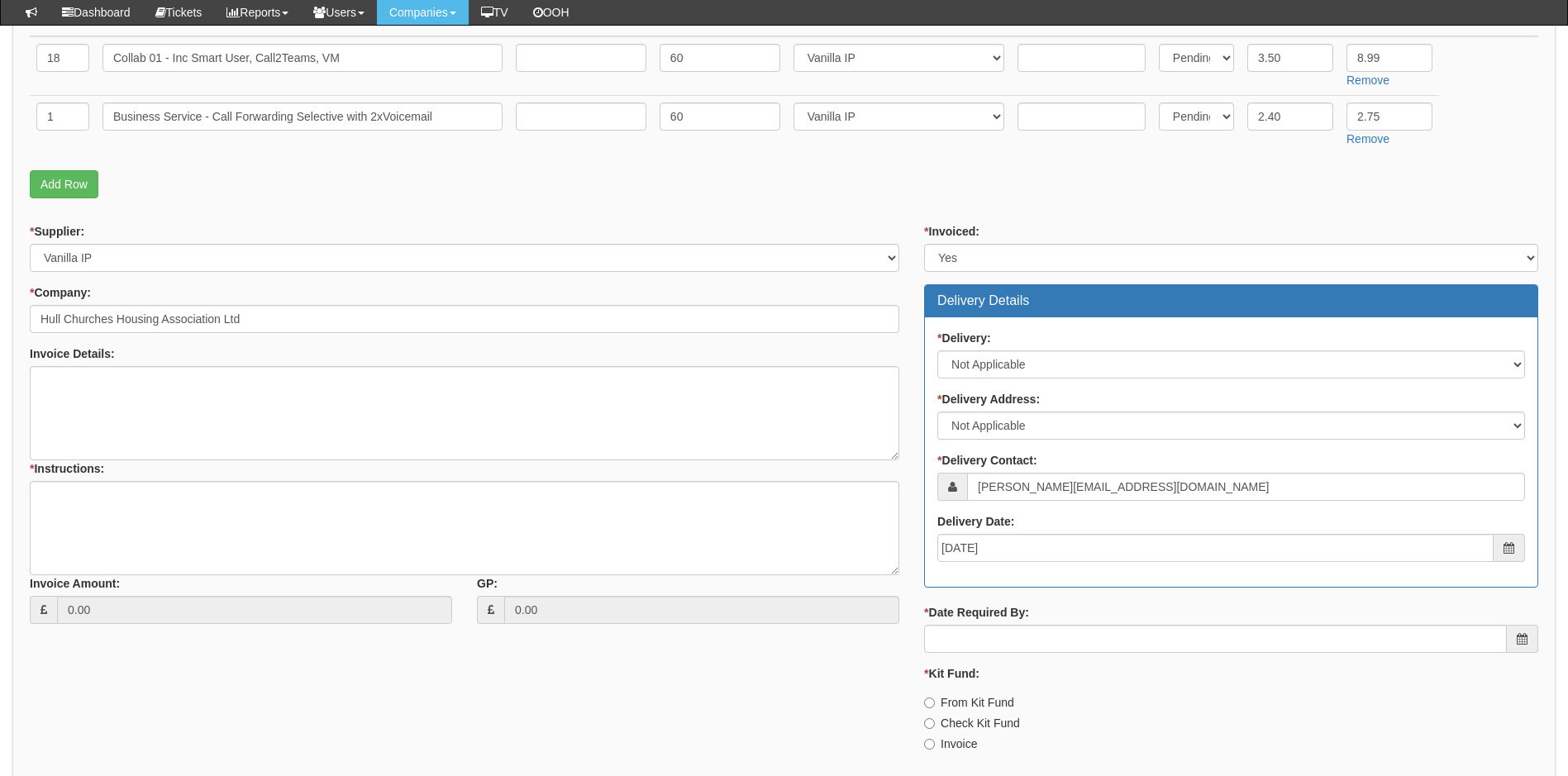
scroll to position [579, 0]
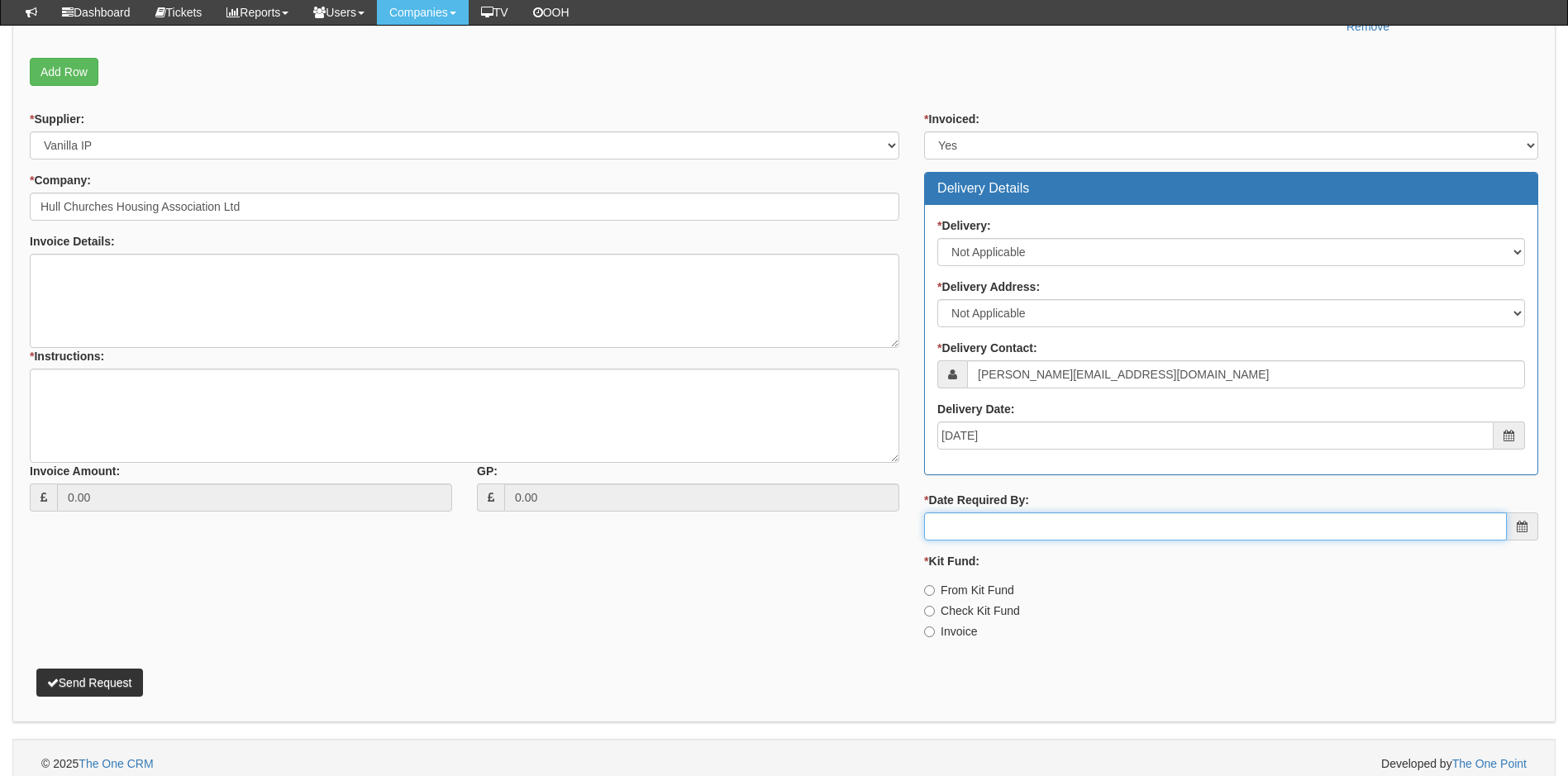
click at [1011, 523] on input "* Date Required By:" at bounding box center [1215, 526] width 583 height 28
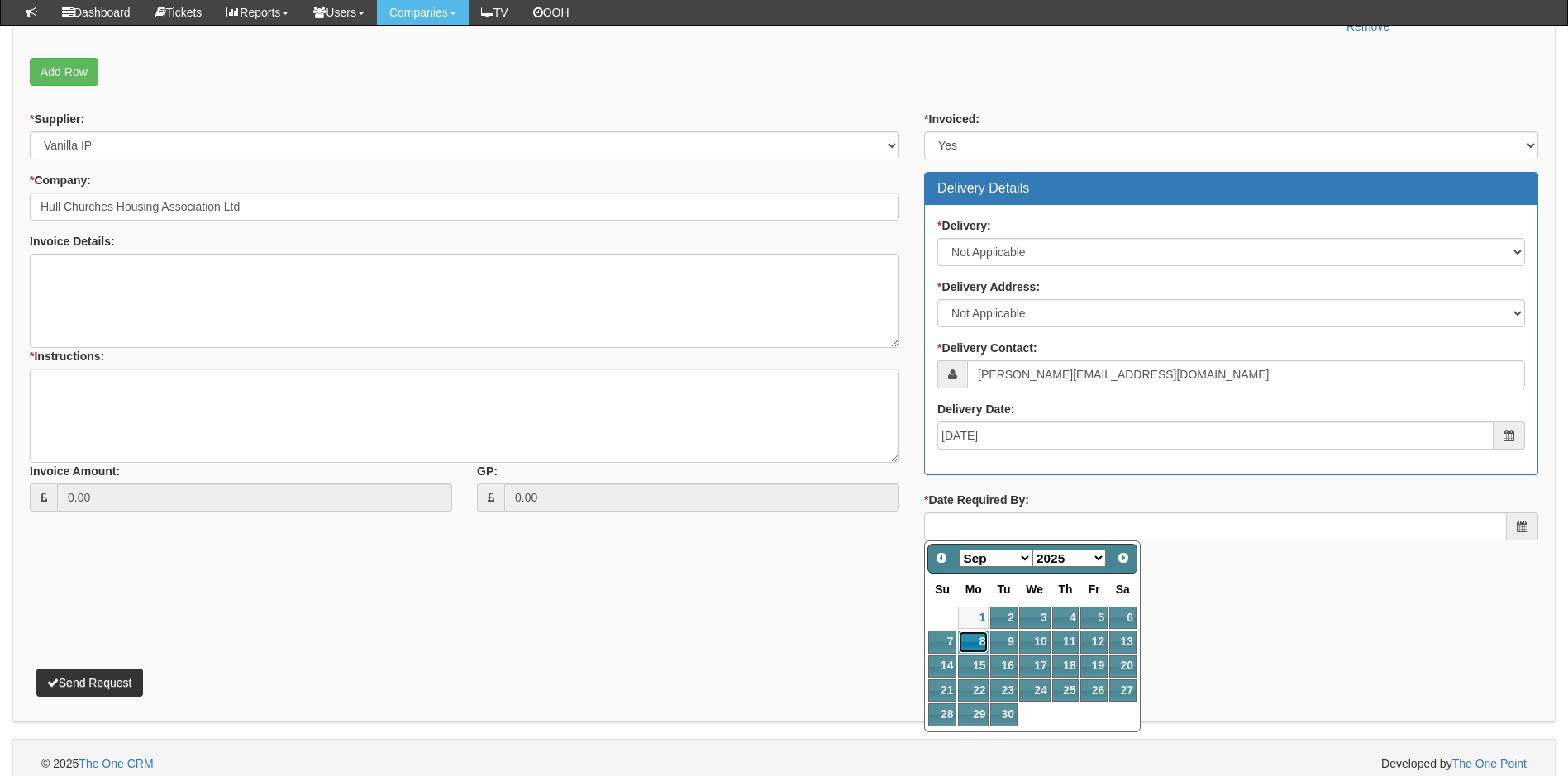
click at [976, 642] on link "8" at bounding box center [973, 642] width 31 height 23
type input "2025-09-08"
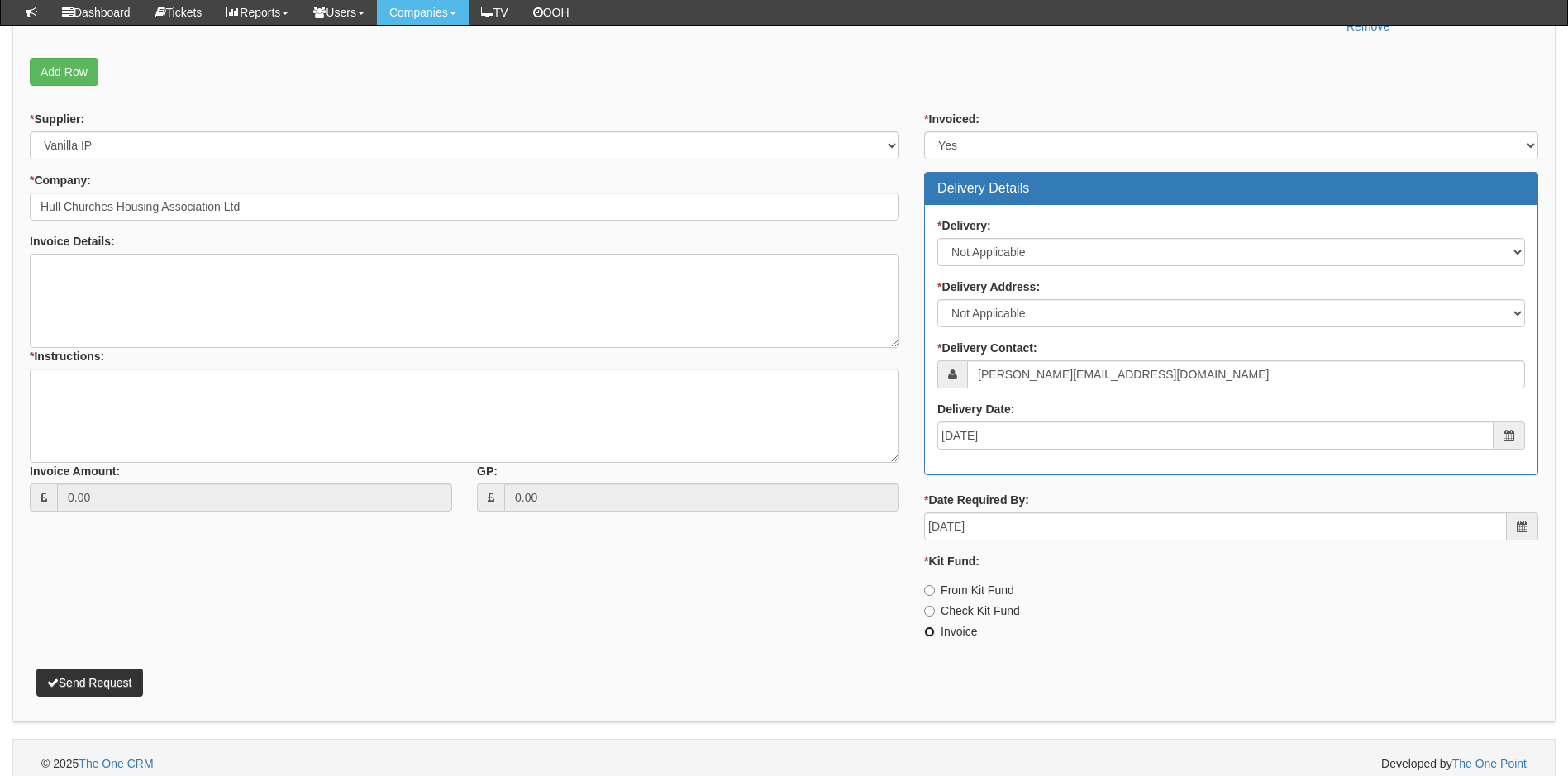
click at [930, 632] on input "Invoice" at bounding box center [929, 631] width 10 height 10
radio input "true"
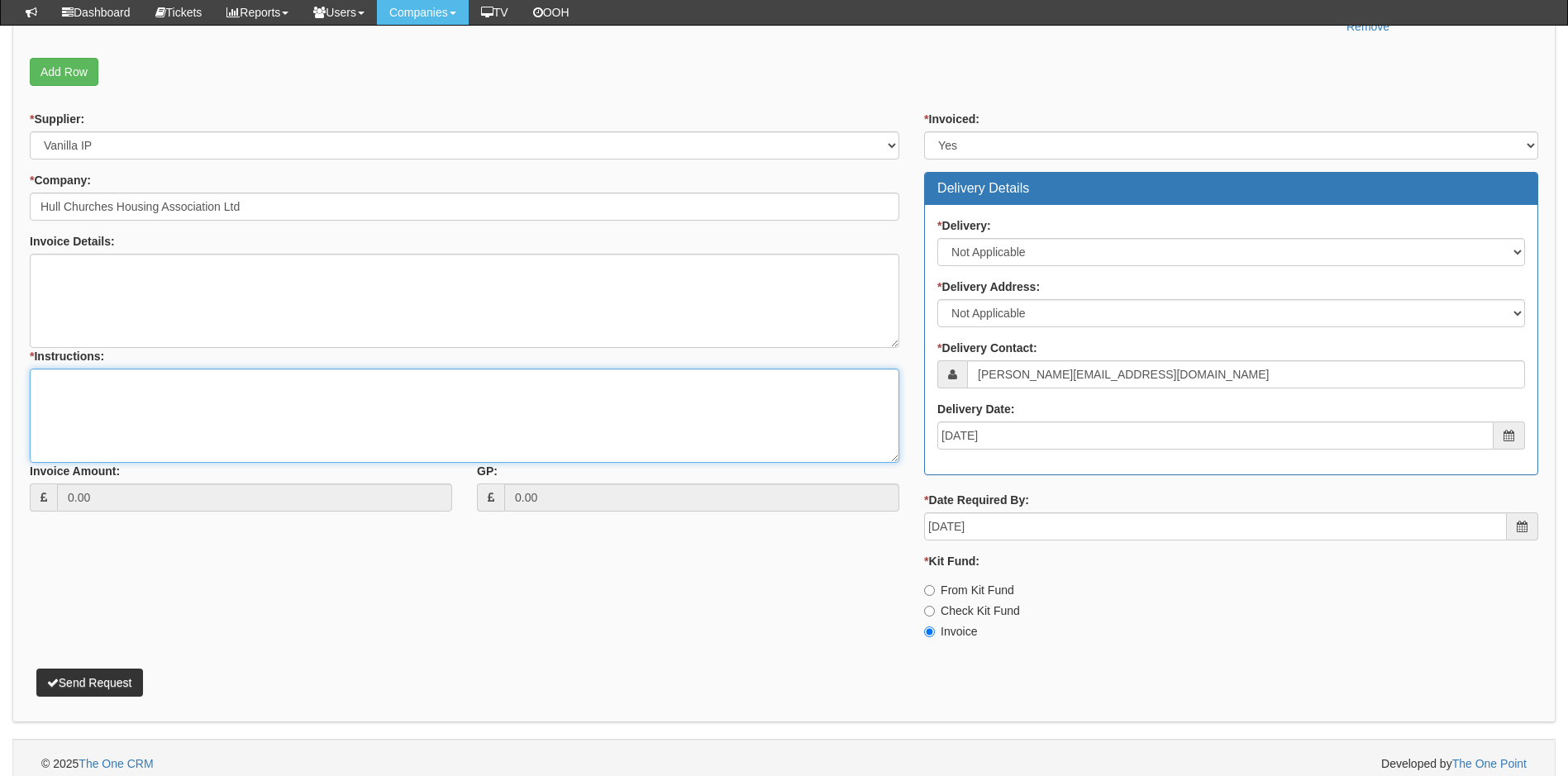
click at [67, 386] on textarea "* Instructions:" at bounding box center [464, 415] width 870 height 94
click at [244, 396] on textarea "Project raised with telecoms. P&L saved in shared files. Link below" at bounding box center [464, 415] width 870 height 94
paste textarea "[URL][DOMAIN_NAME]"
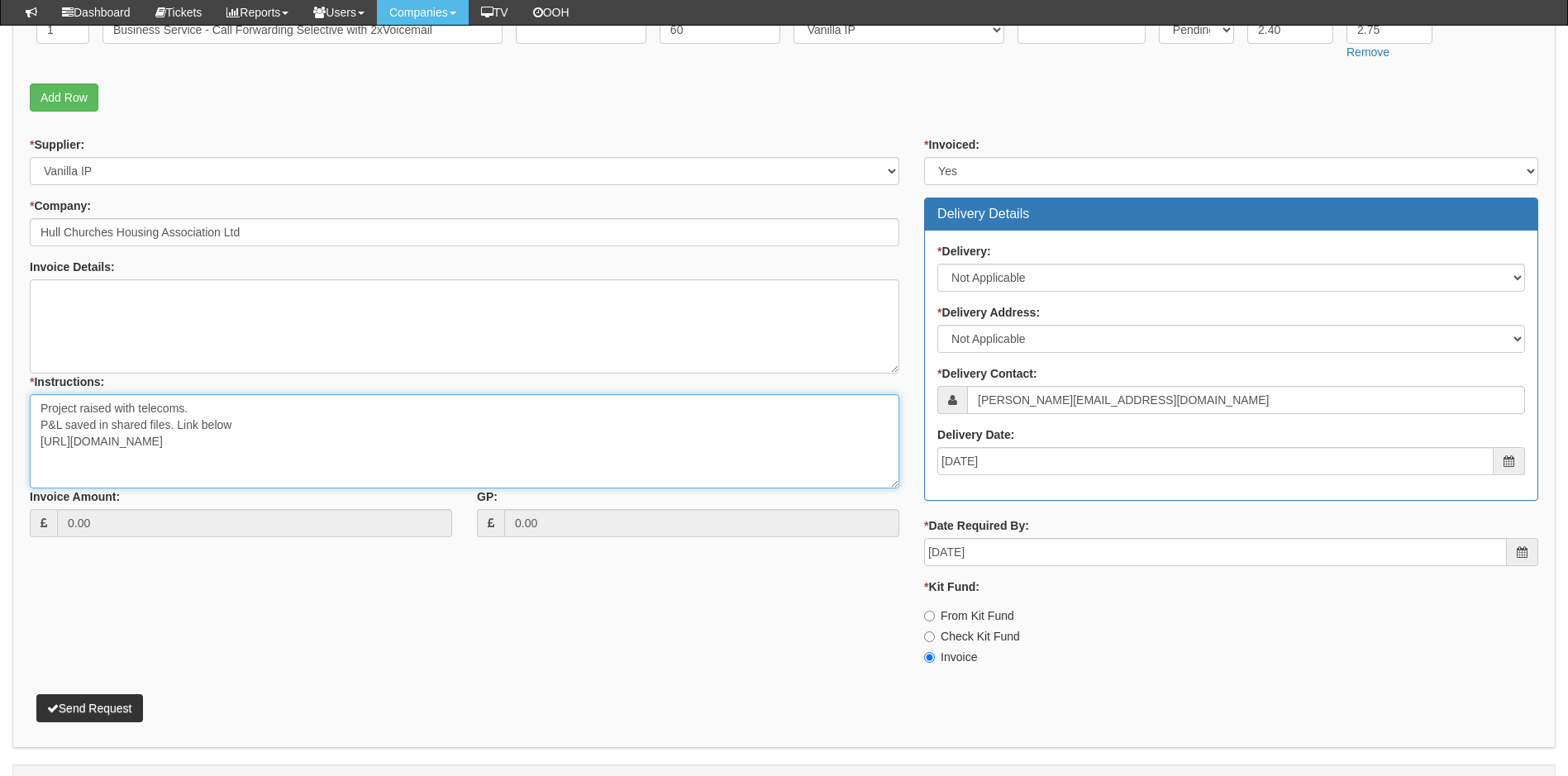
scroll to position [591, 0]
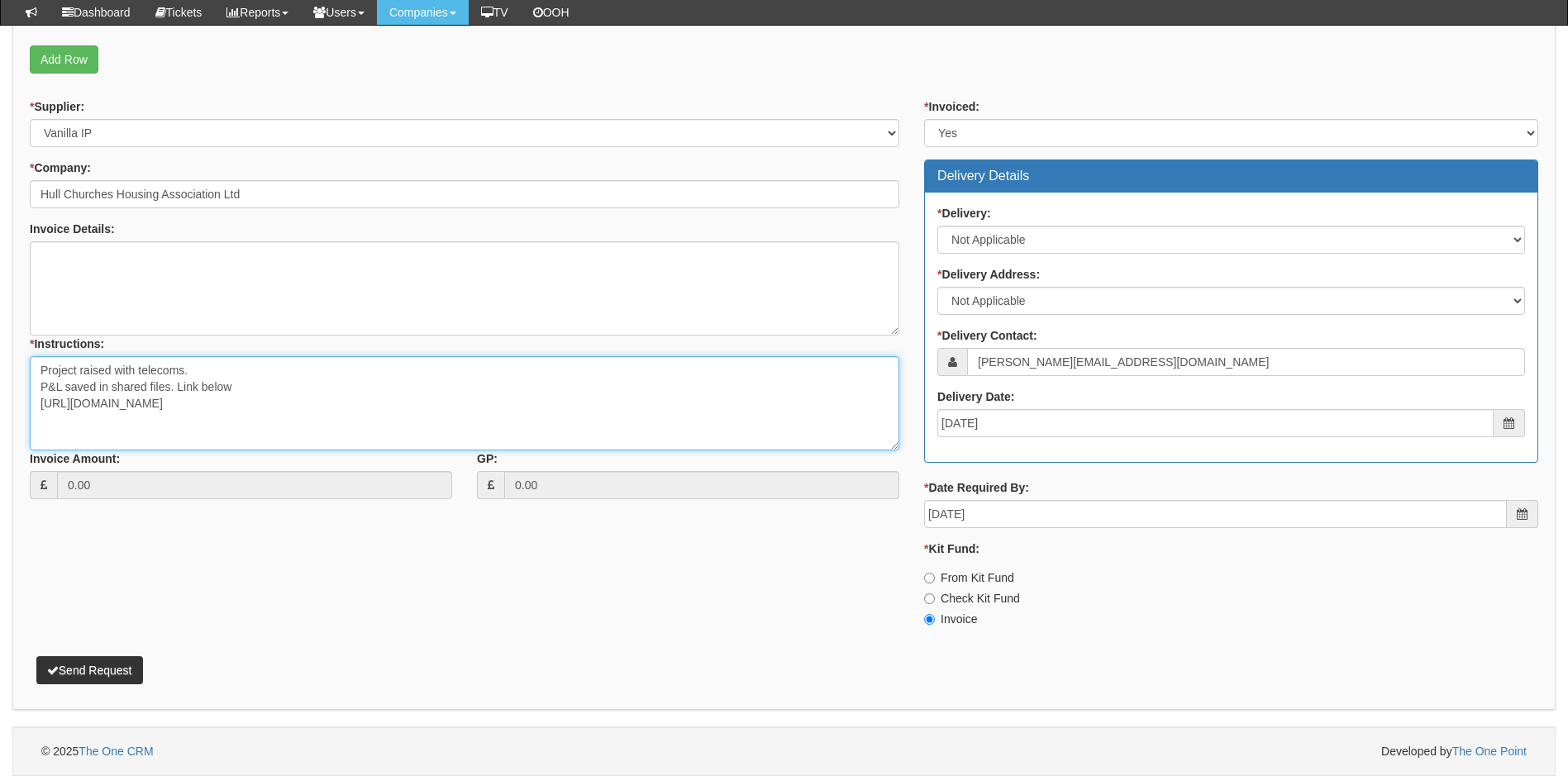
type textarea "Project raised with telecoms. P&L saved in shared files. Link below https://the…"
click at [106, 674] on button "Send Request" at bounding box center [89, 670] width 106 height 28
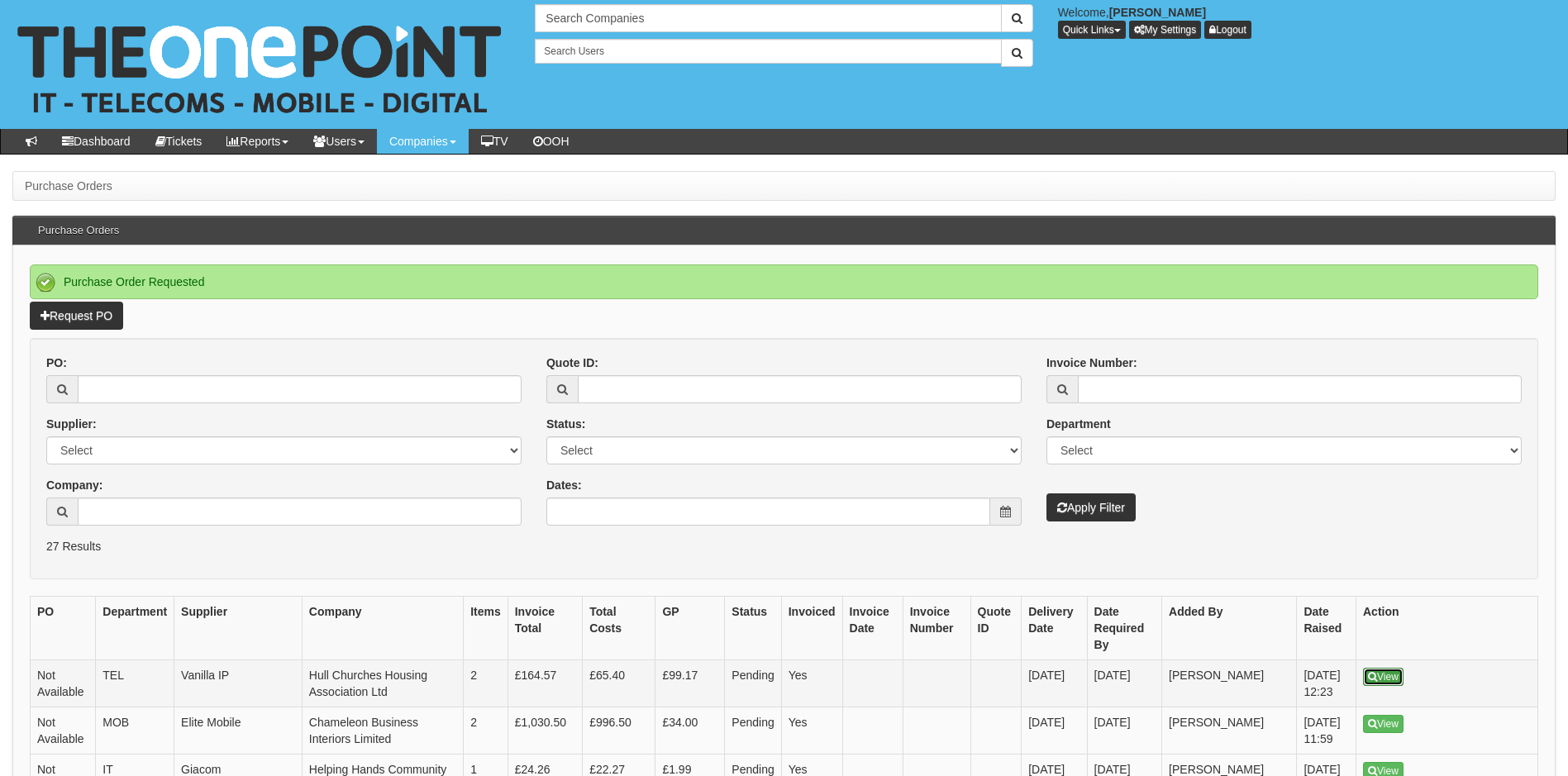
click at [1391, 667] on link "View" at bounding box center [1383, 675] width 40 height 18
